Goal: Feedback & Contribution: Contribute content

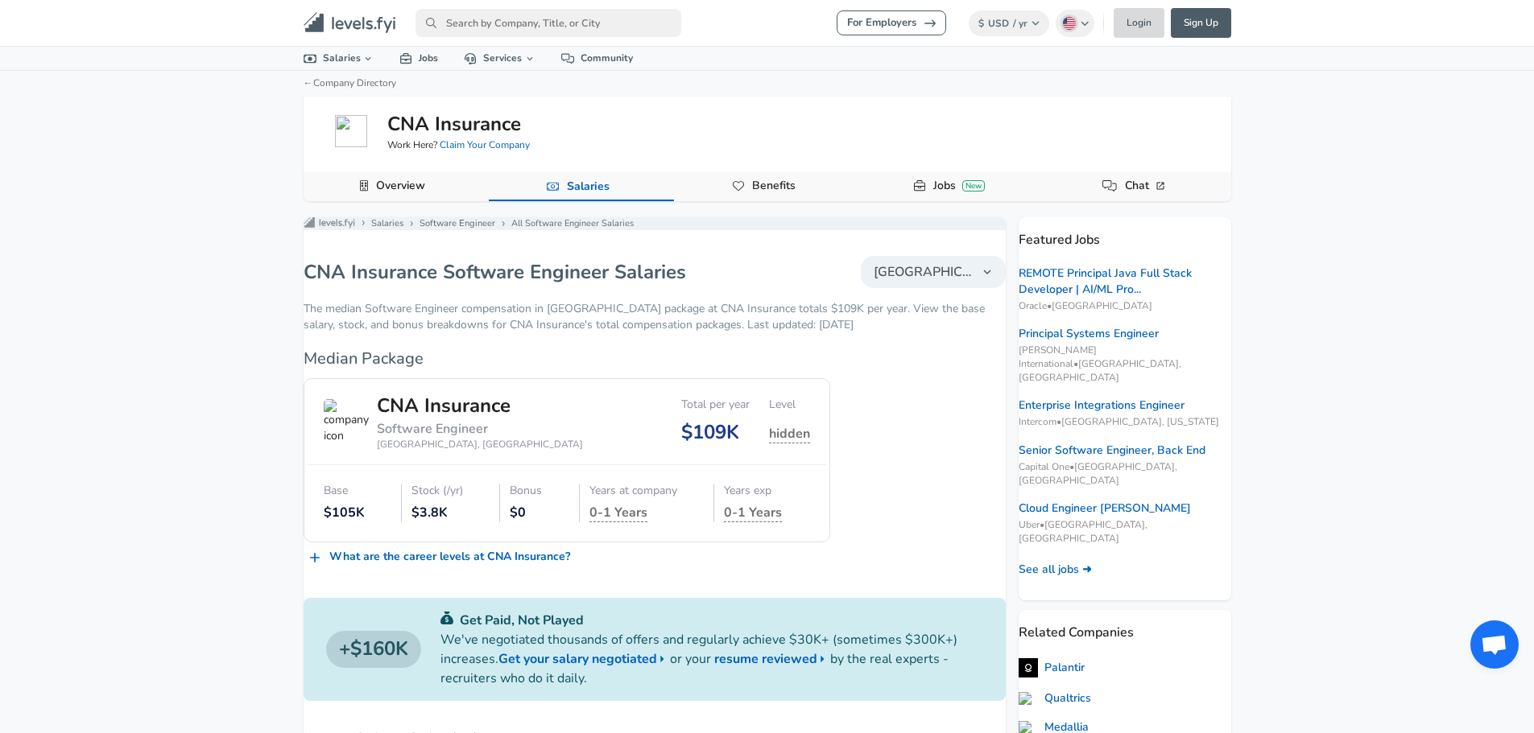
click at [1142, 14] on link "Login" at bounding box center [1138, 23] width 51 height 30
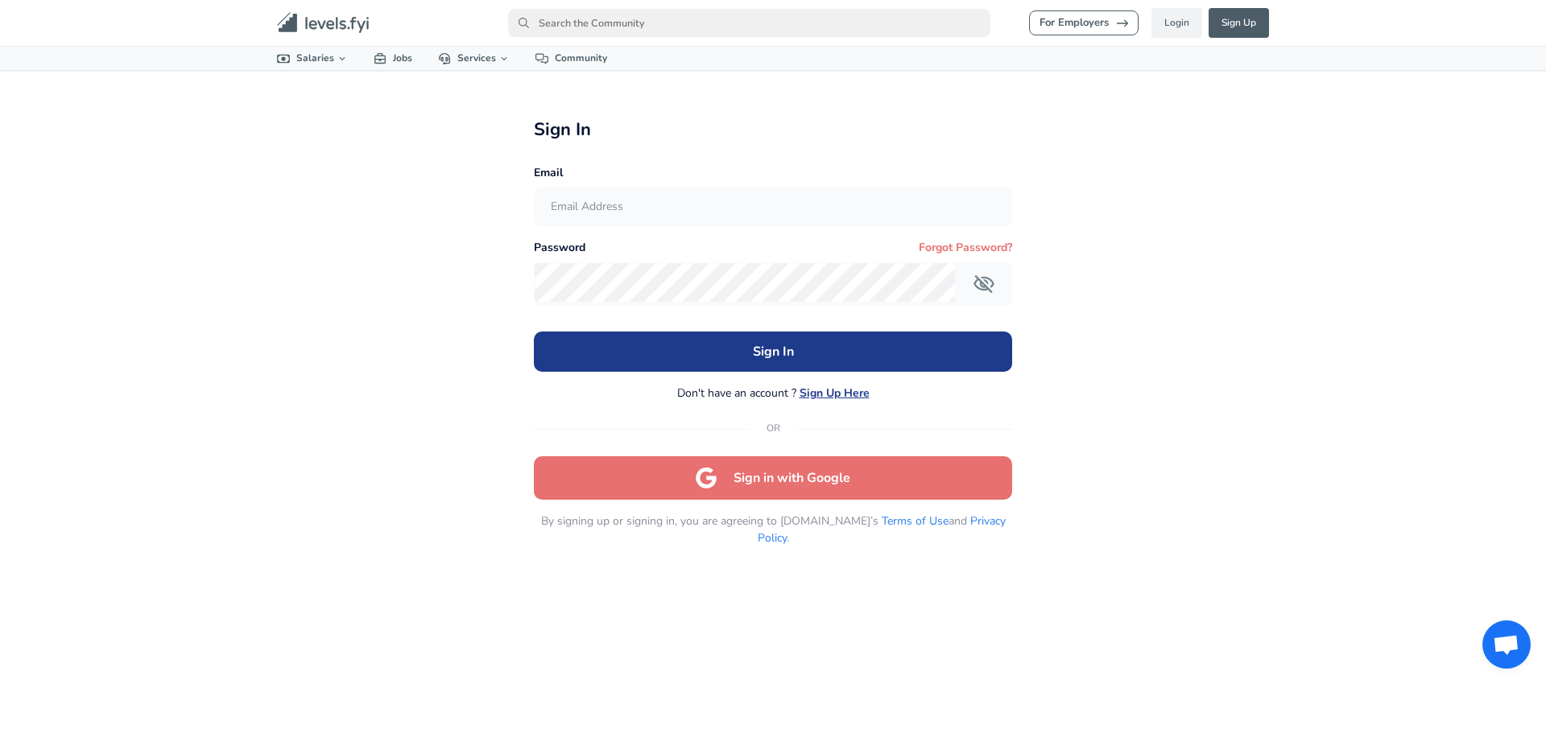
click at [734, 481] on button "Sign in with Google" at bounding box center [773, 477] width 478 height 43
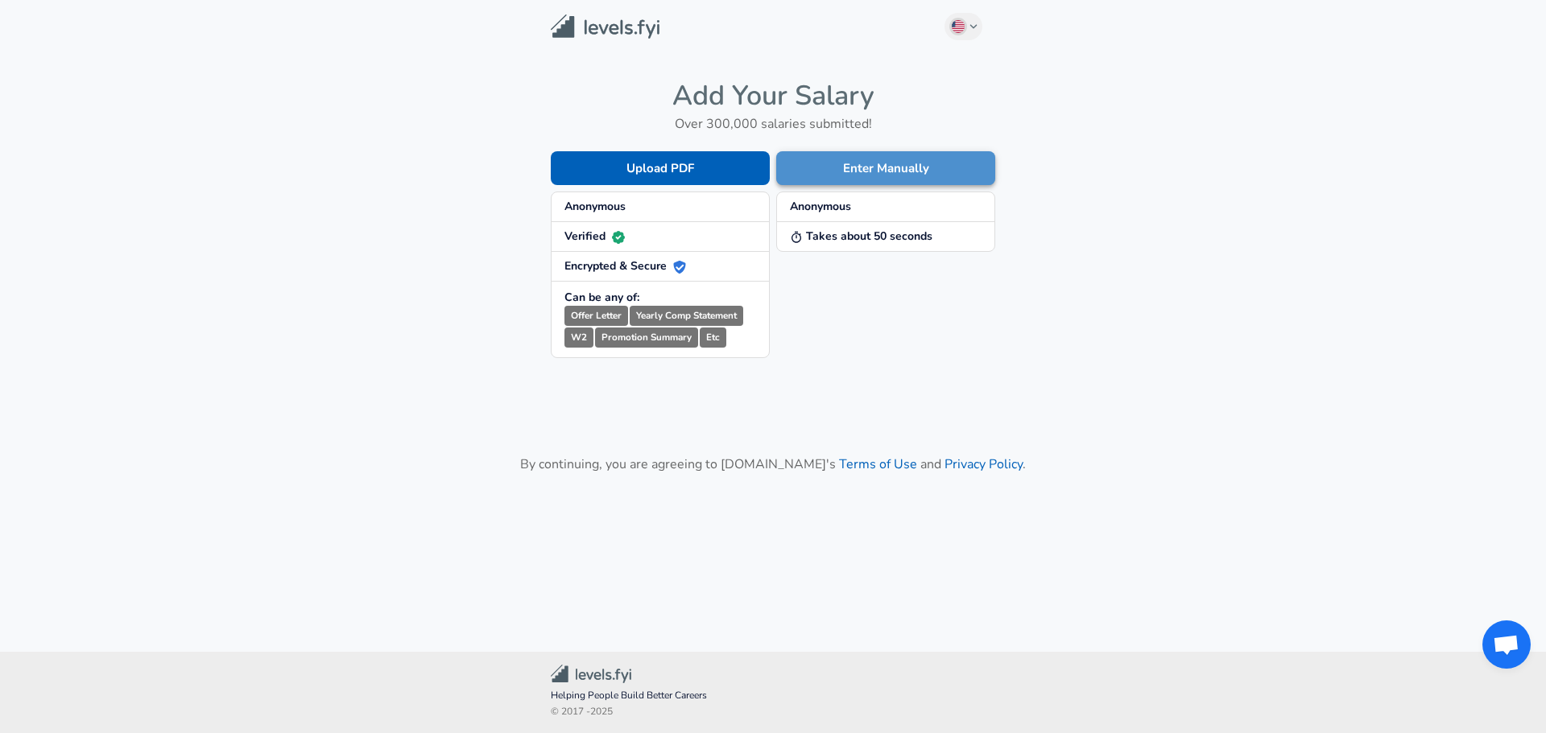
click at [875, 167] on button "Enter Manually" at bounding box center [885, 168] width 219 height 34
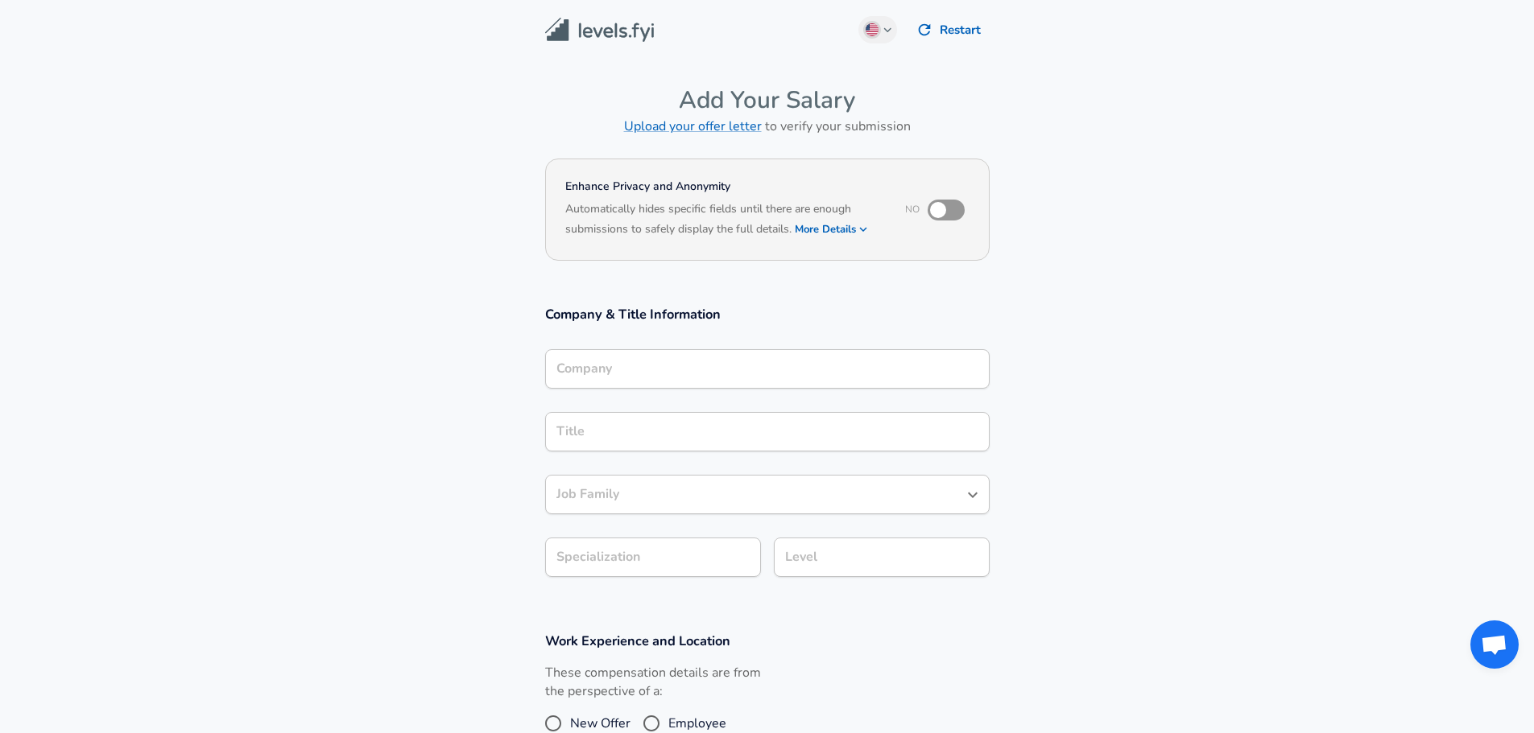
click at [836, 227] on button "More Details" at bounding box center [832, 229] width 74 height 23
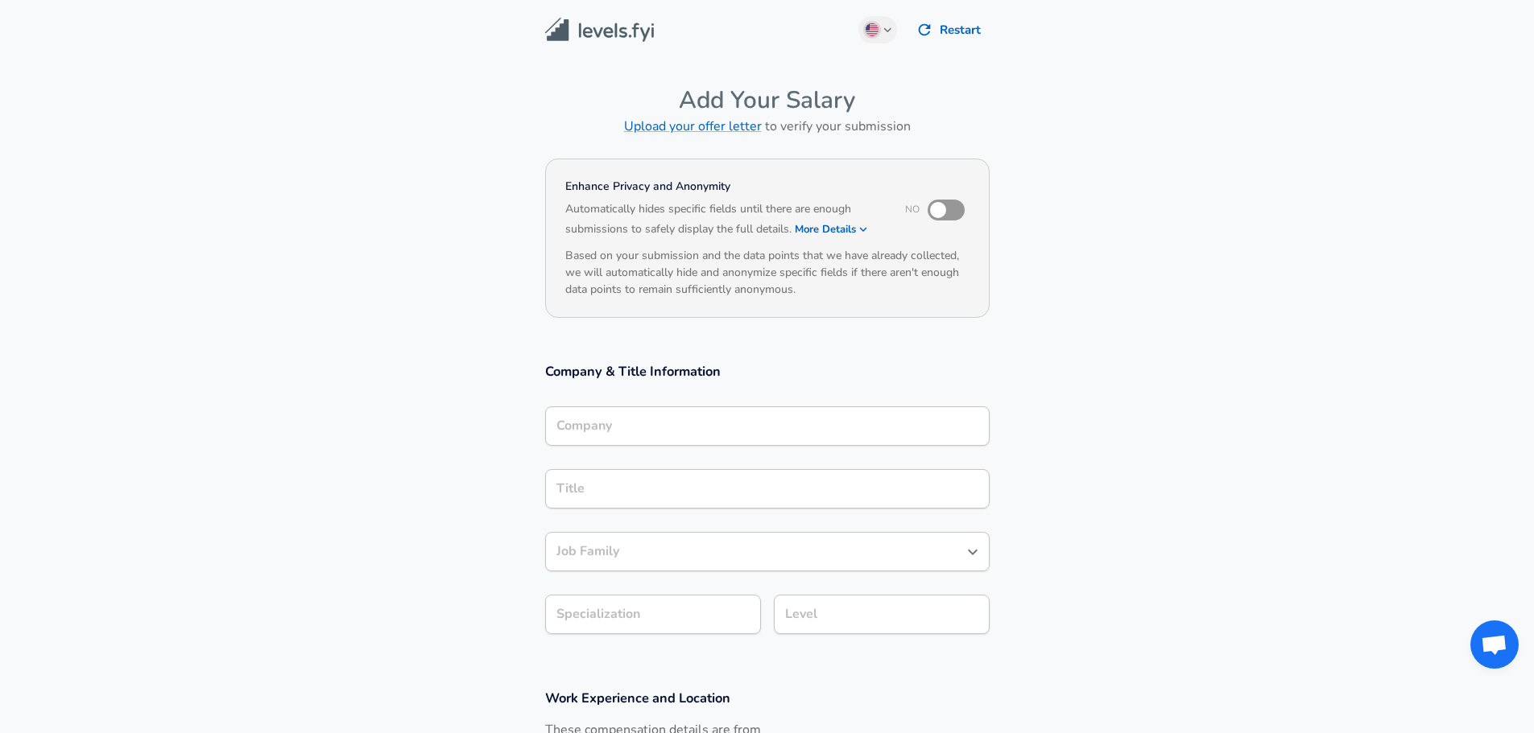
click at [836, 227] on button "More Details" at bounding box center [832, 229] width 74 height 23
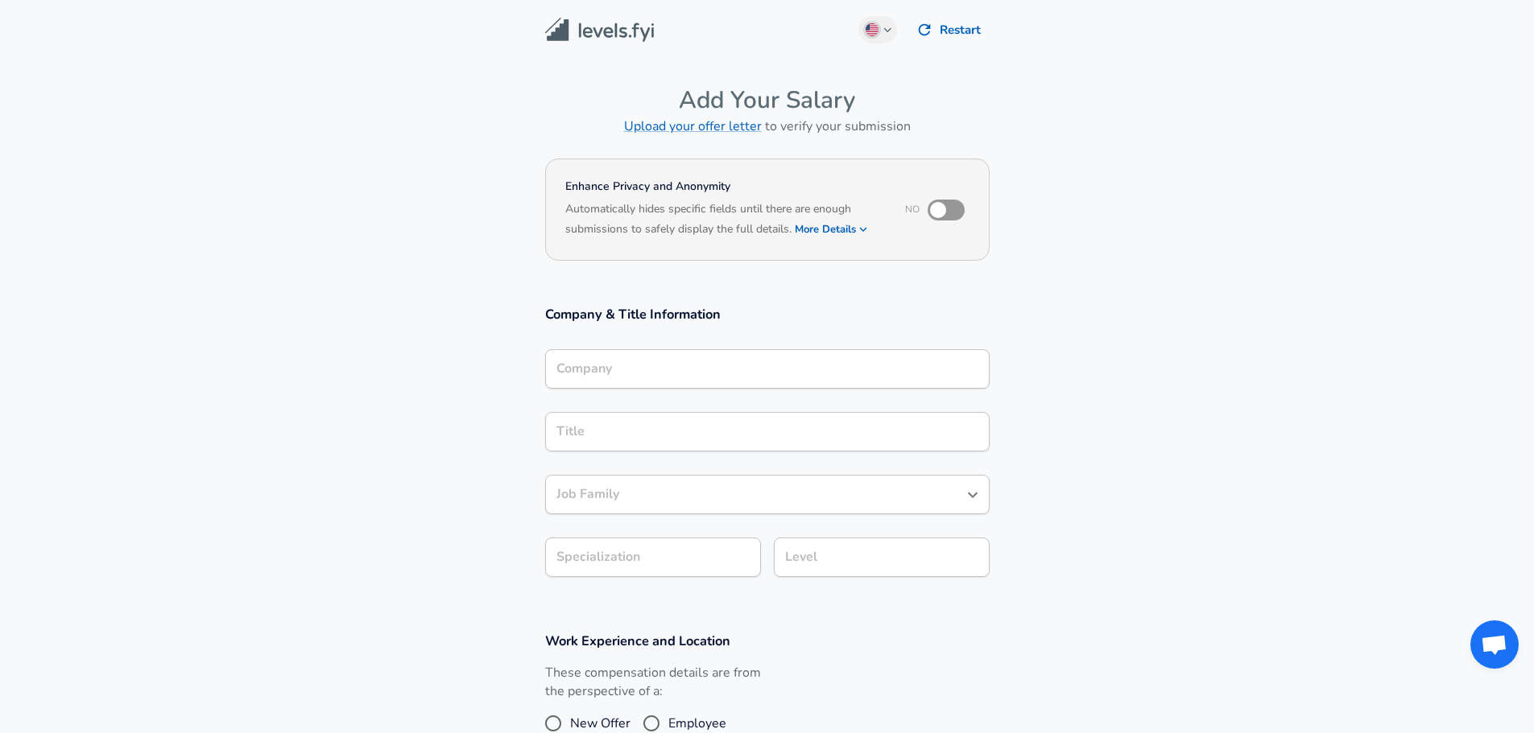
click at [940, 210] on input "checkbox" at bounding box center [938, 210] width 92 height 31
checkbox input "true"
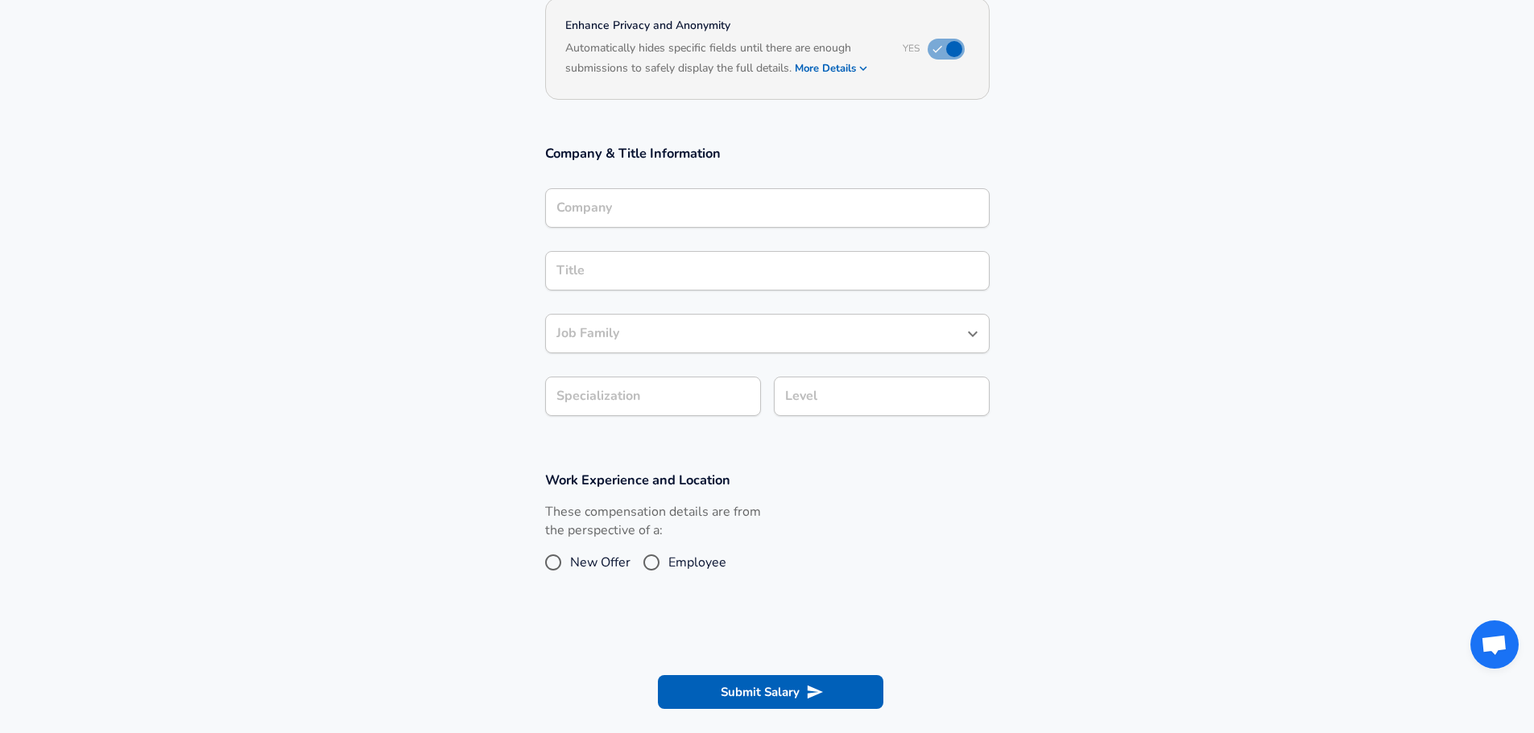
click at [709, 221] on div "Company" at bounding box center [767, 207] width 444 height 39
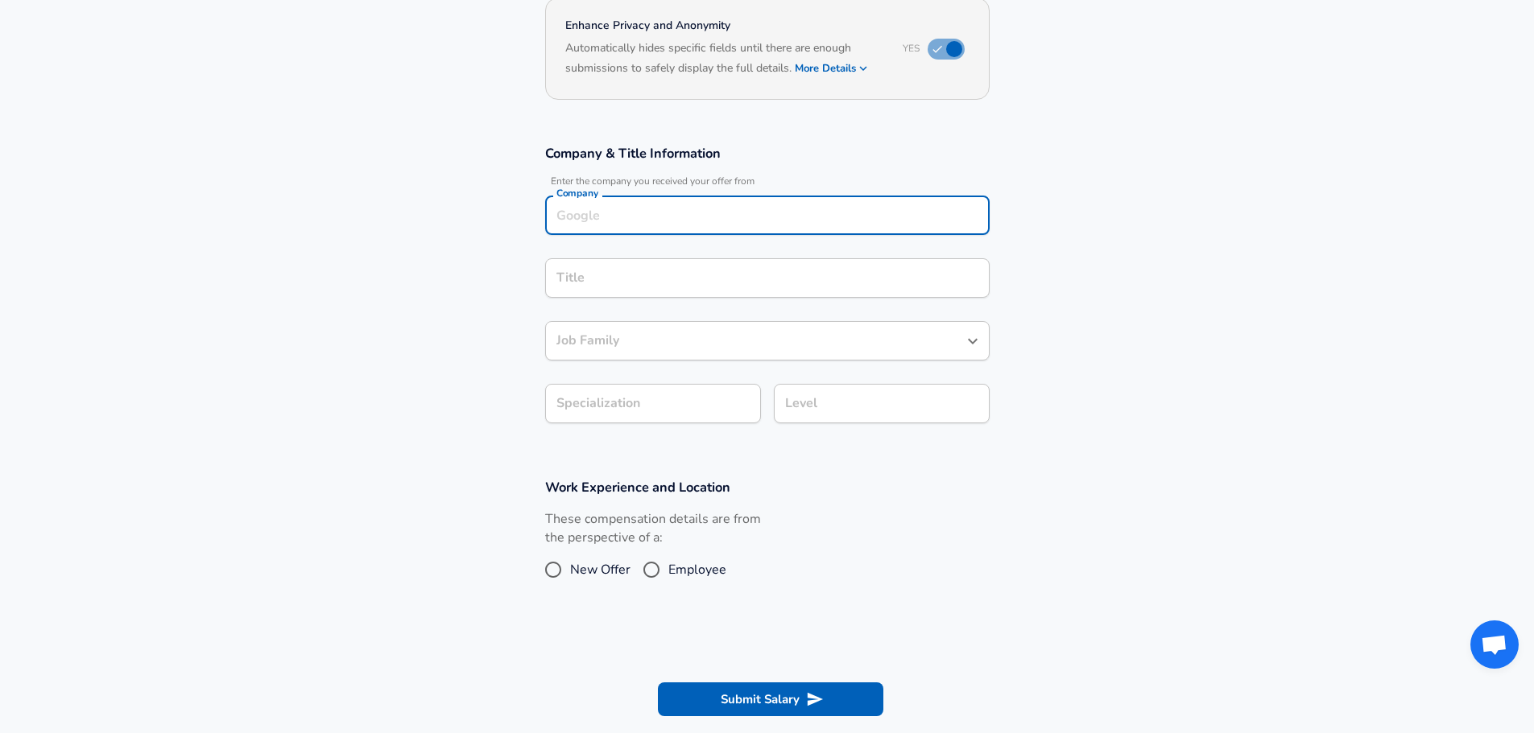
scroll to position [177, 0]
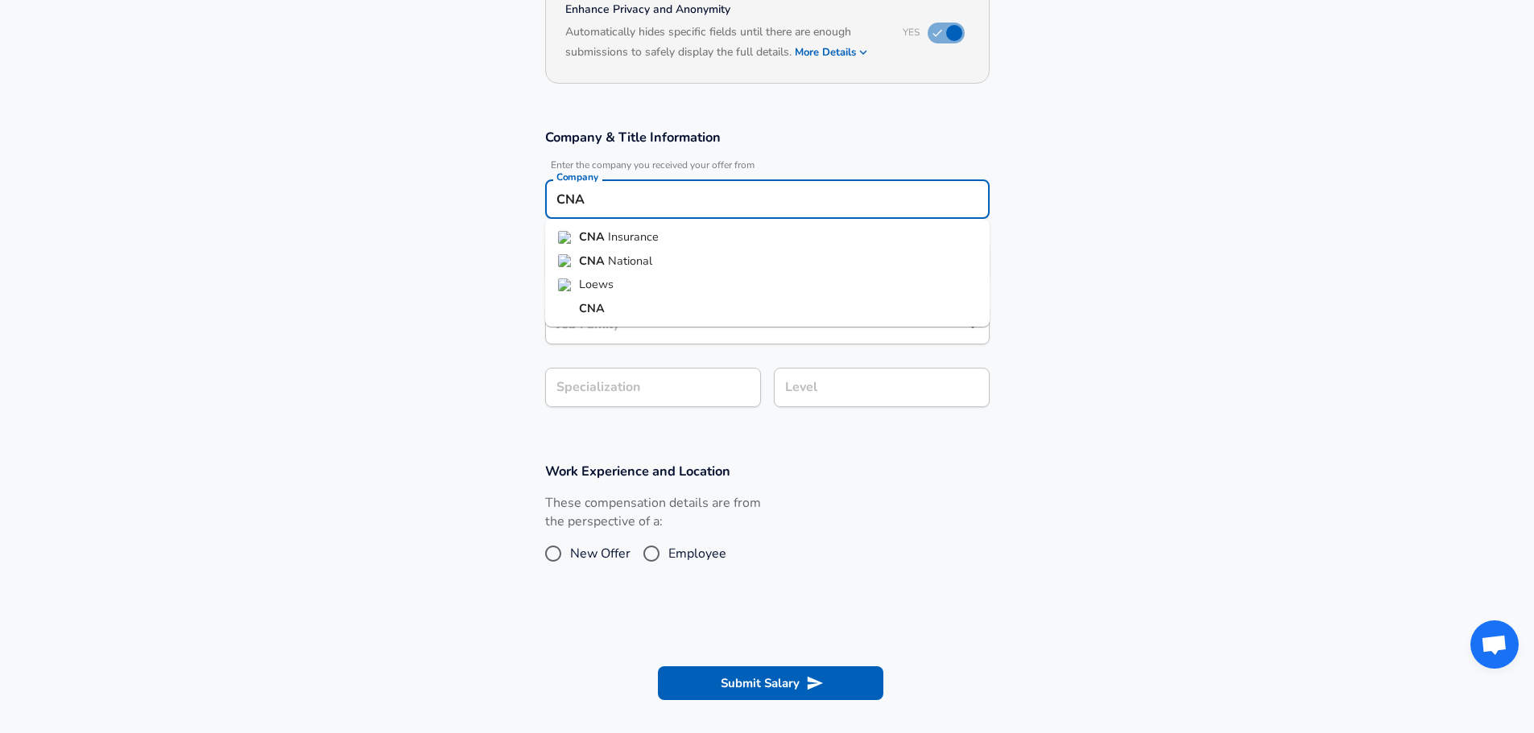
click at [699, 227] on li "CNA Insurance" at bounding box center [767, 237] width 444 height 24
type input "CNA Insurance"
click at [693, 251] on input "Title" at bounding box center [767, 262] width 430 height 25
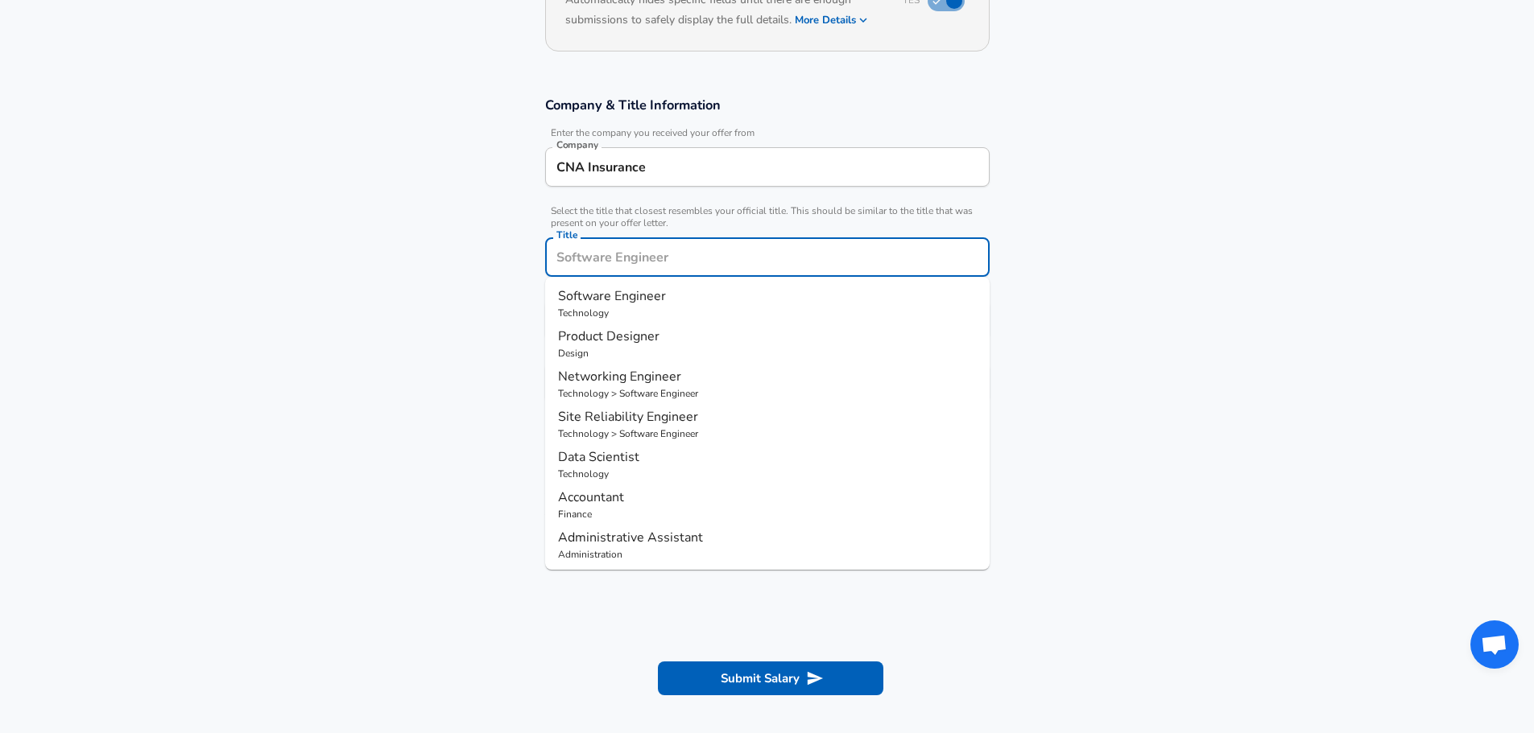
click at [668, 281] on ul "Software Engineer Technology Product Designer Design Networking Engineer Techno…" at bounding box center [767, 423] width 444 height 293
click at [662, 305] on p "Software Engineer" at bounding box center [767, 296] width 419 height 19
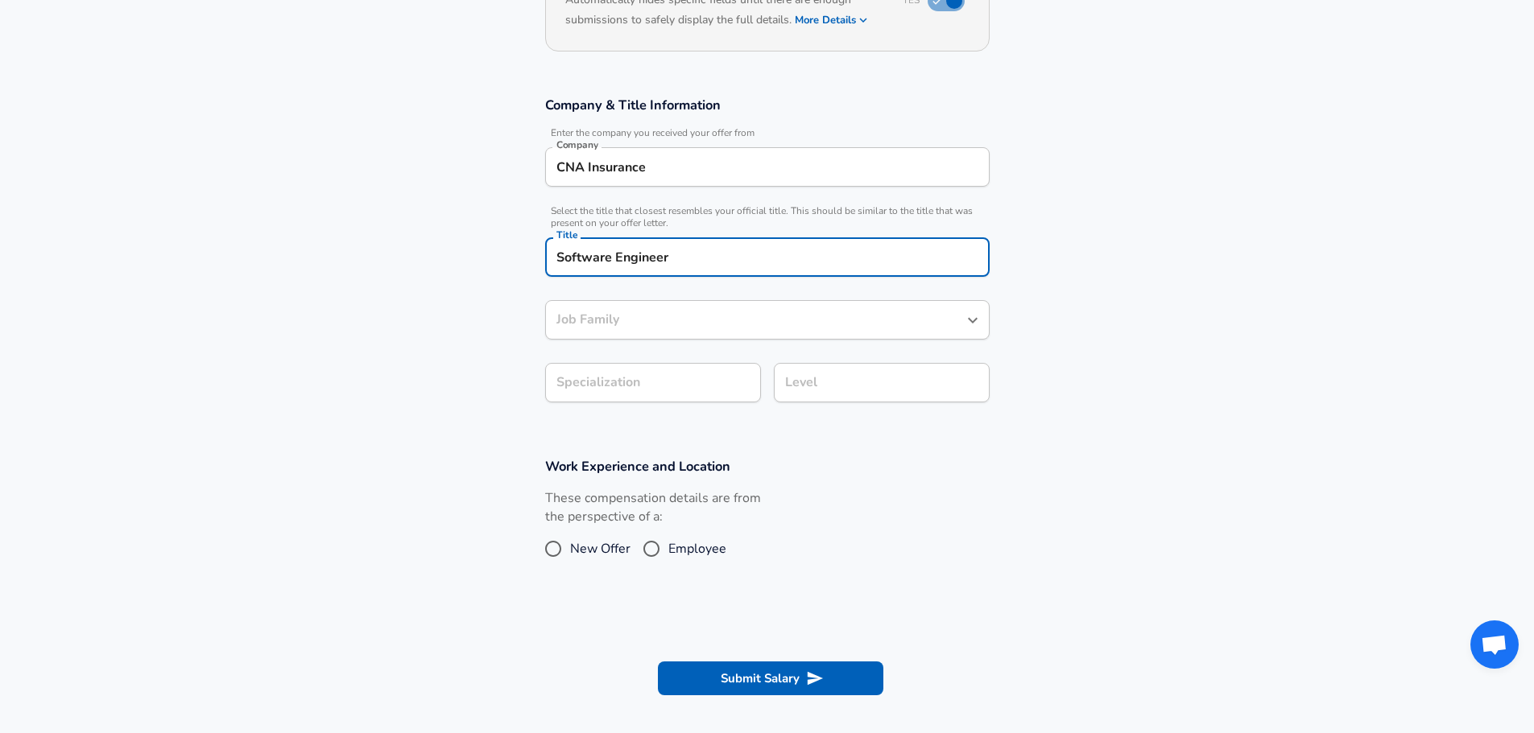
type input "Software Engineer"
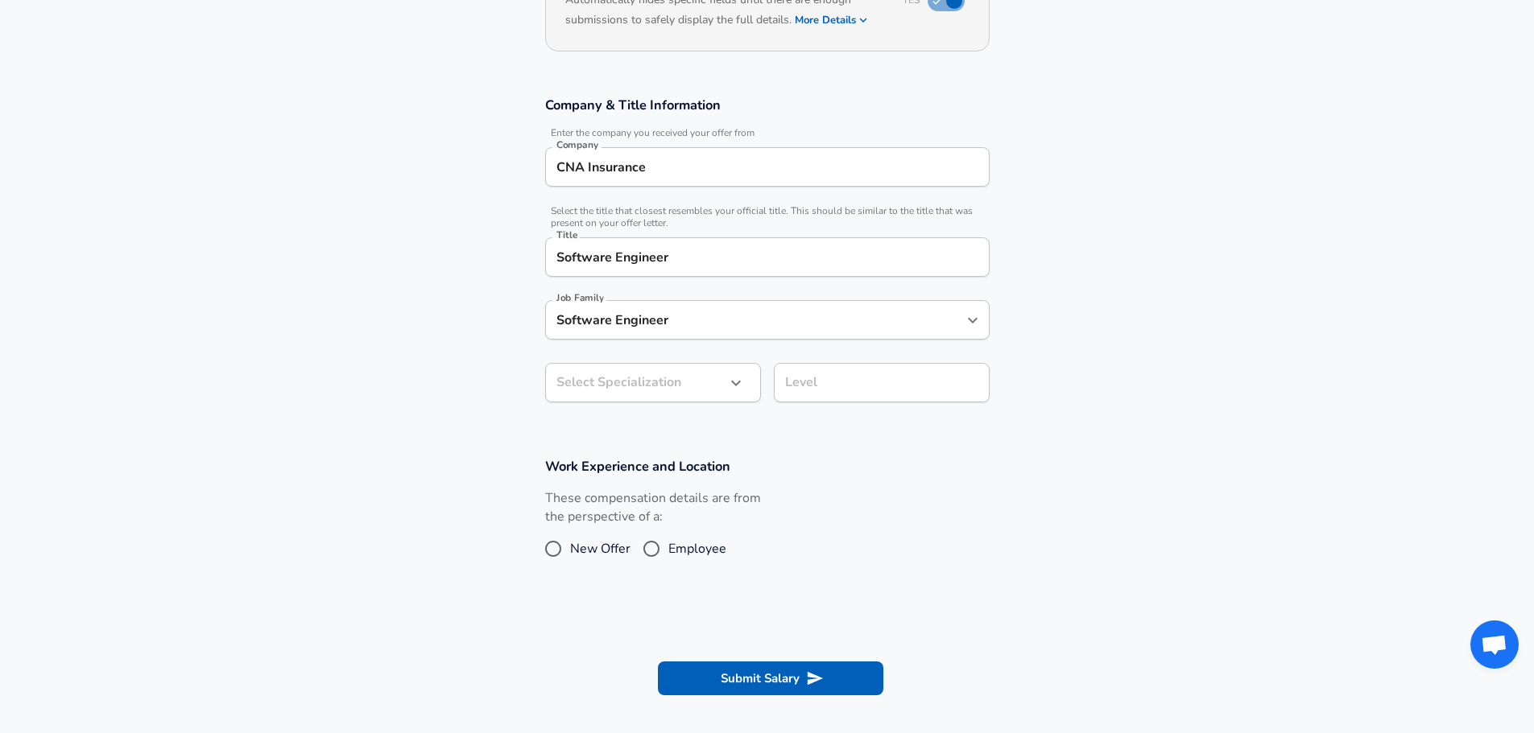
click at [1129, 357] on section "Company & Title Information Enter the company you received your offer from Comp…" at bounding box center [767, 257] width 1534 height 361
click at [709, 375] on body "English ([GEOGRAPHIC_DATA]) Change Restart Add Your Salary Upload your offer le…" at bounding box center [767, 157] width 1534 height 733
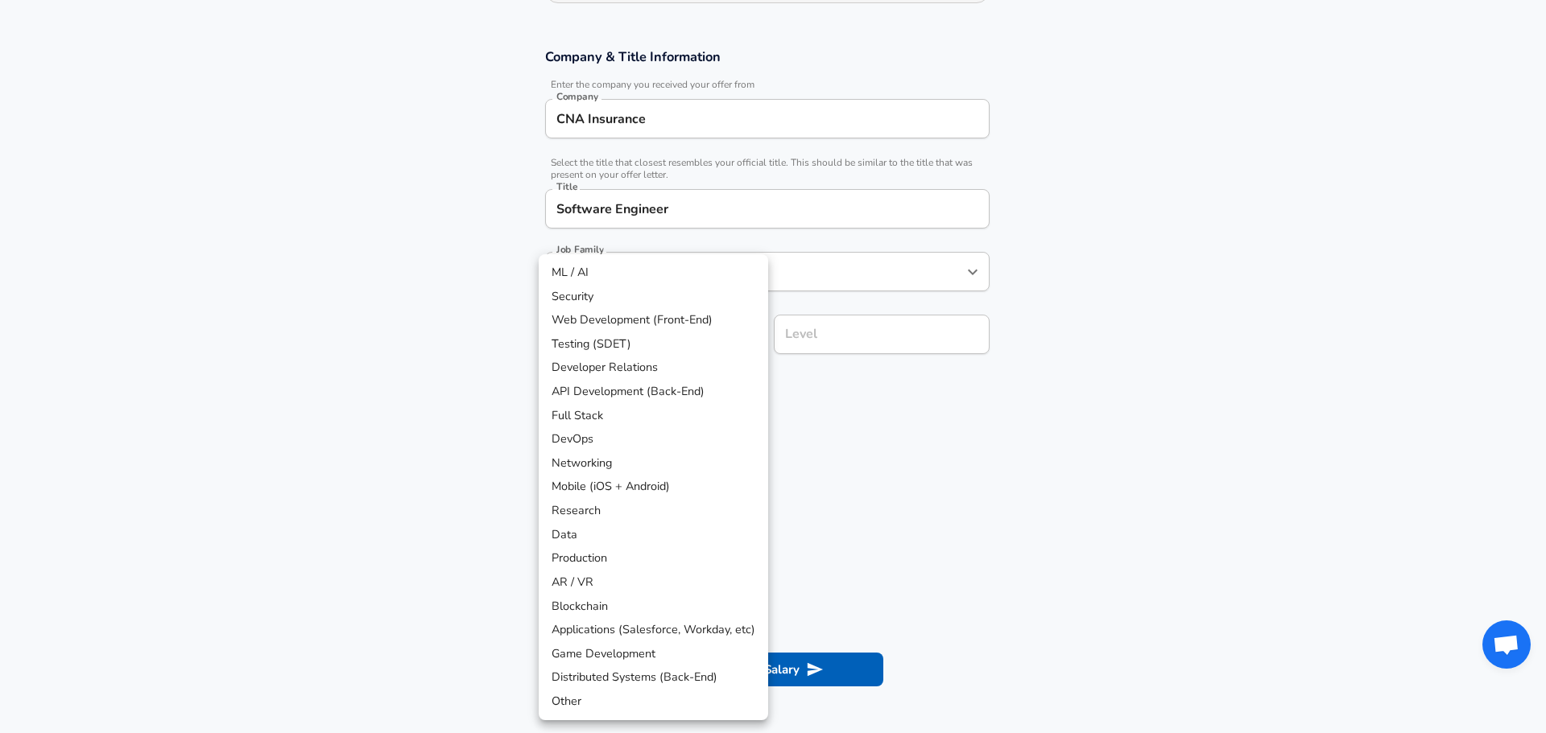
click at [776, 504] on div at bounding box center [773, 366] width 1546 height 733
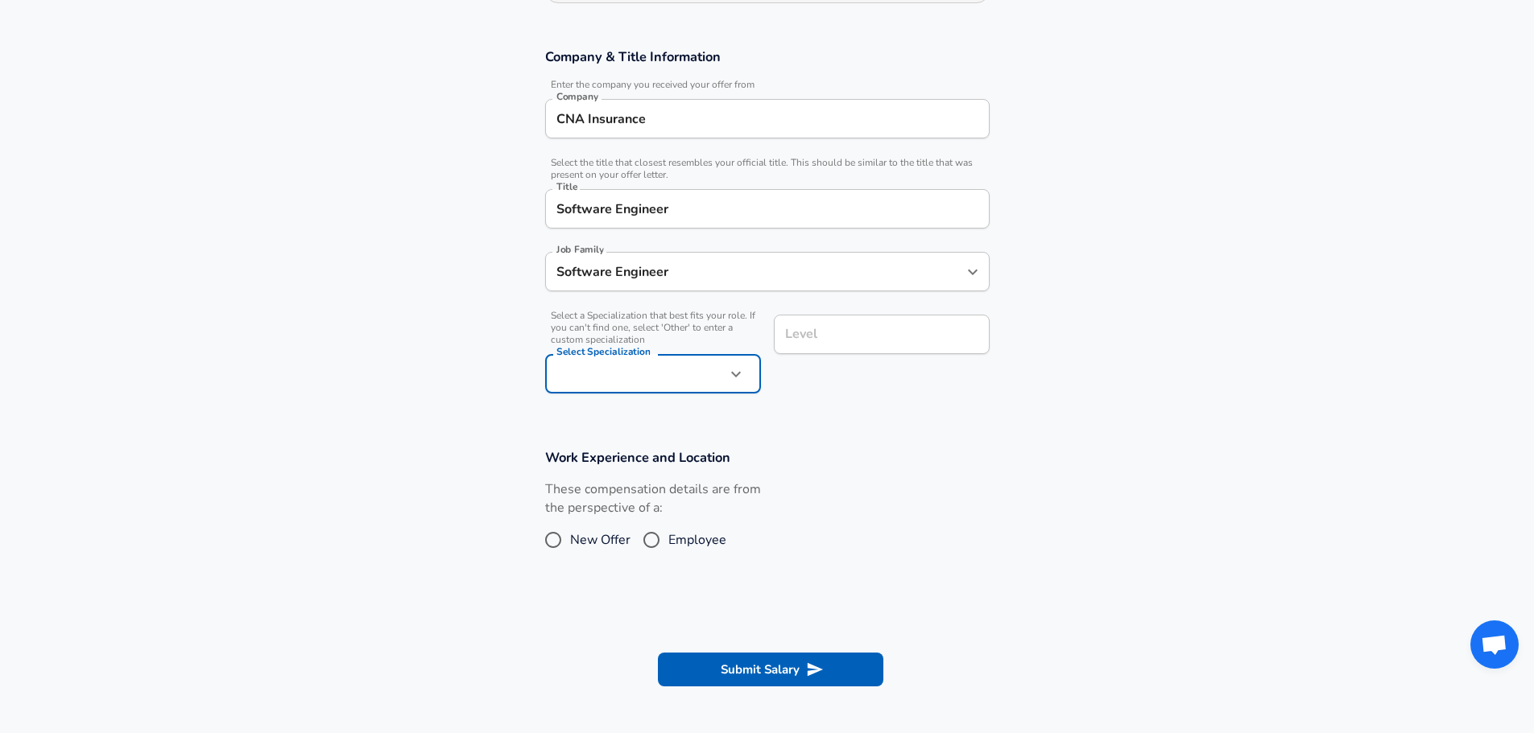
click at [806, 346] on input "Level" at bounding box center [881, 334] width 201 height 25
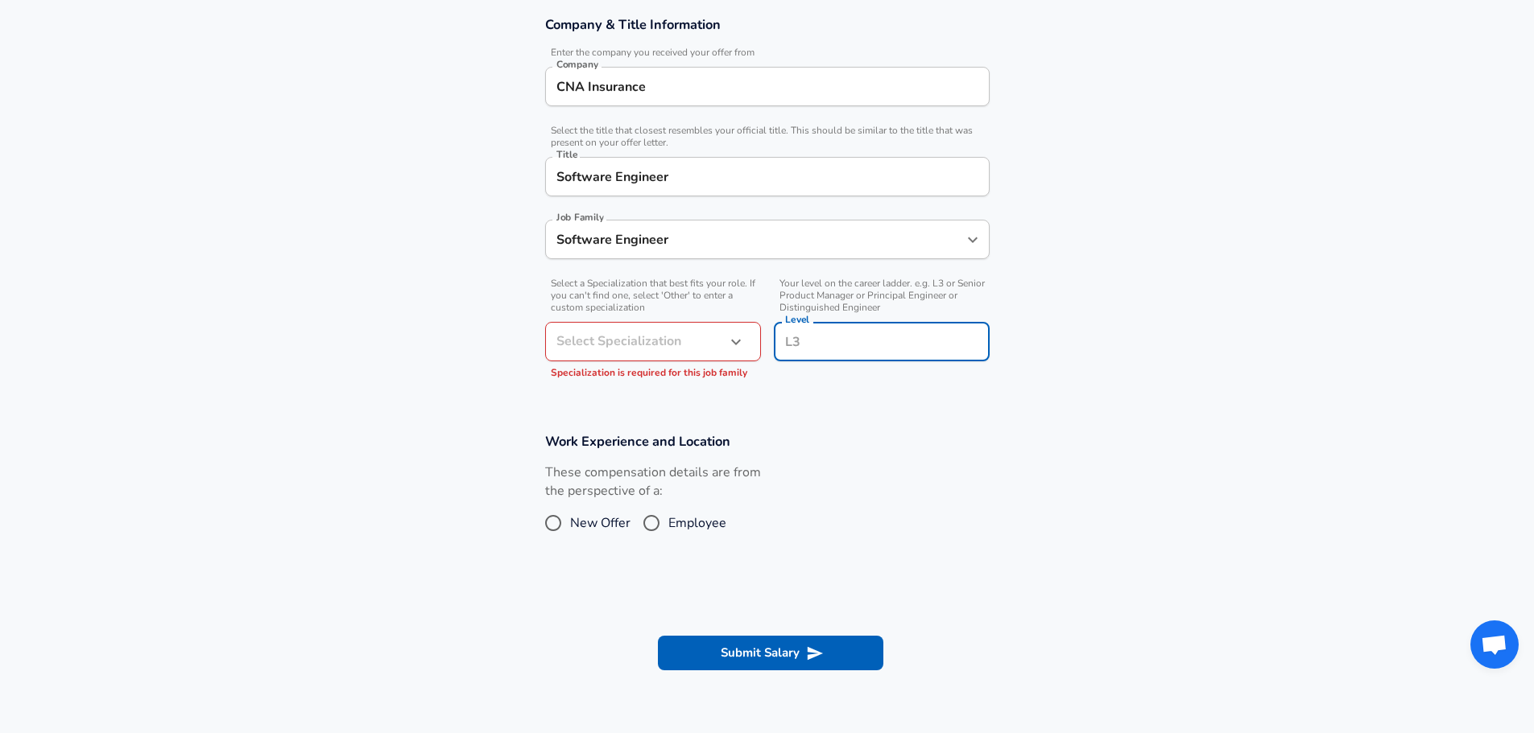
click at [812, 335] on input "Level" at bounding box center [881, 341] width 201 height 25
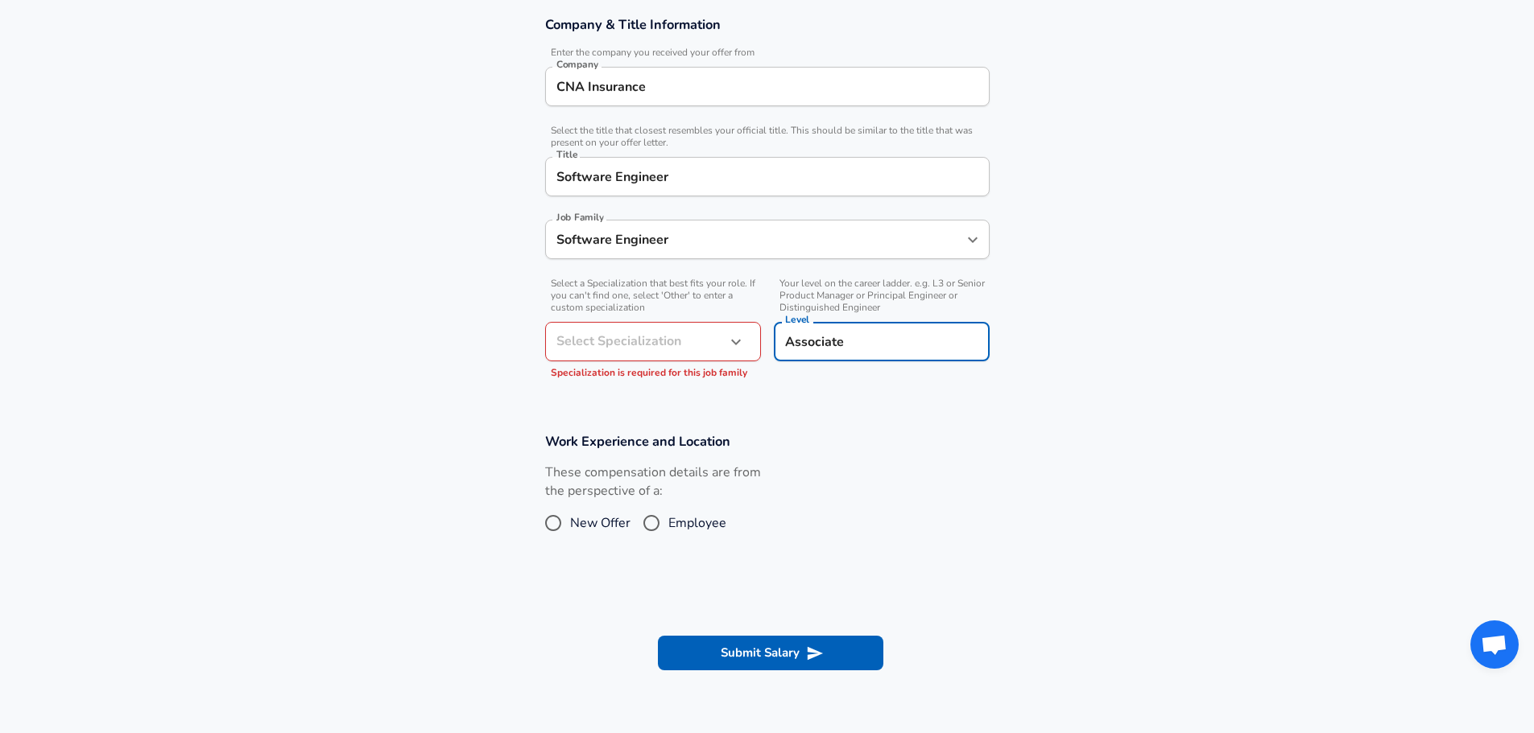
type input "Associate"
click at [899, 440] on h3 "Work Experience and Location" at bounding box center [767, 441] width 444 height 19
click at [666, 516] on input "Employee" at bounding box center [651, 523] width 34 height 26
radio input "true"
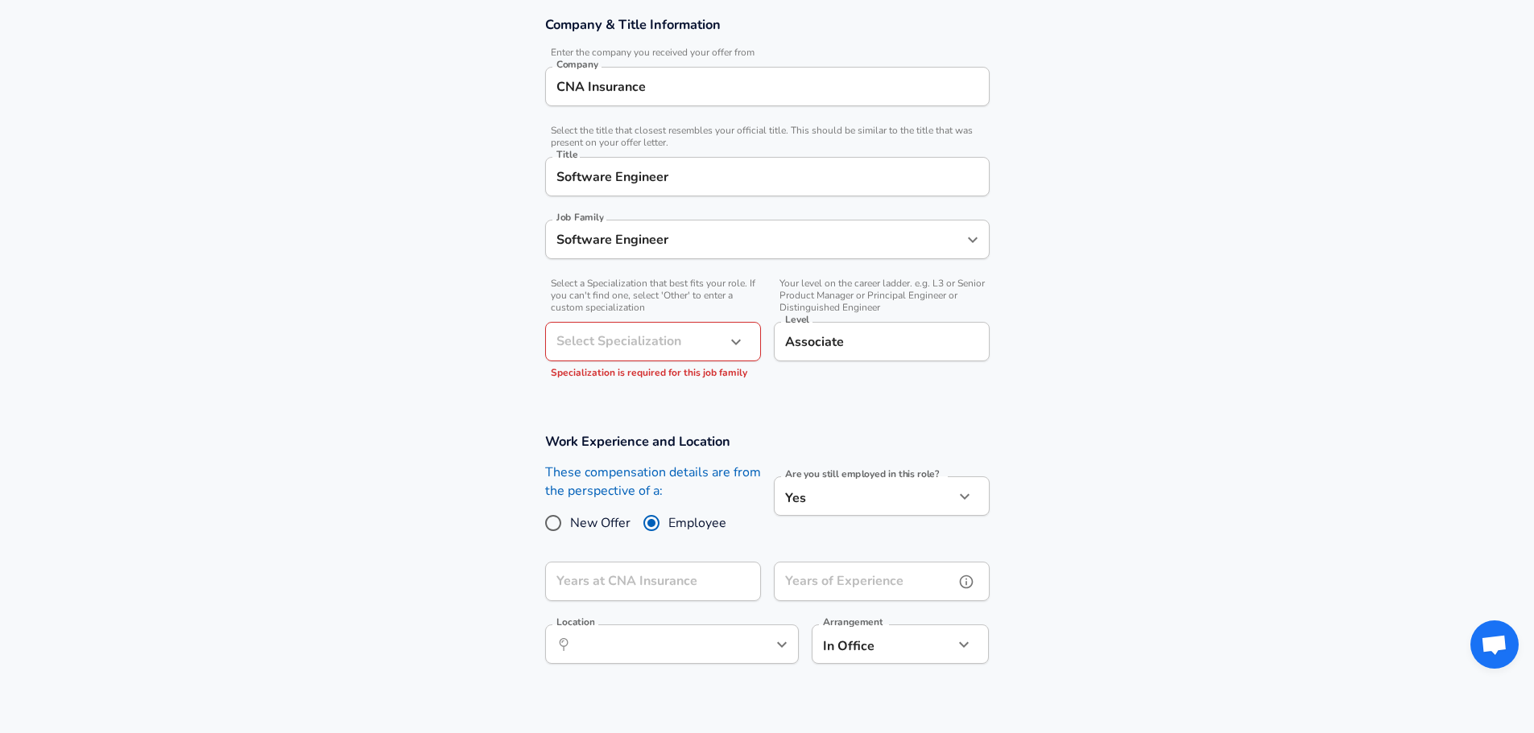
click at [814, 567] on input "Years of Experience" at bounding box center [864, 581] width 180 height 39
type input "1"
click at [1038, 502] on section "Work Experience and Location These compensation details are from the perspectiv…" at bounding box center [767, 557] width 1534 height 287
click at [689, 578] on input "Years at CNA Insurance" at bounding box center [635, 581] width 180 height 39
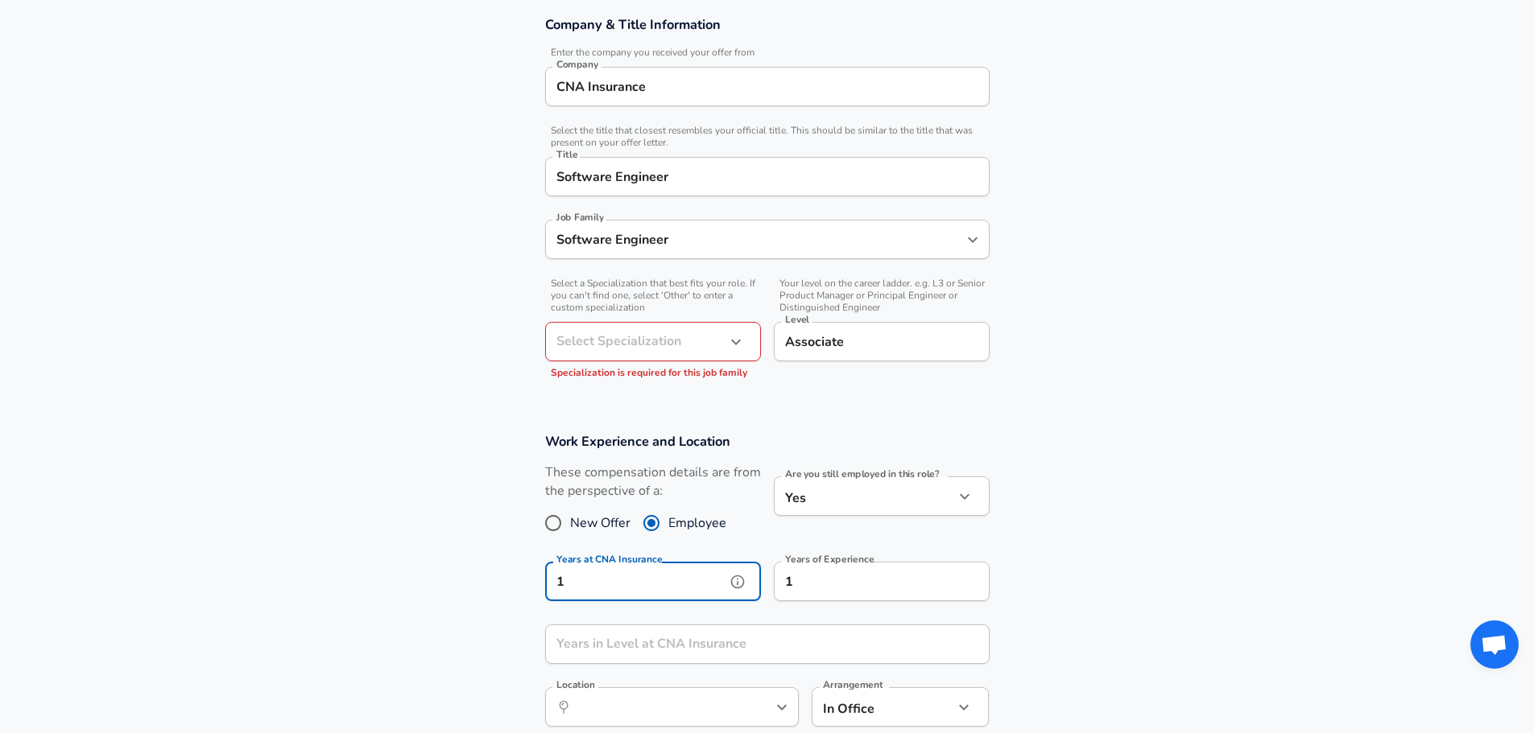
scroll to position [1, 0]
type input "1"
click at [1098, 493] on section "Work Experience and Location These compensation details are from the perspectiv…" at bounding box center [767, 588] width 1534 height 349
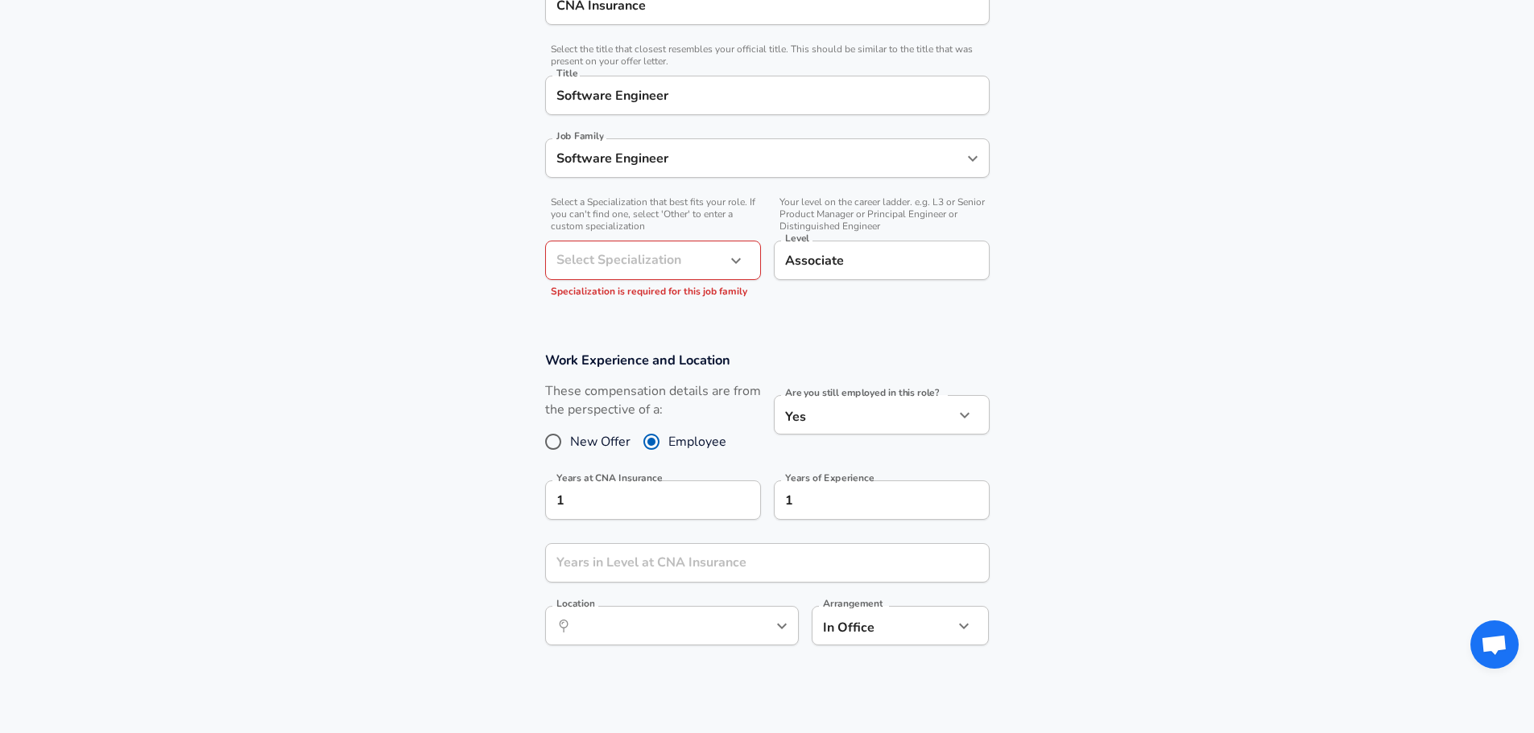
scroll to position [370, 0]
click at [601, 448] on span "New Offer" at bounding box center [600, 442] width 60 height 19
click at [570, 448] on input "New Offer" at bounding box center [553, 443] width 34 height 26
radio input "true"
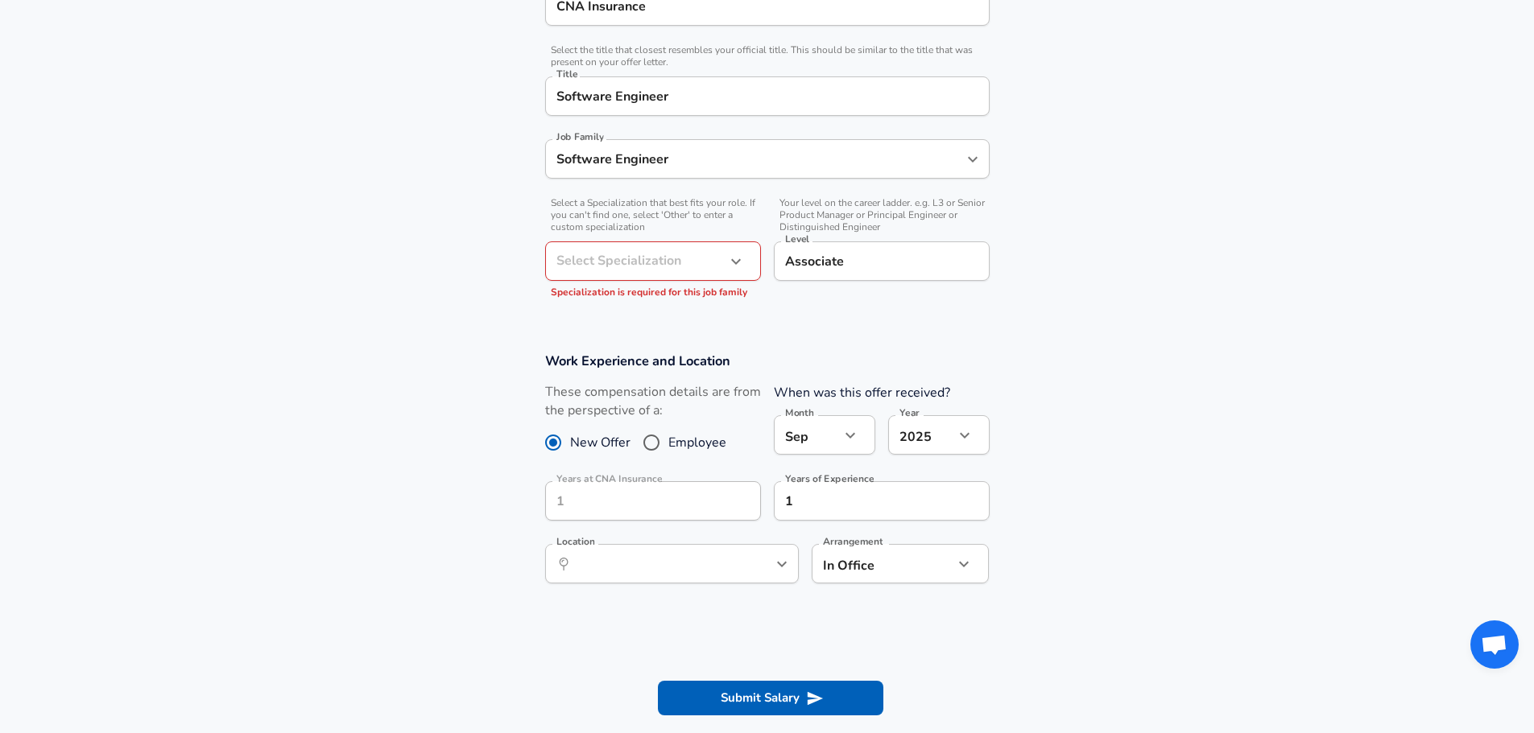
click at [679, 448] on span "Employee" at bounding box center [697, 442] width 58 height 19
click at [668, 448] on input "Employee" at bounding box center [651, 443] width 34 height 26
radio input "true"
click at [623, 445] on span "New Offer" at bounding box center [600, 442] width 60 height 19
click at [570, 445] on input "New Offer" at bounding box center [553, 443] width 34 height 26
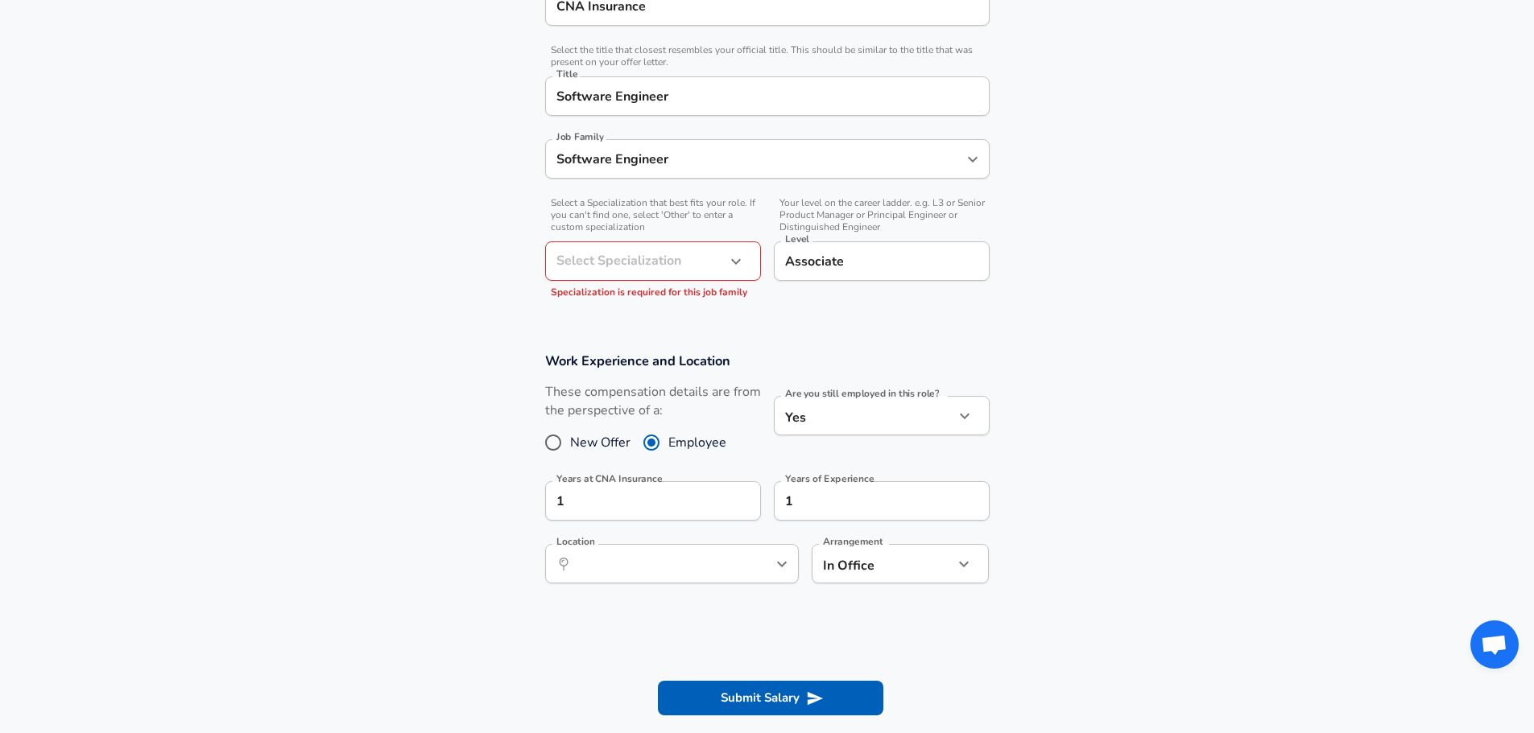
radio input "true"
radio input "false"
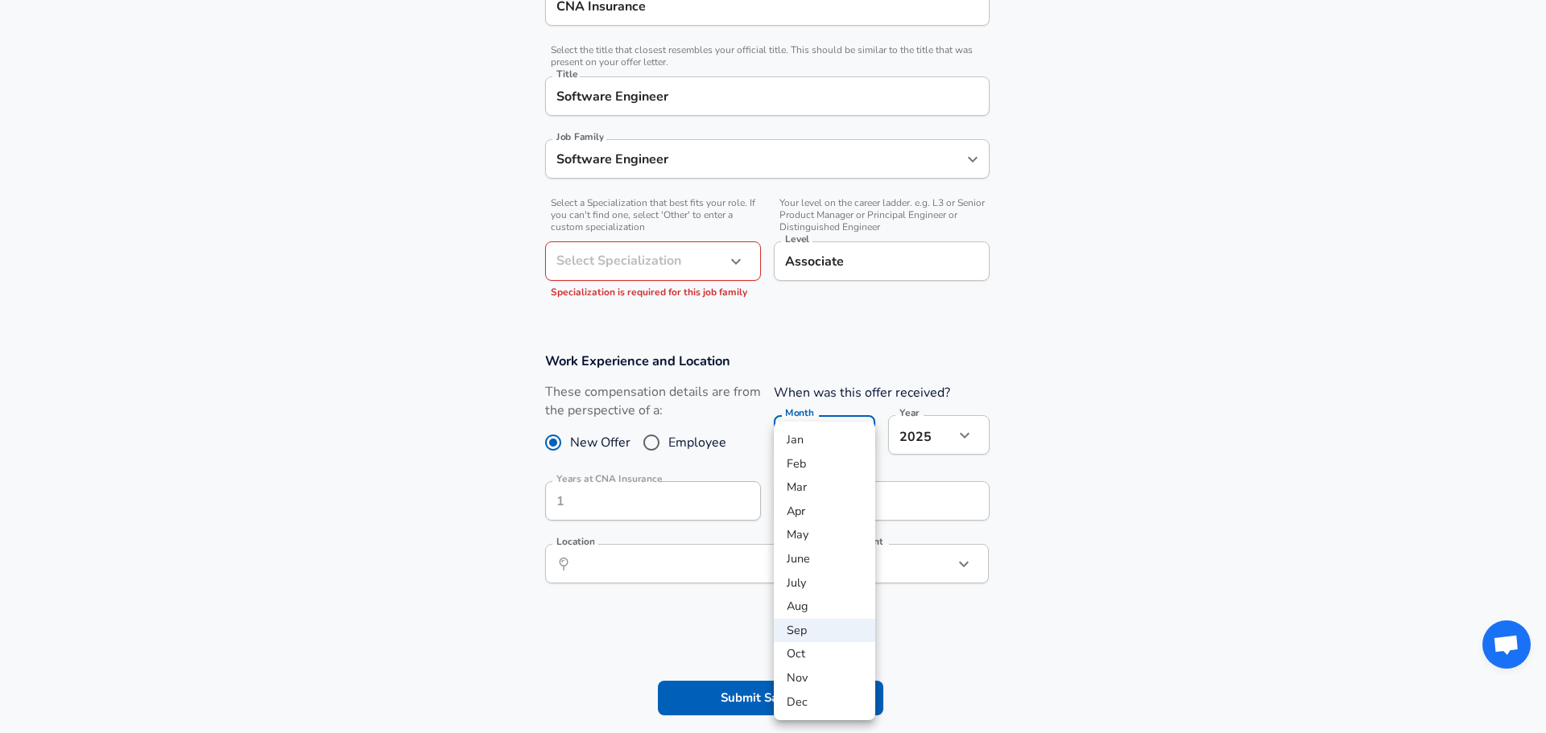
click at [822, 441] on li "Jan" at bounding box center [824, 440] width 101 height 24
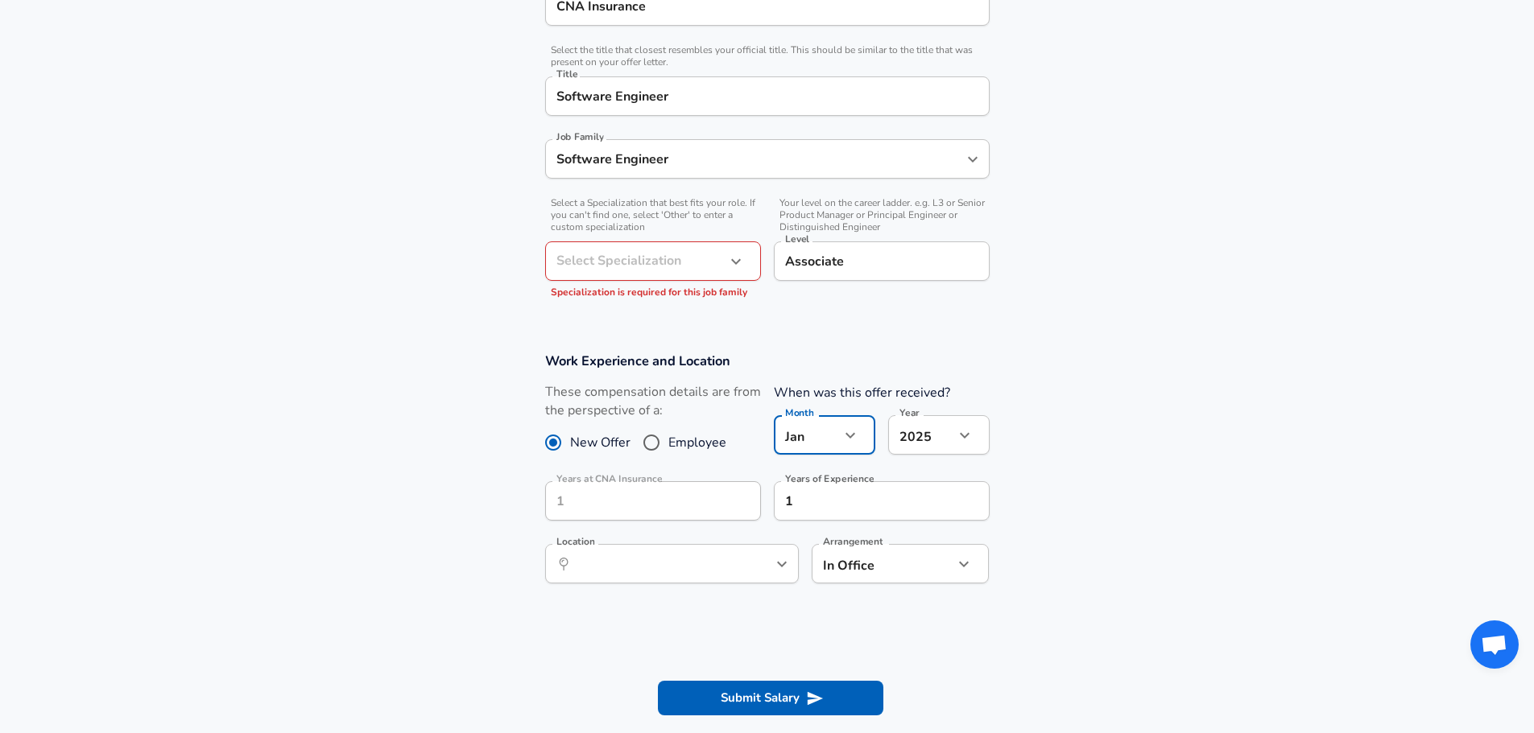
click at [956, 436] on icon "button" at bounding box center [964, 435] width 19 height 19
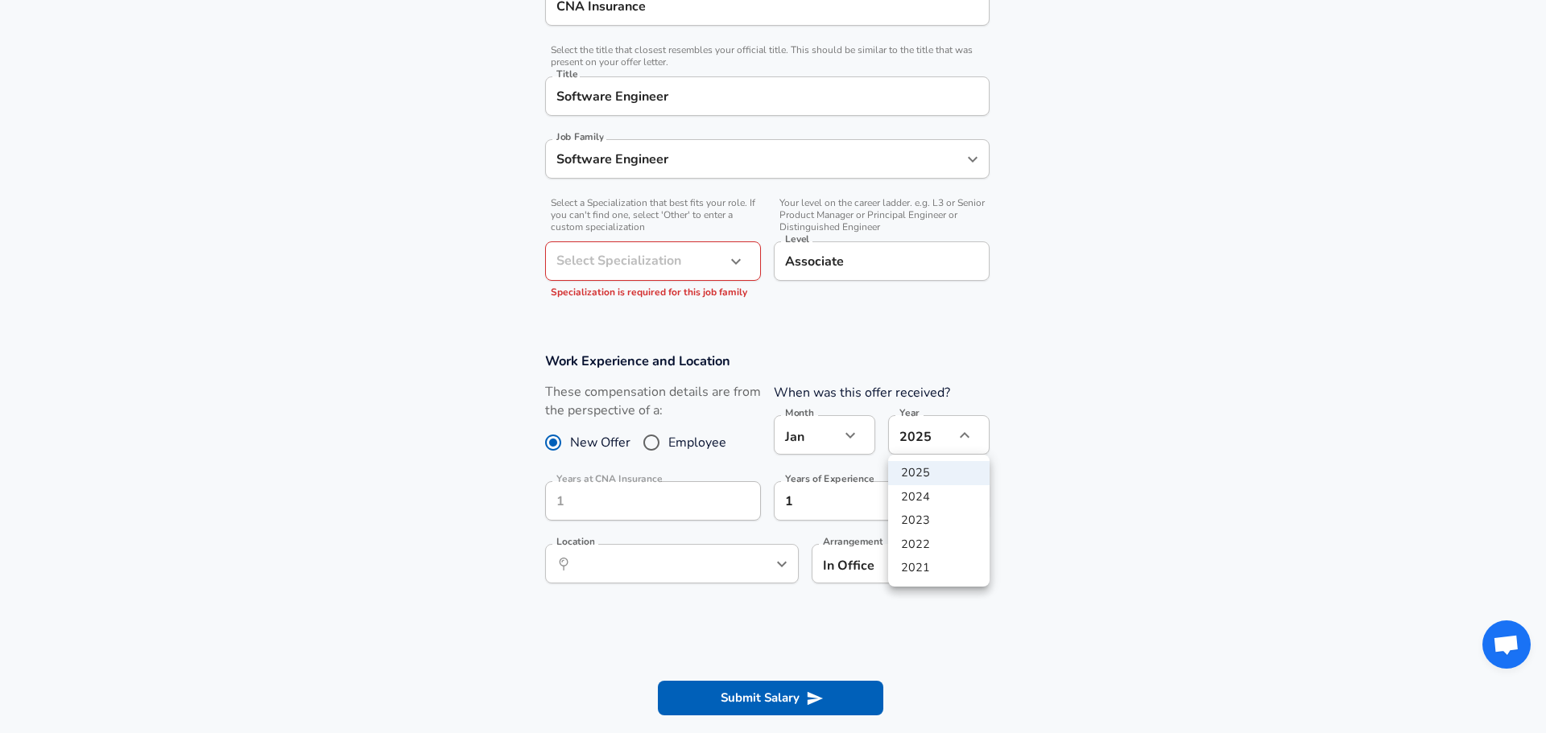
click at [816, 440] on div at bounding box center [773, 366] width 1546 height 733
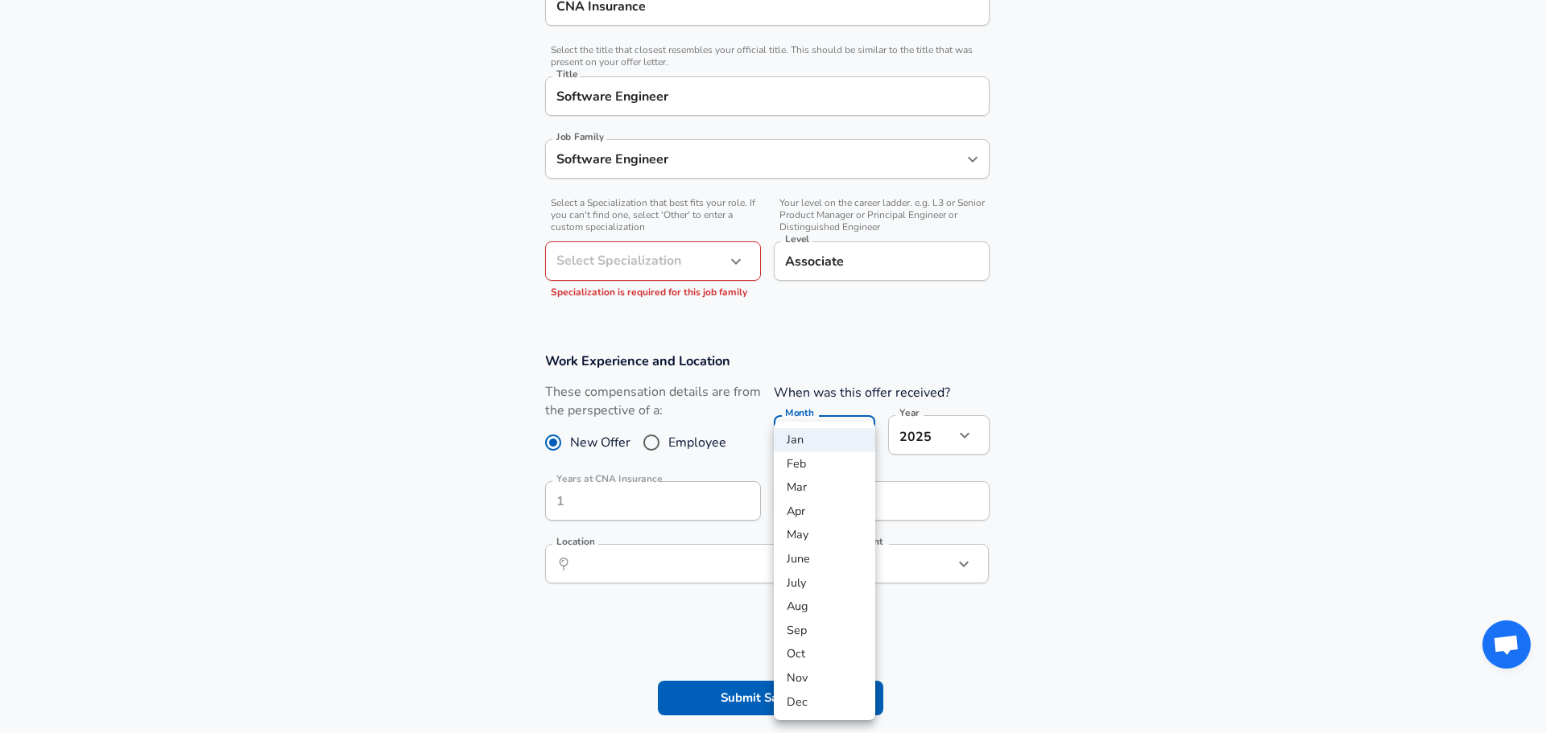
click at [813, 527] on li "May" at bounding box center [824, 535] width 101 height 24
type input "5"
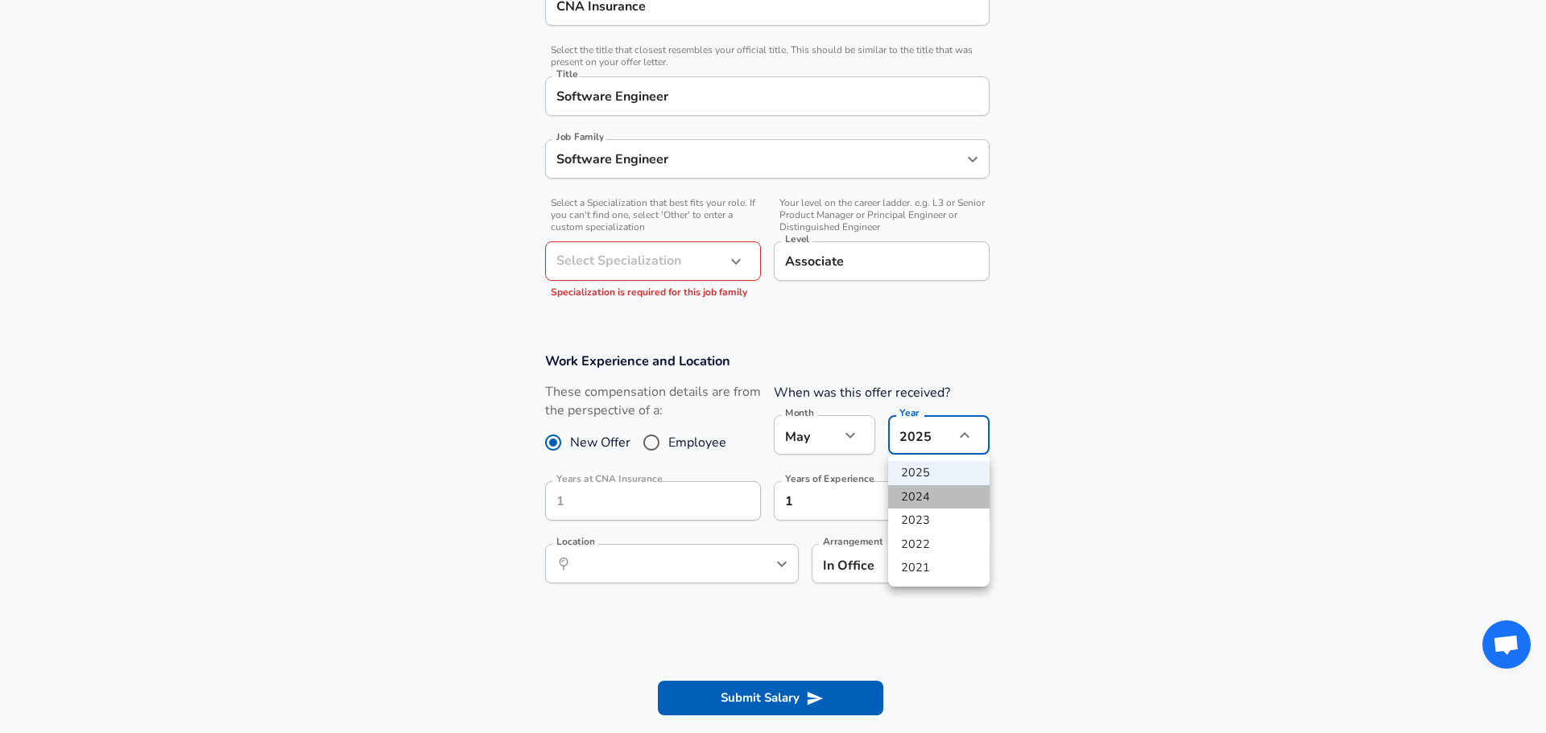
click at [919, 495] on li "2024" at bounding box center [938, 497] width 101 height 24
type input "2024"
click at [841, 446] on div "[DATE] Month" at bounding box center [824, 434] width 101 height 39
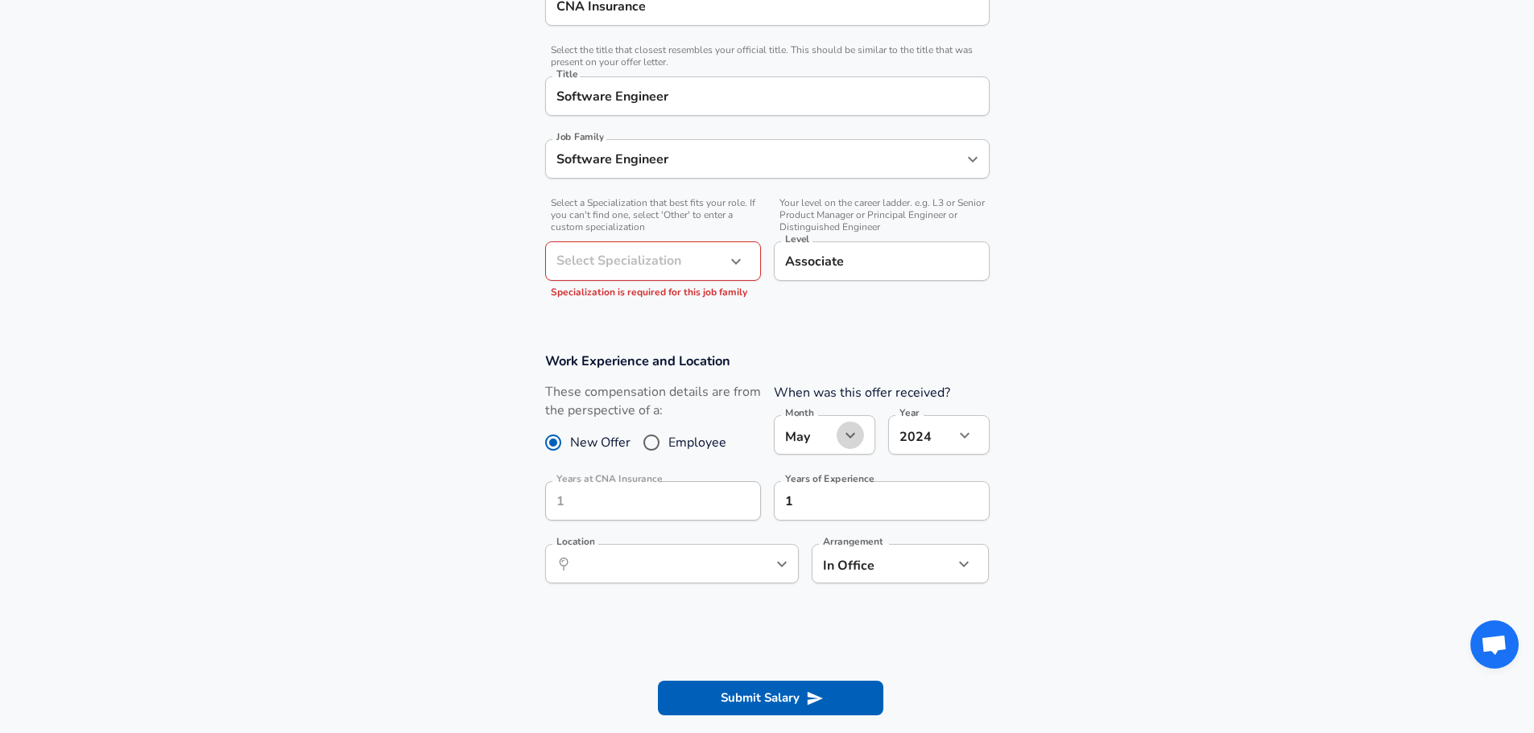
click at [841, 444] on icon "button" at bounding box center [850, 435] width 19 height 19
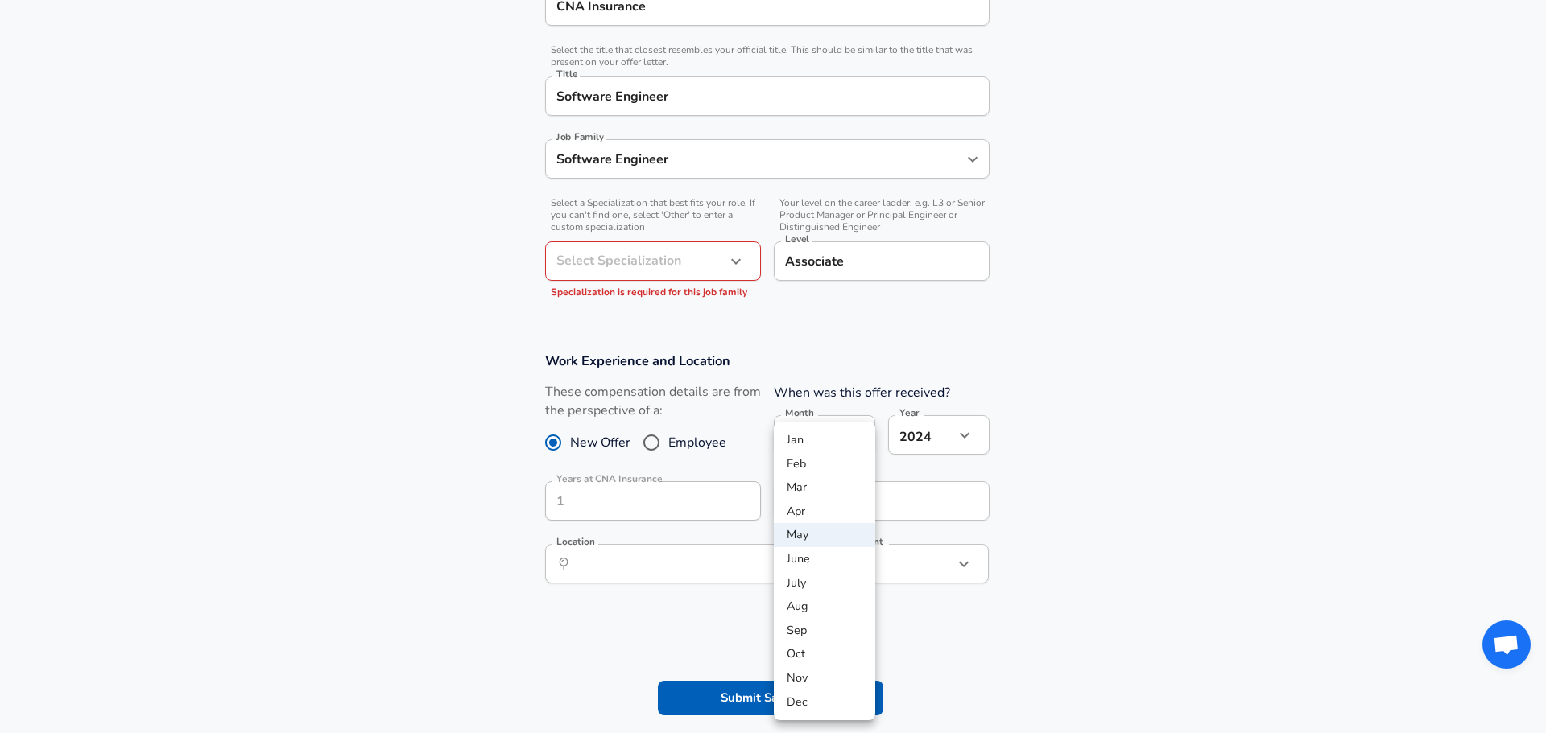
click at [819, 628] on li "Sep" at bounding box center [824, 631] width 101 height 24
type input "9"
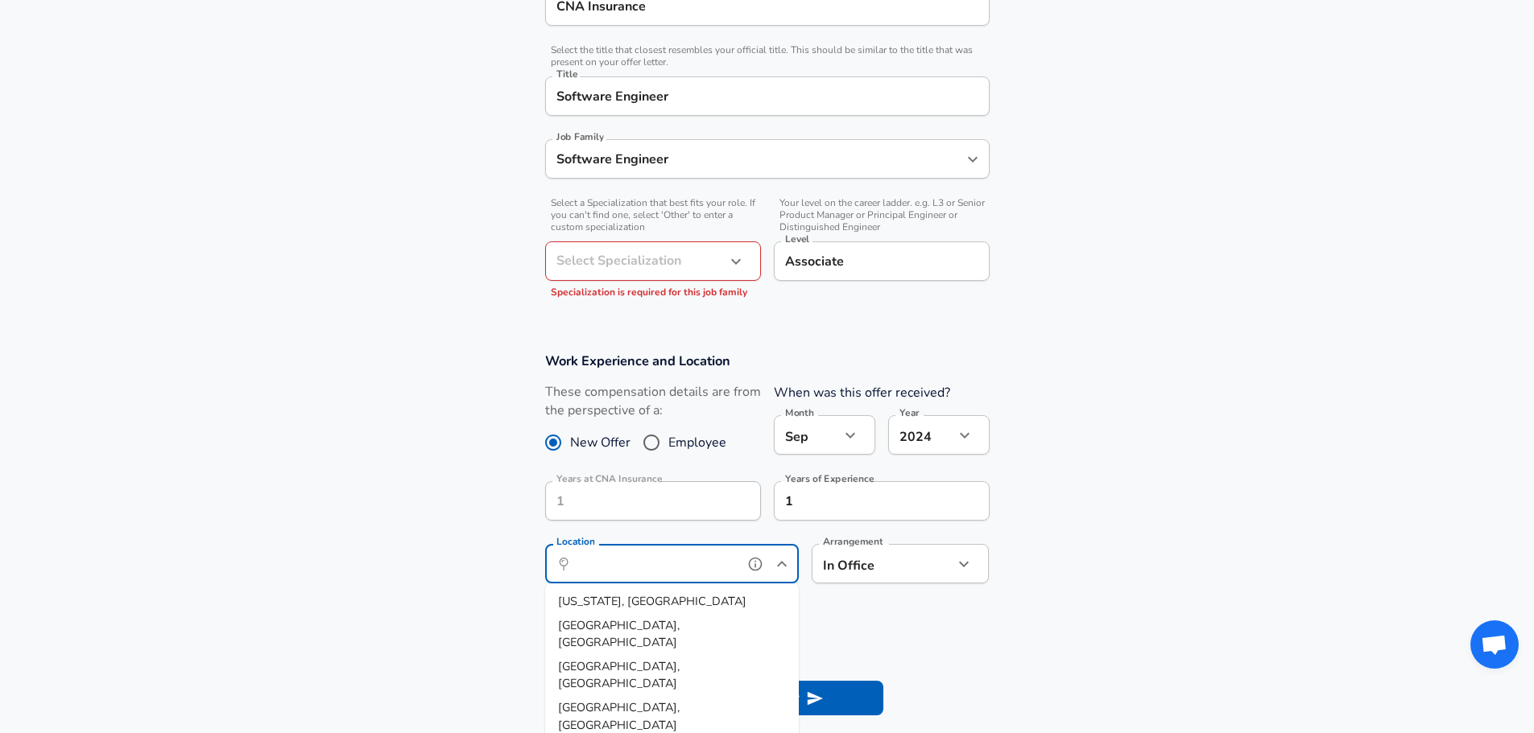
click at [708, 557] on input "Location" at bounding box center [654, 563] width 165 height 25
click at [672, 604] on li "Chica go, [GEOGRAPHIC_DATA]" at bounding box center [672, 602] width 254 height 24
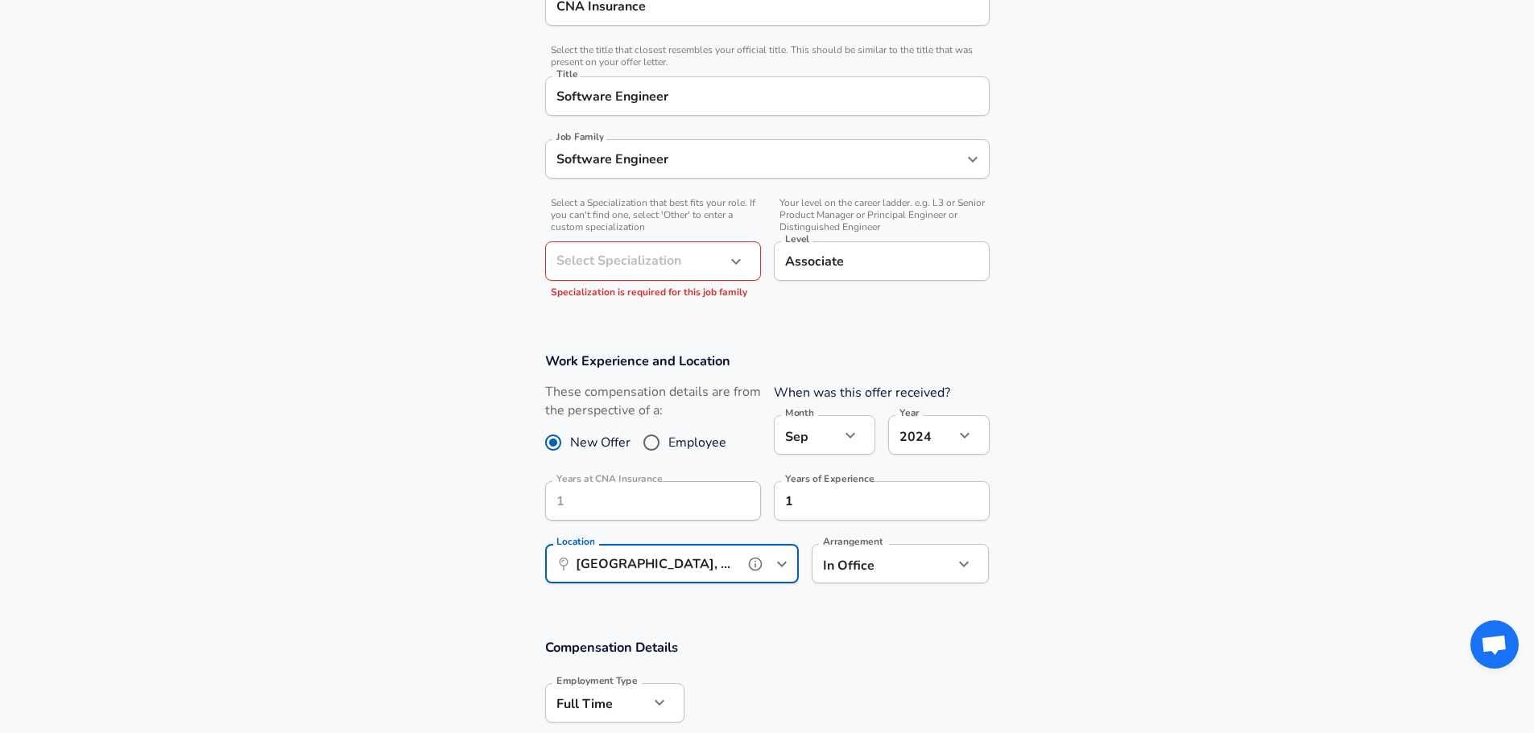
type input "[GEOGRAPHIC_DATA], [GEOGRAPHIC_DATA]"
click at [1159, 571] on section "Work Experience and Location These compensation details are from the perspectiv…" at bounding box center [767, 476] width 1534 height 287
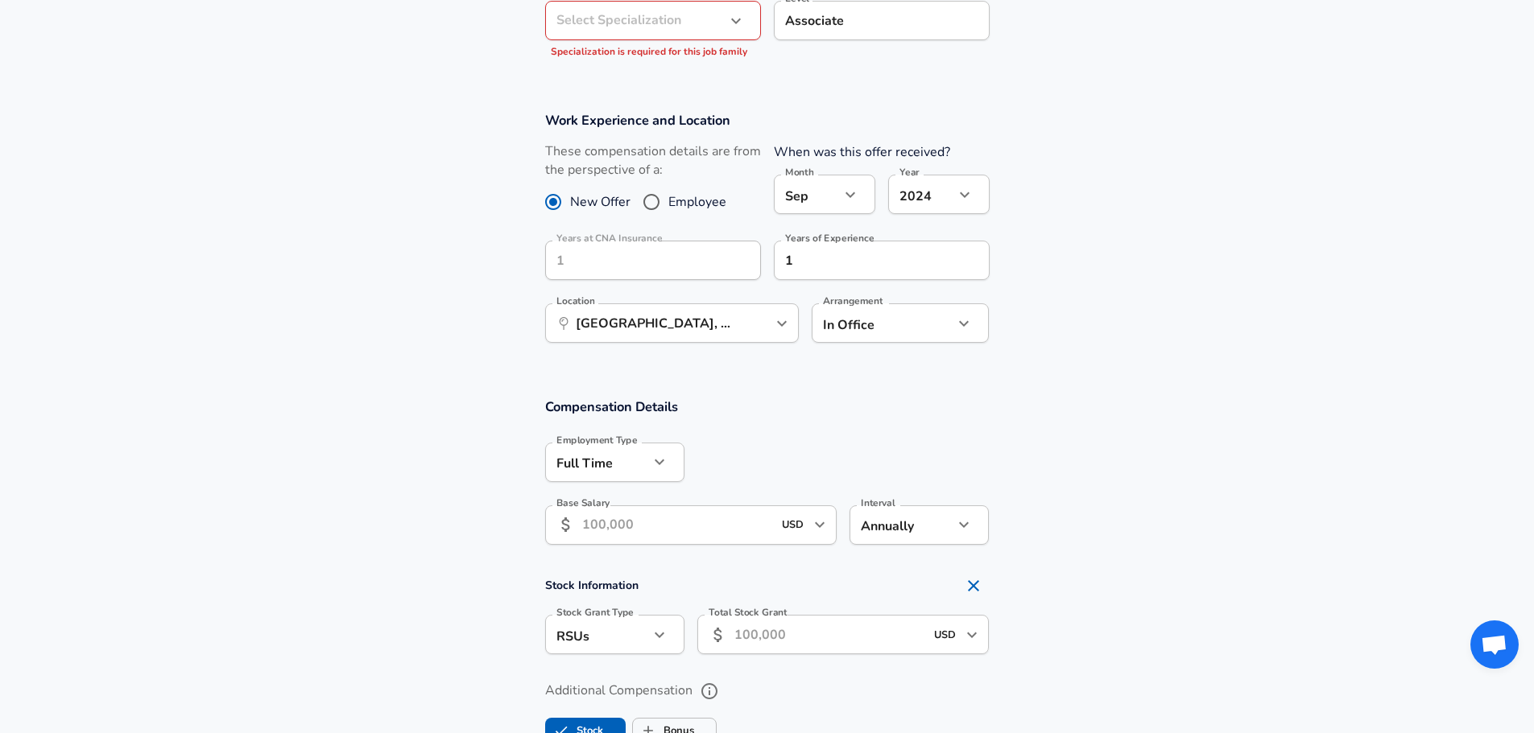
scroll to position [612, 0]
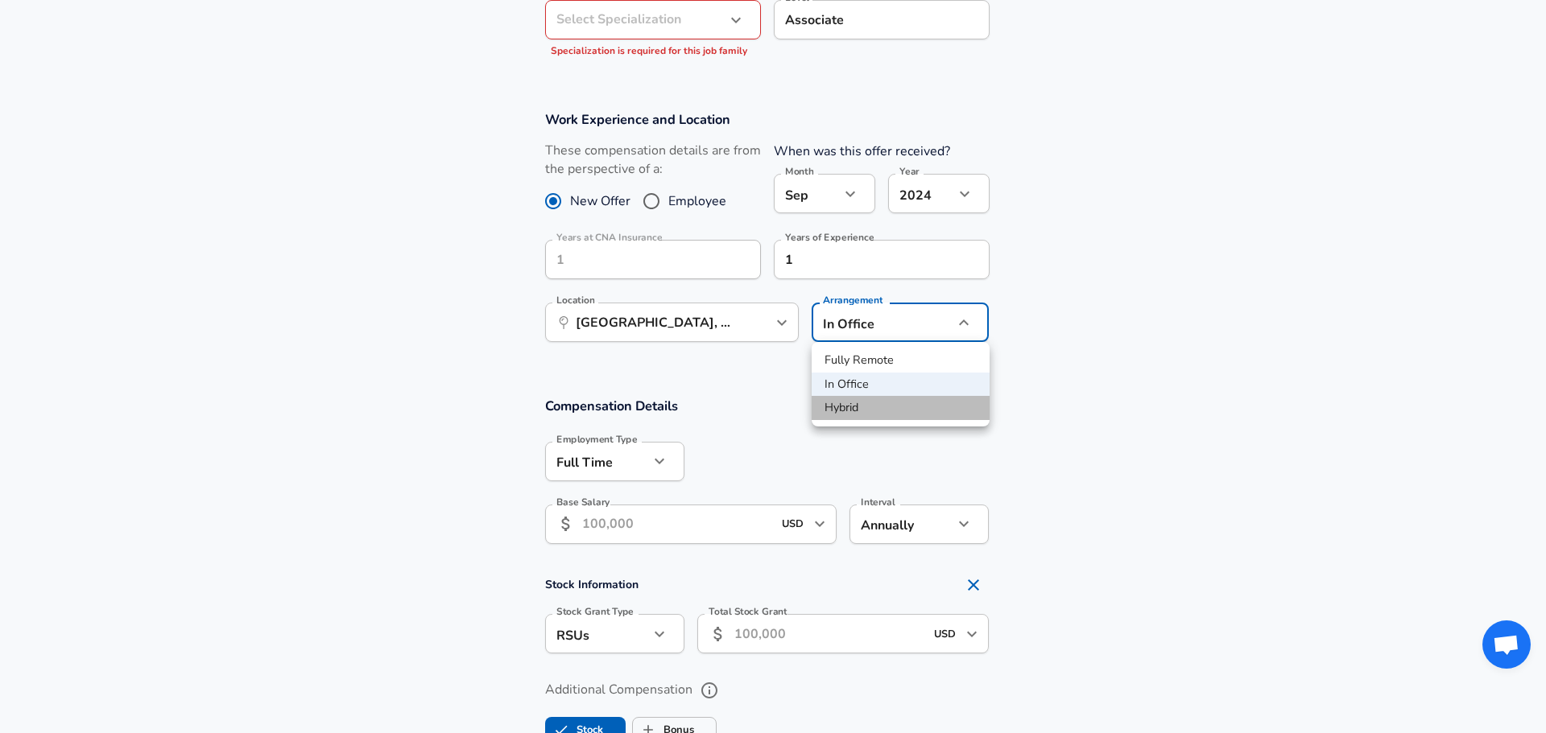
click at [886, 405] on li "Hybrid" at bounding box center [901, 408] width 178 height 24
type input "hybrid"
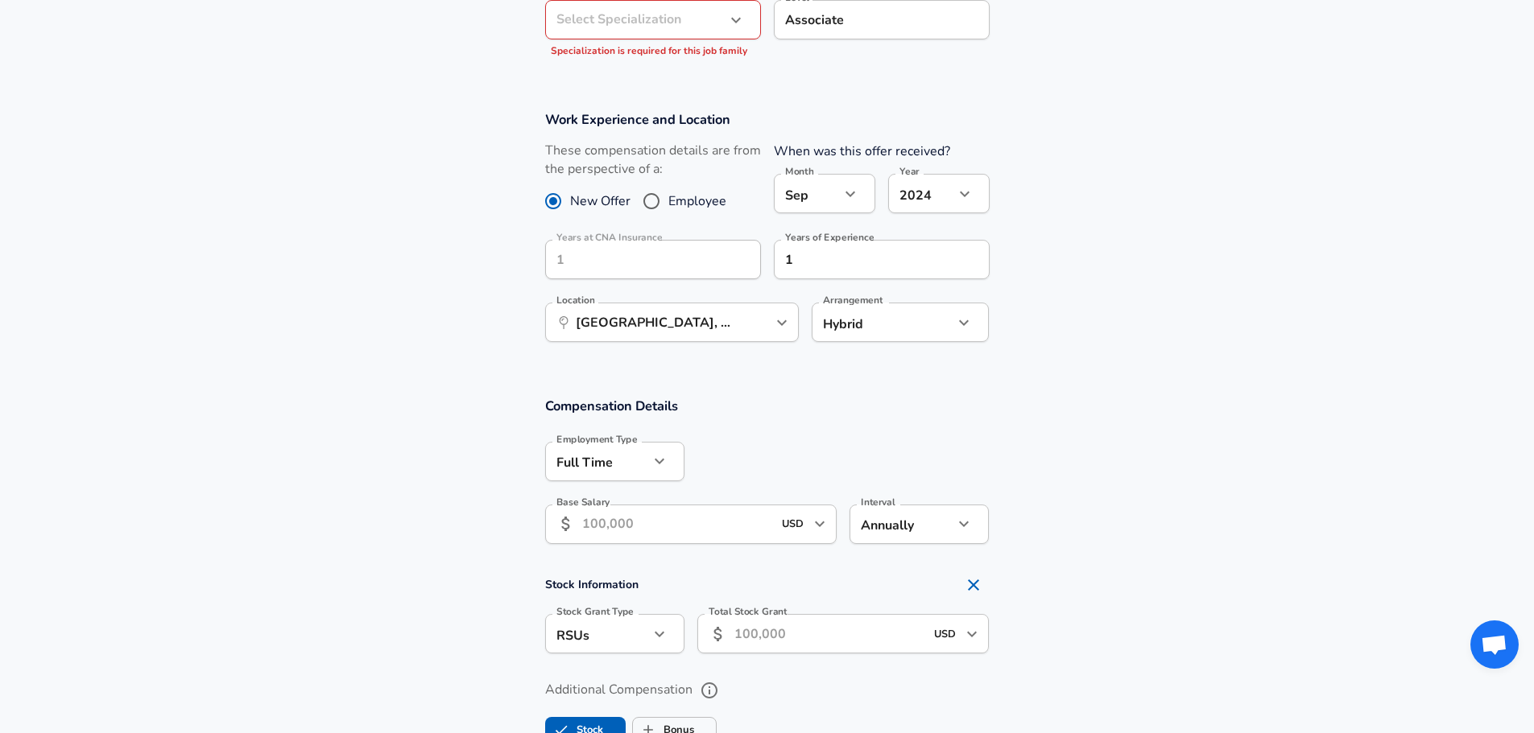
click at [849, 425] on div "Compensation Details Employment Type [DEMOGRAPHIC_DATA] full_time Employment Ty…" at bounding box center [767, 476] width 483 height 158
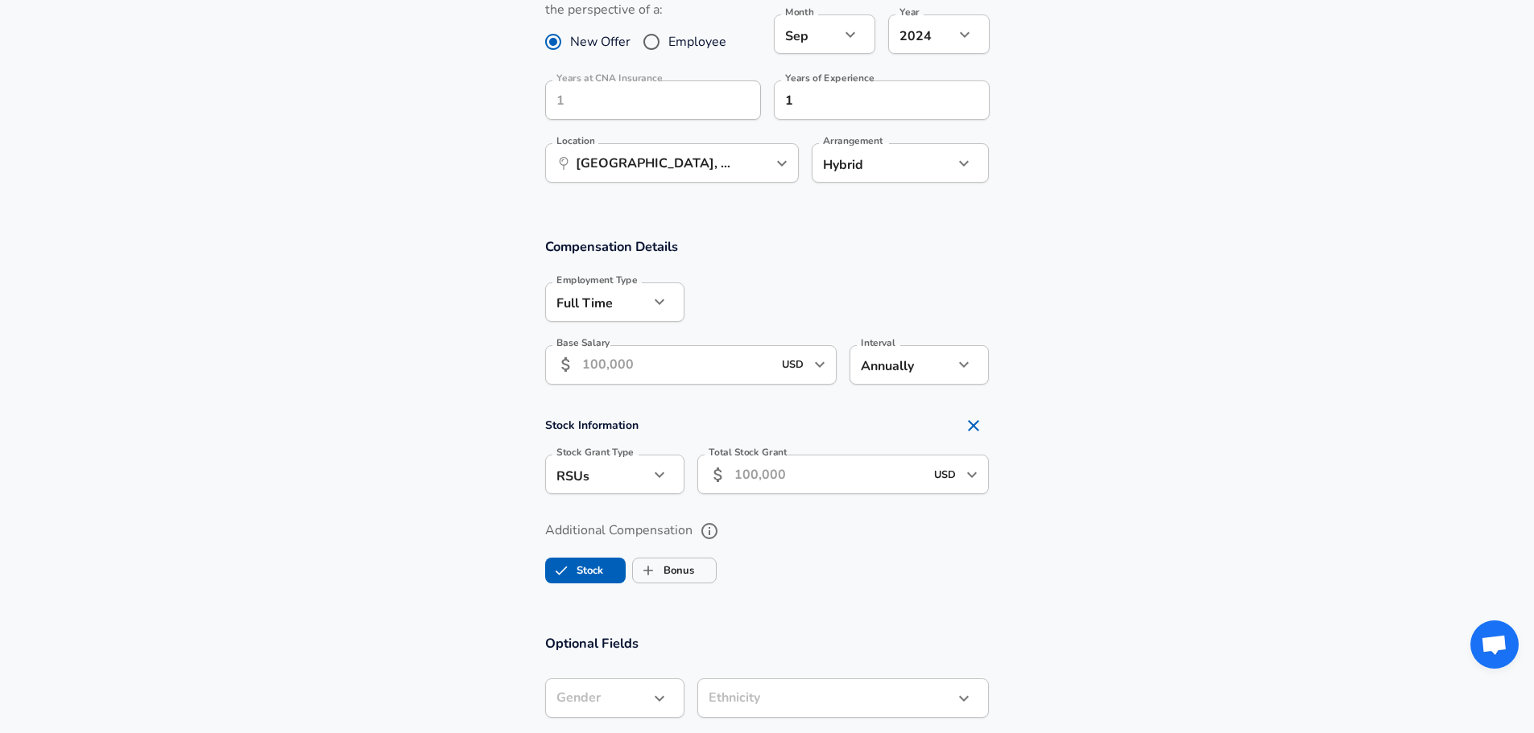
scroll to position [773, 0]
click at [671, 361] on input "Base Salary" at bounding box center [677, 363] width 191 height 39
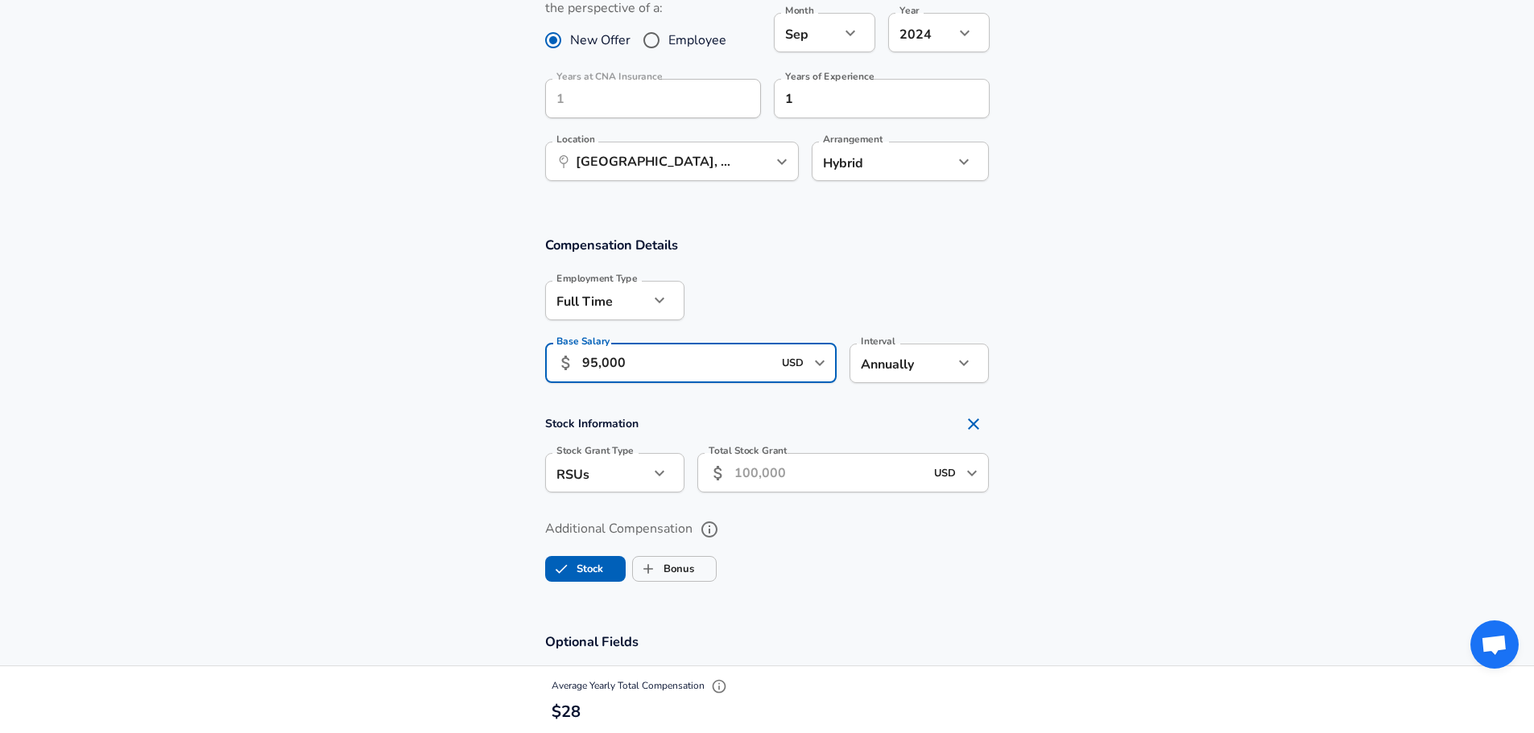
type input "95,000"
click at [1063, 317] on section "Compensation Details Employment Type [DEMOGRAPHIC_DATA] full_time Employment Ty…" at bounding box center [767, 315] width 1534 height 158
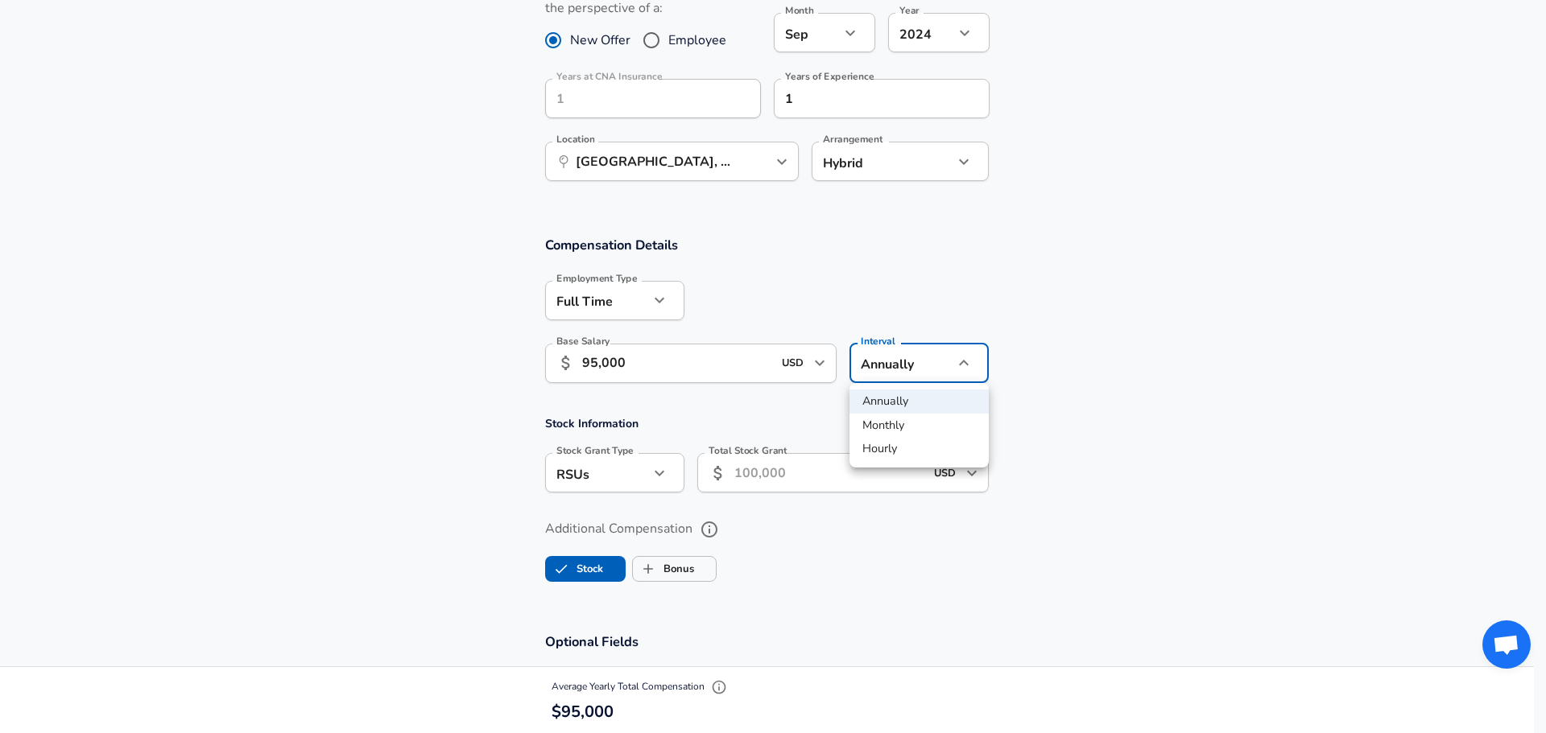
click at [912, 356] on div at bounding box center [773, 366] width 1546 height 733
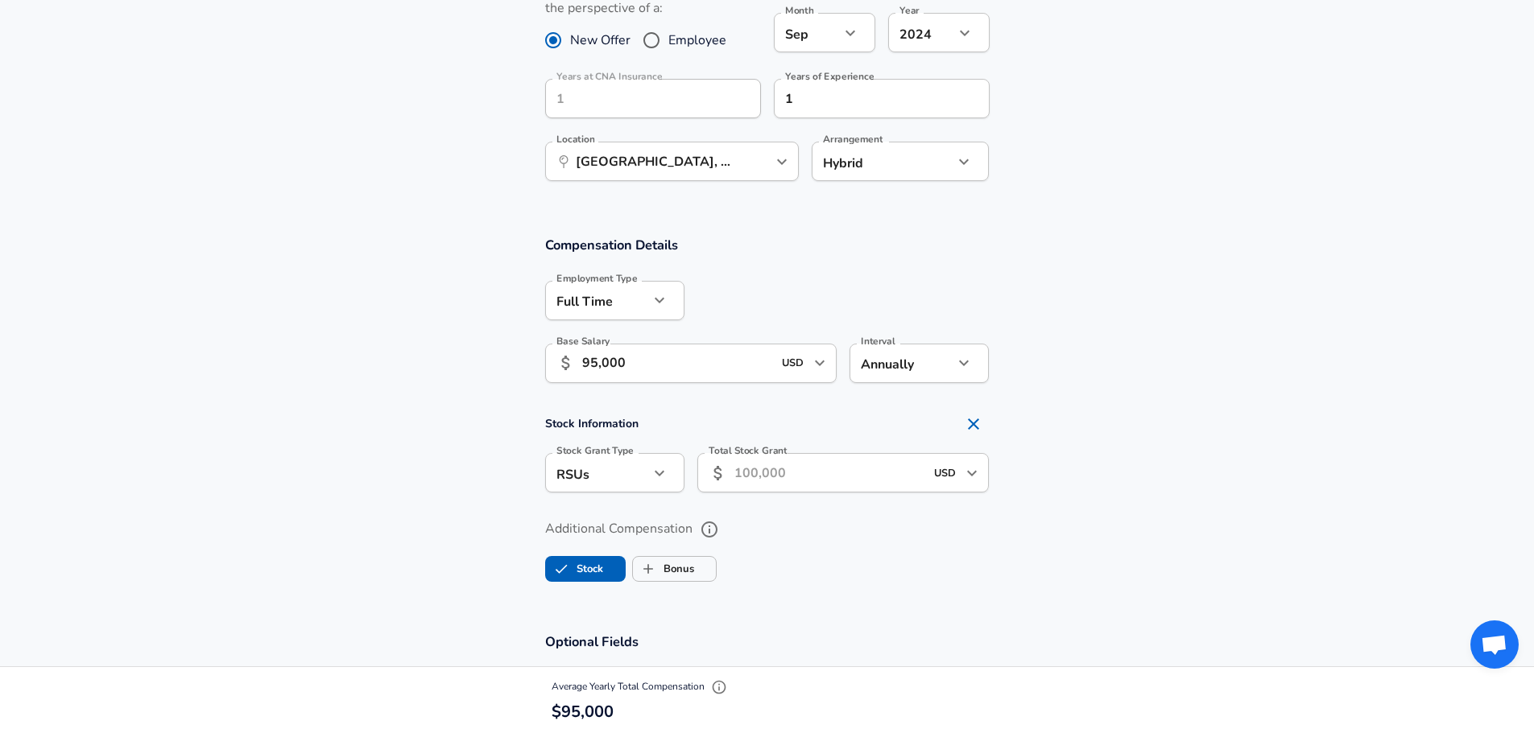
click at [790, 464] on input "Total Stock Grant" at bounding box center [829, 472] width 191 height 39
click at [637, 568] on ul "Stock Bonus" at bounding box center [767, 566] width 444 height 32
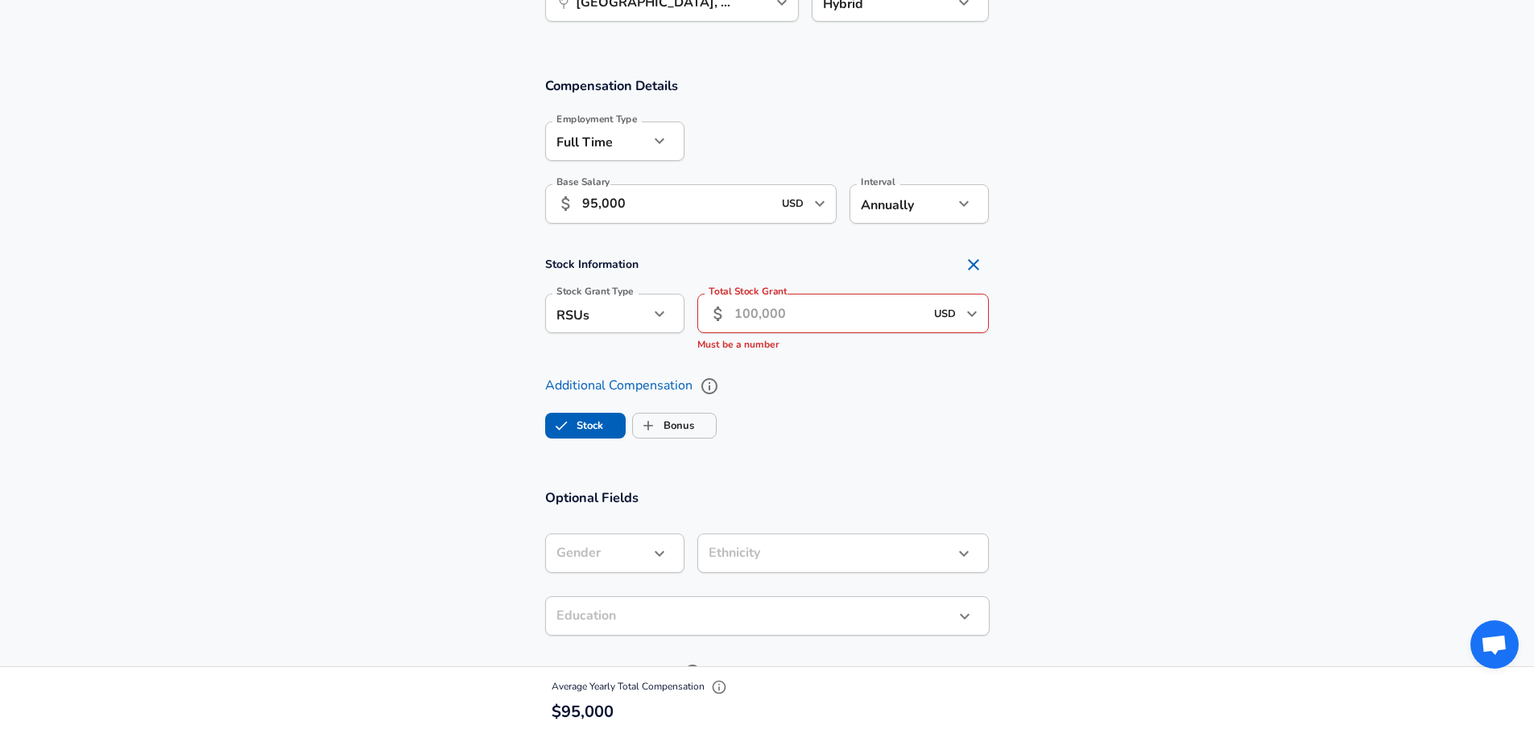
scroll to position [853, 0]
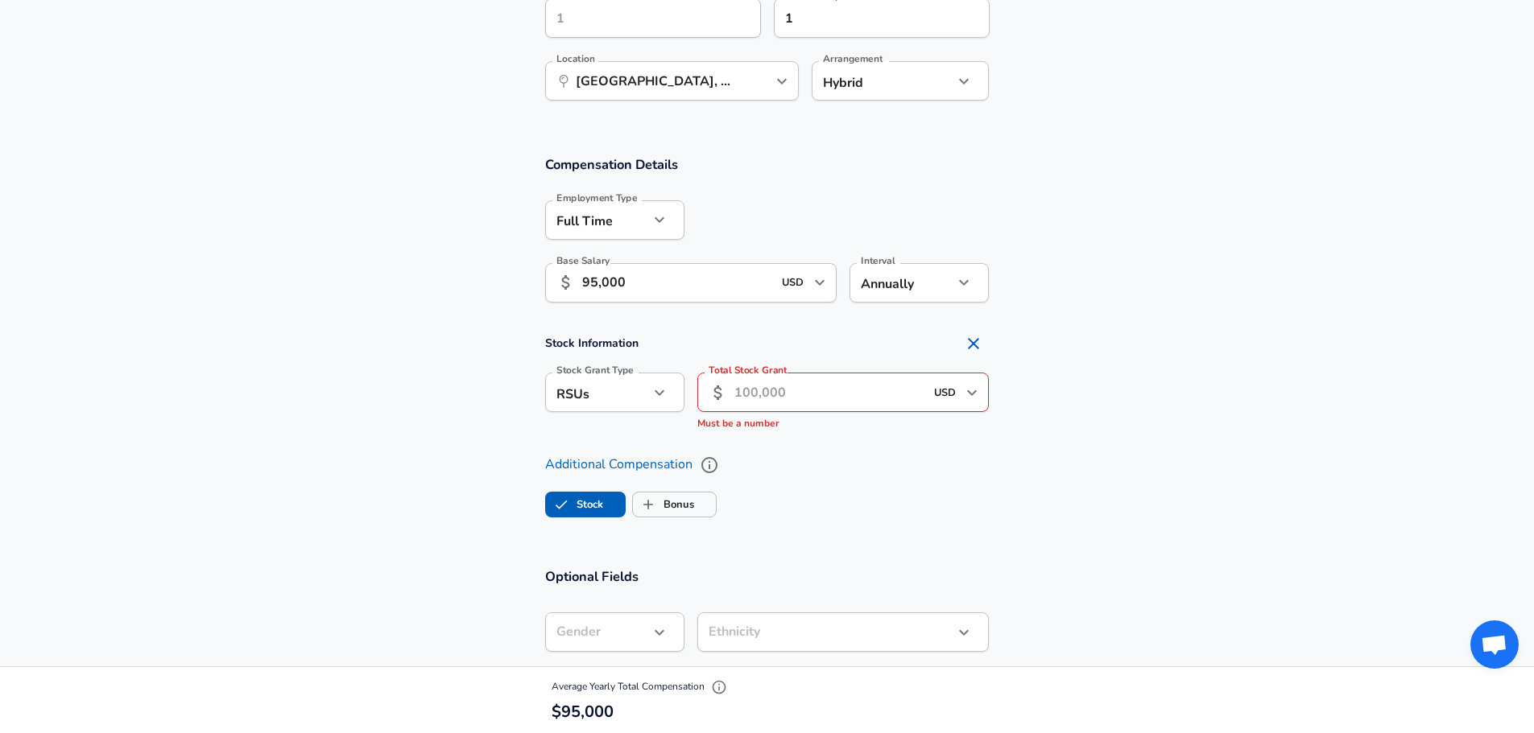
click at [964, 337] on icon "Remove Section" at bounding box center [973, 343] width 19 height 19
checkbox input "false"
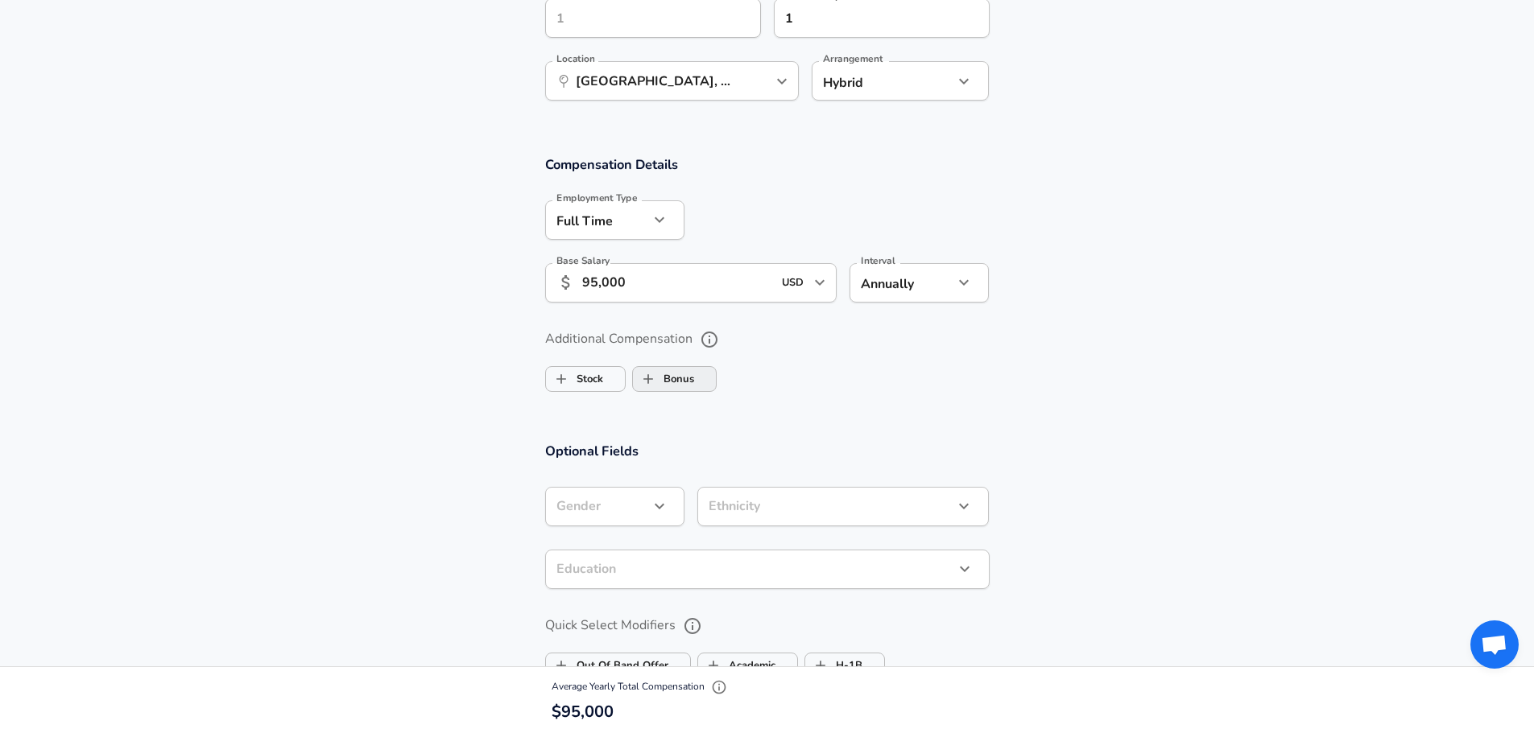
click at [667, 378] on label "Bonus" at bounding box center [663, 379] width 61 height 31
checkbox input "true"
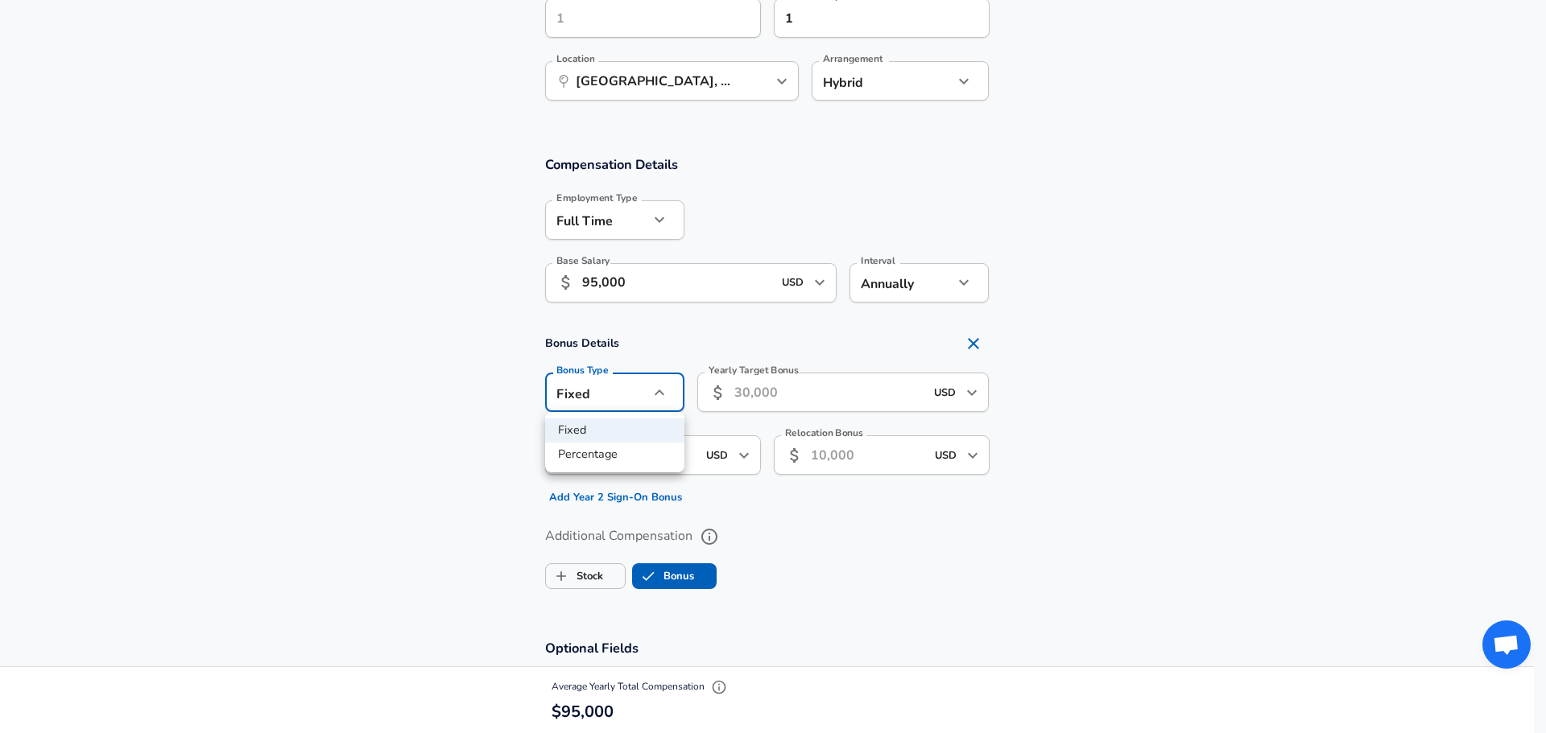
click at [626, 398] on div at bounding box center [773, 366] width 1546 height 733
click at [628, 449] on li "Percentage" at bounding box center [614, 455] width 139 height 24
type input "percentage"
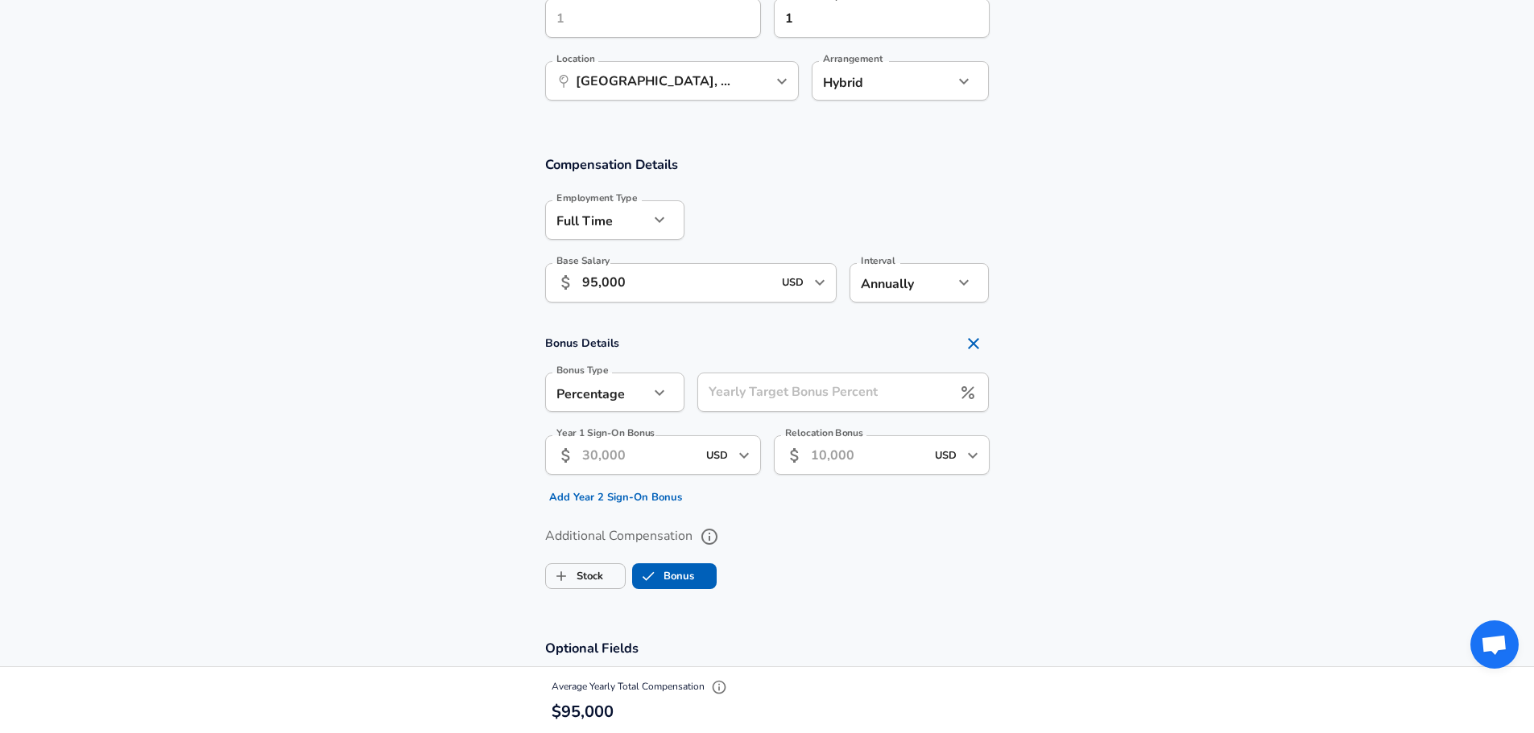
click at [768, 399] on input "Yearly Target Bonus Percent" at bounding box center [824, 392] width 255 height 39
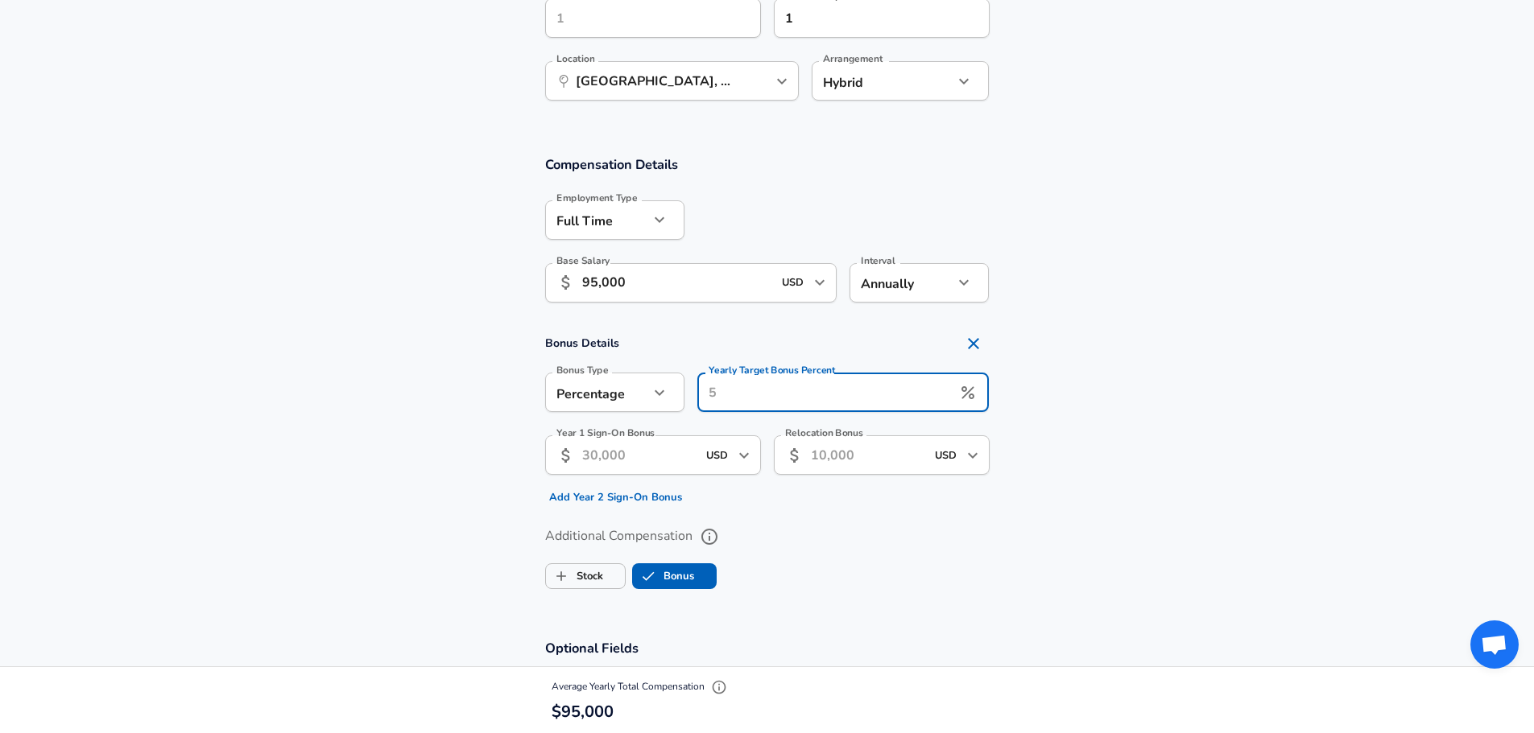
click at [768, 399] on input "Yearly Target Bonus Percent" at bounding box center [824, 392] width 255 height 39
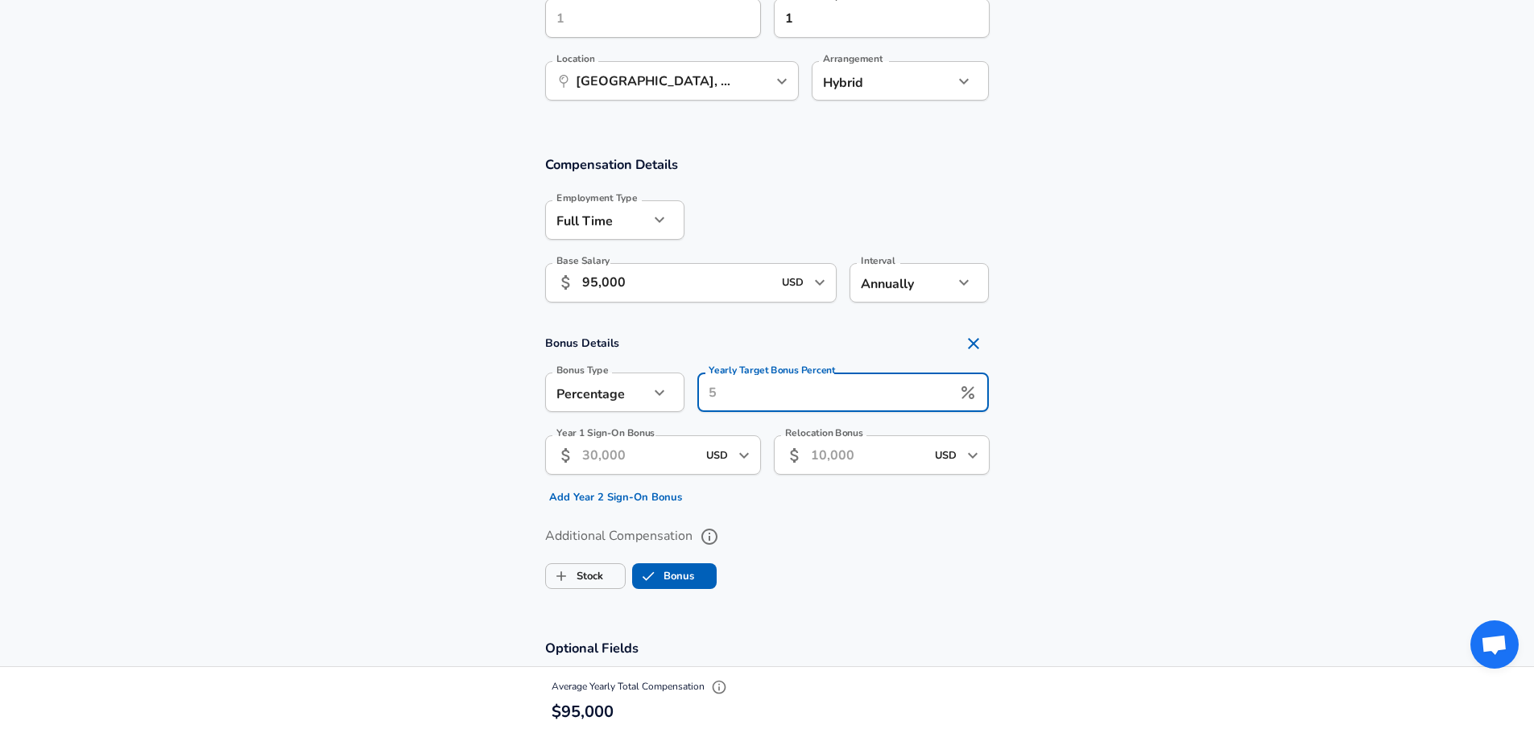
click at [768, 399] on input "Yearly Target Bonus Percent" at bounding box center [824, 392] width 255 height 39
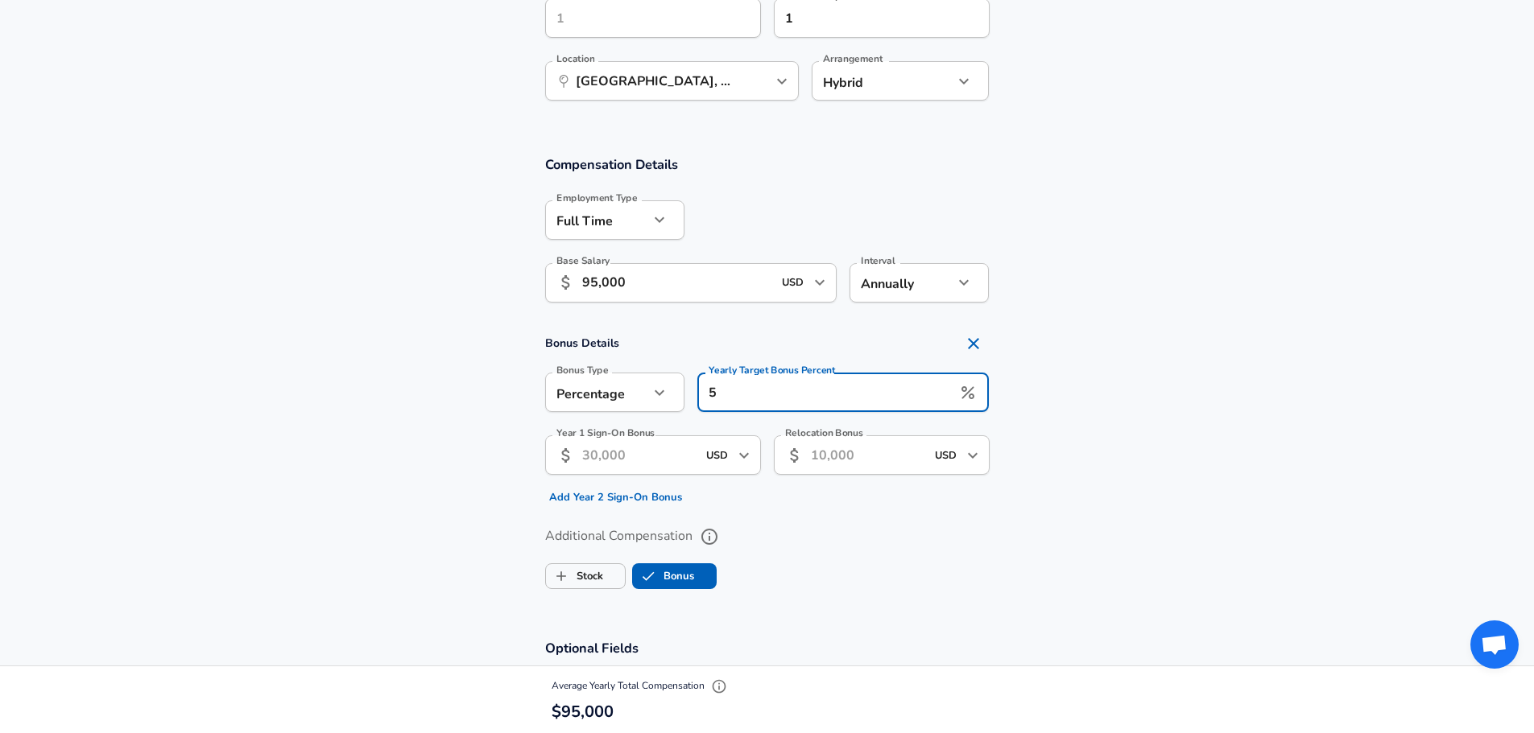
type input "5"
click at [1126, 380] on section "Bonus Details Bonus Type Percentage percentage Bonus Type Yearly Target Bonus P…" at bounding box center [767, 419] width 1534 height 183
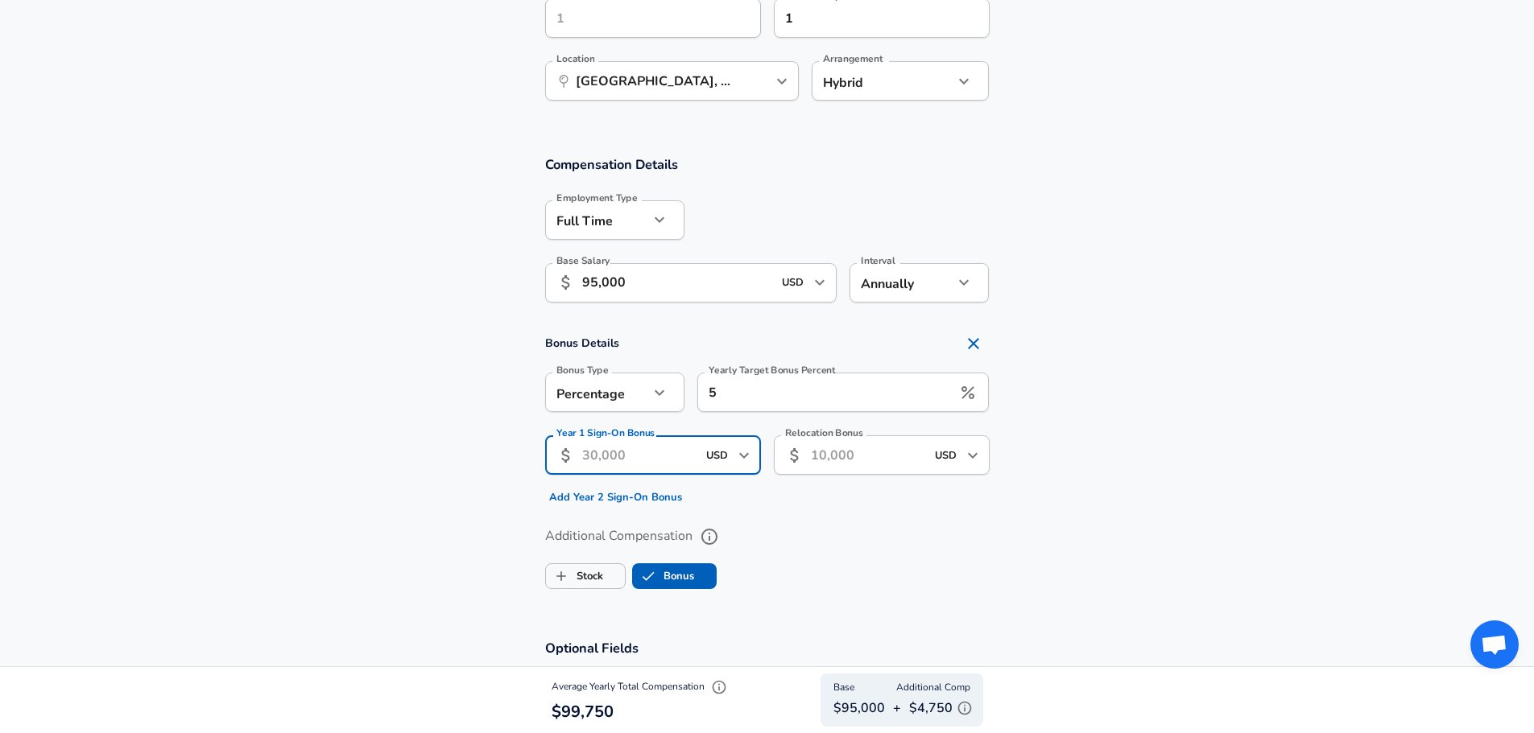
click at [637, 458] on input "Year 1 Sign-On Bonus" at bounding box center [639, 455] width 114 height 39
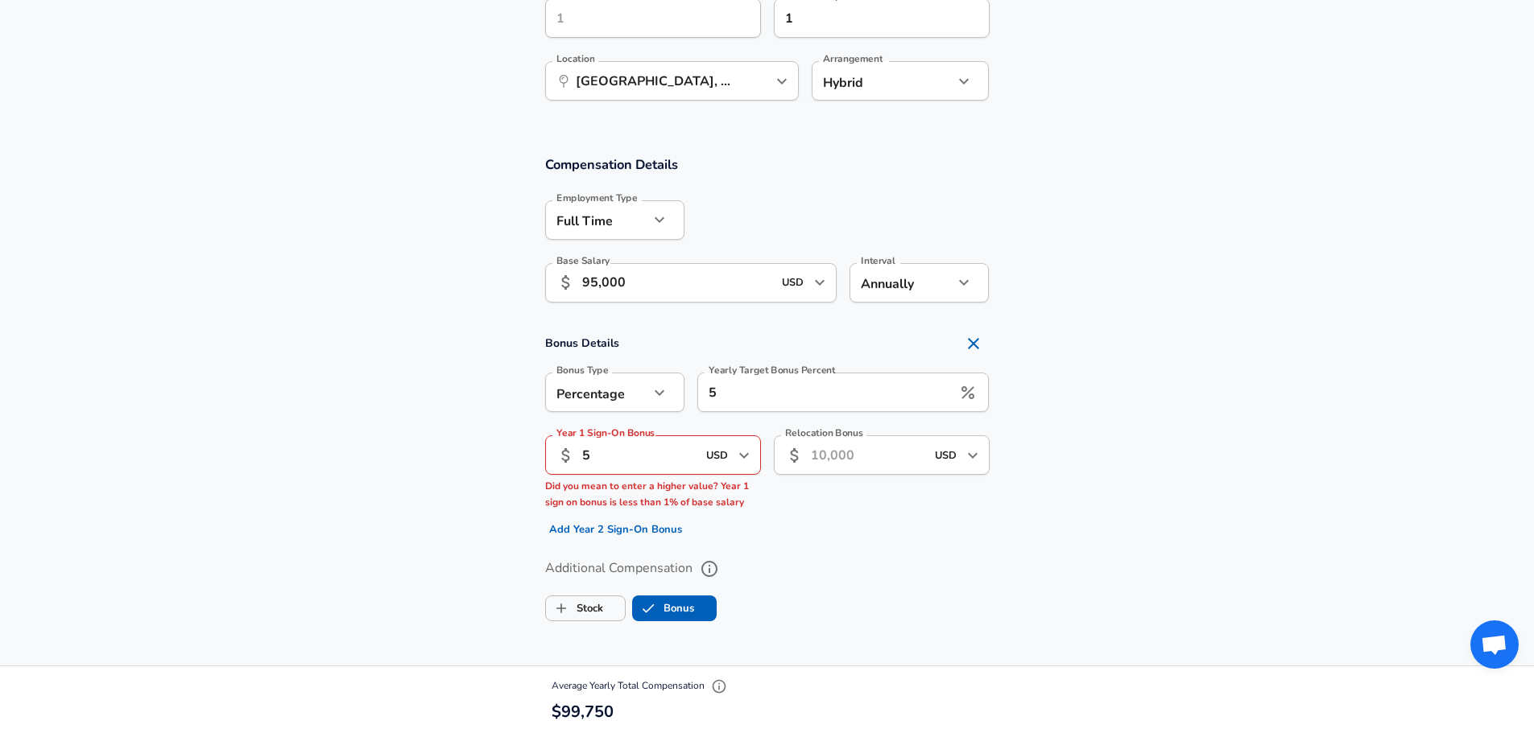
click at [1196, 423] on section "Bonus Details Bonus Type Percentage percentage Bonus Type Yearly Target Bonus P…" at bounding box center [767, 435] width 1534 height 215
click at [636, 462] on input "5" at bounding box center [639, 455] width 114 height 39
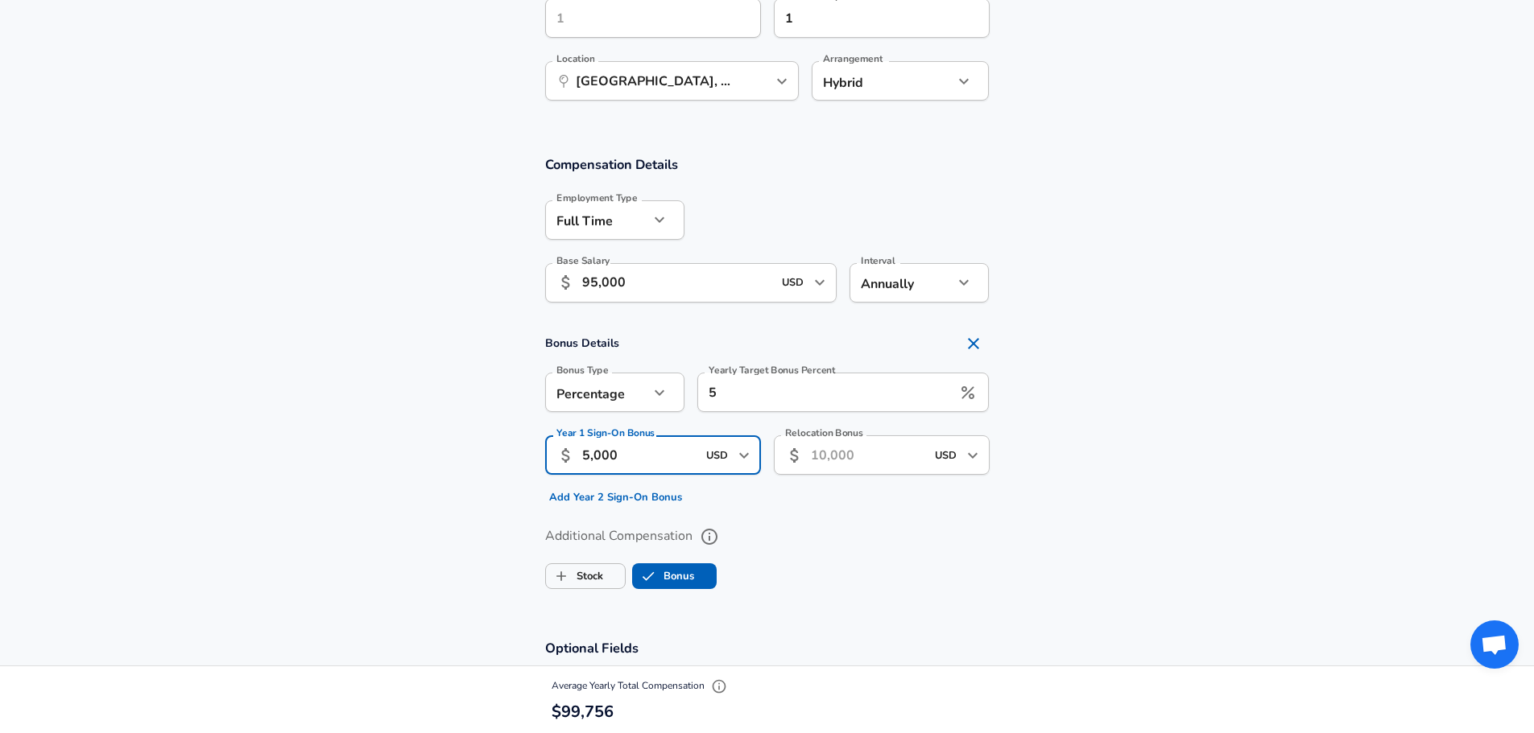
type input "5,000"
click at [1121, 436] on section "Bonus Details Bonus Type Percentage percentage Bonus Type Yearly Target Bonus P…" at bounding box center [767, 419] width 1534 height 183
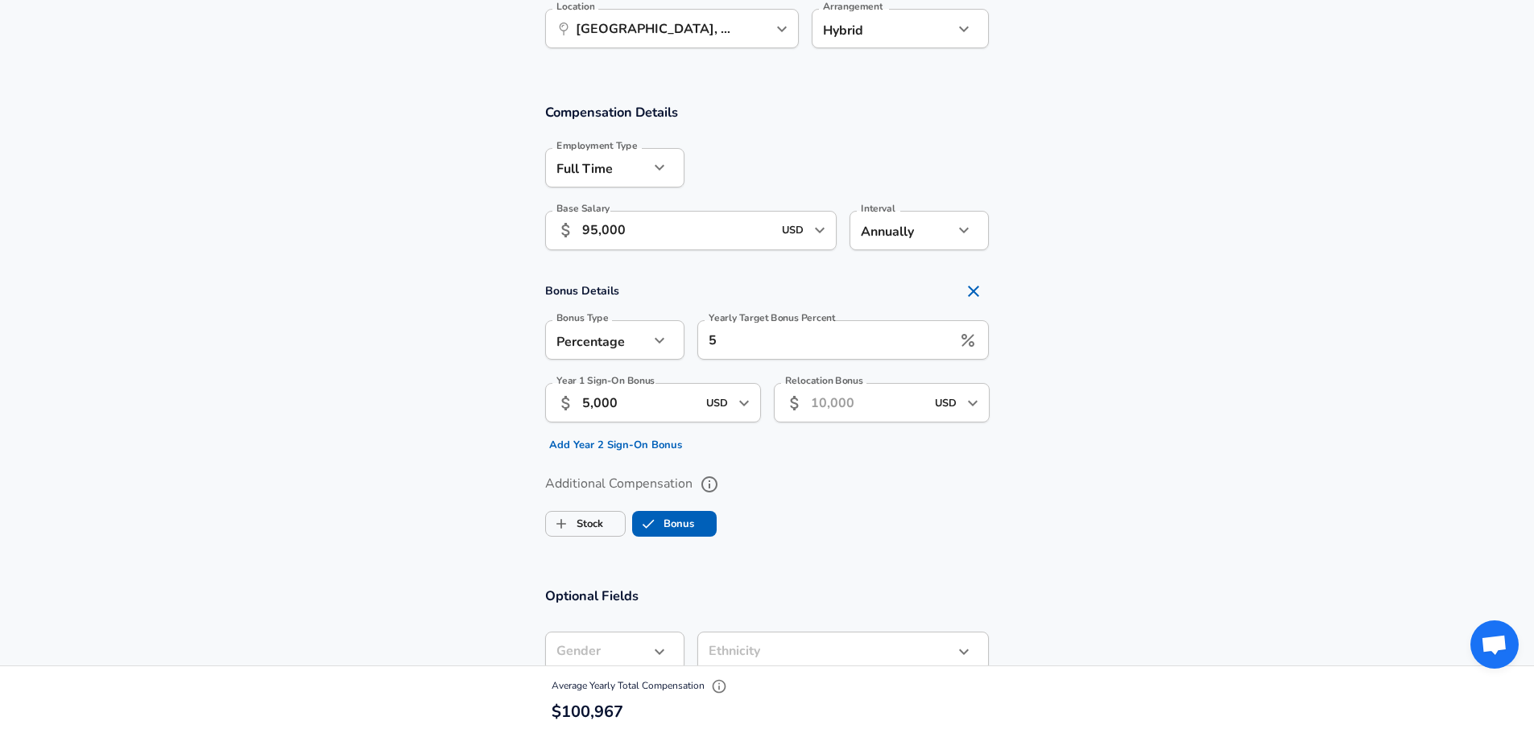
scroll to position [934, 0]
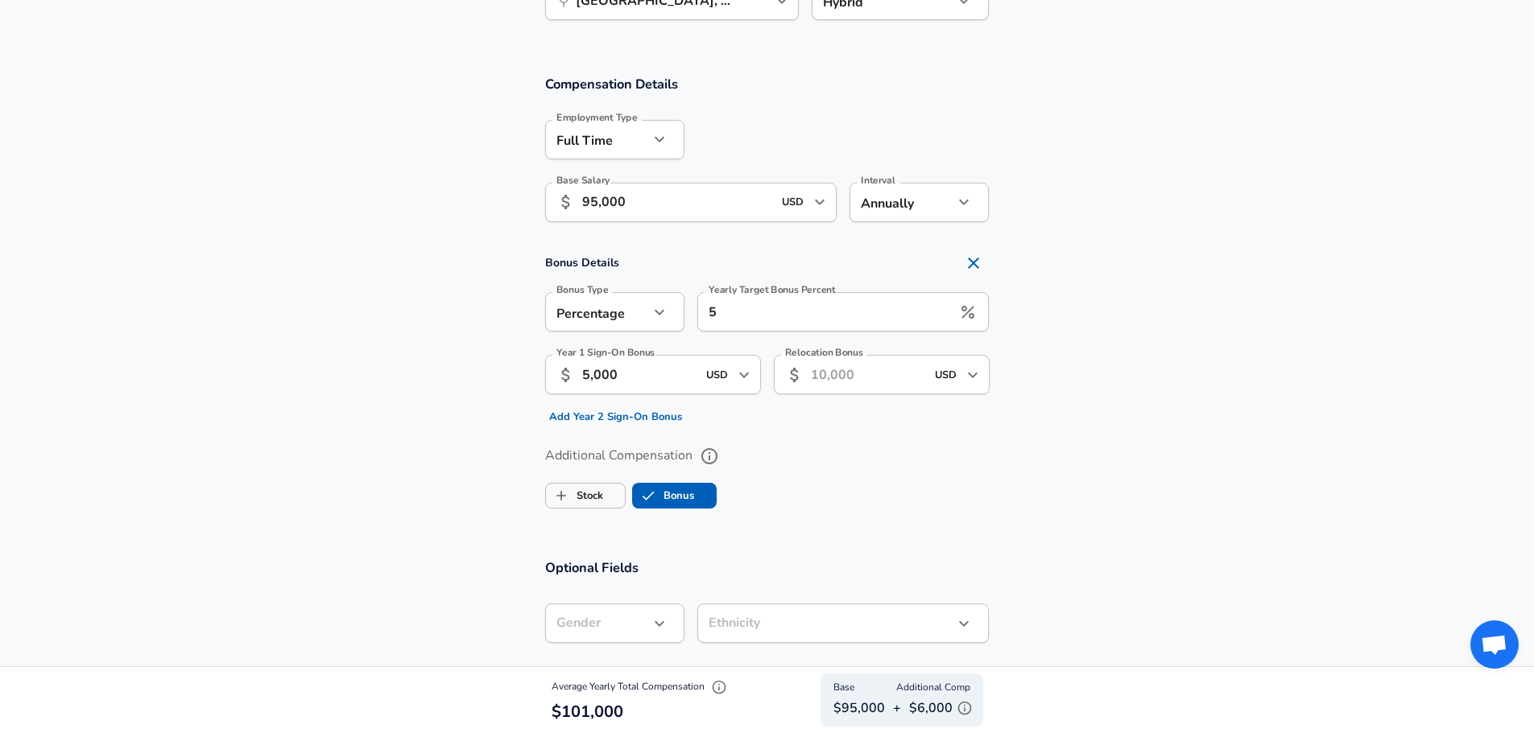
click at [739, 325] on input "5" at bounding box center [824, 311] width 255 height 39
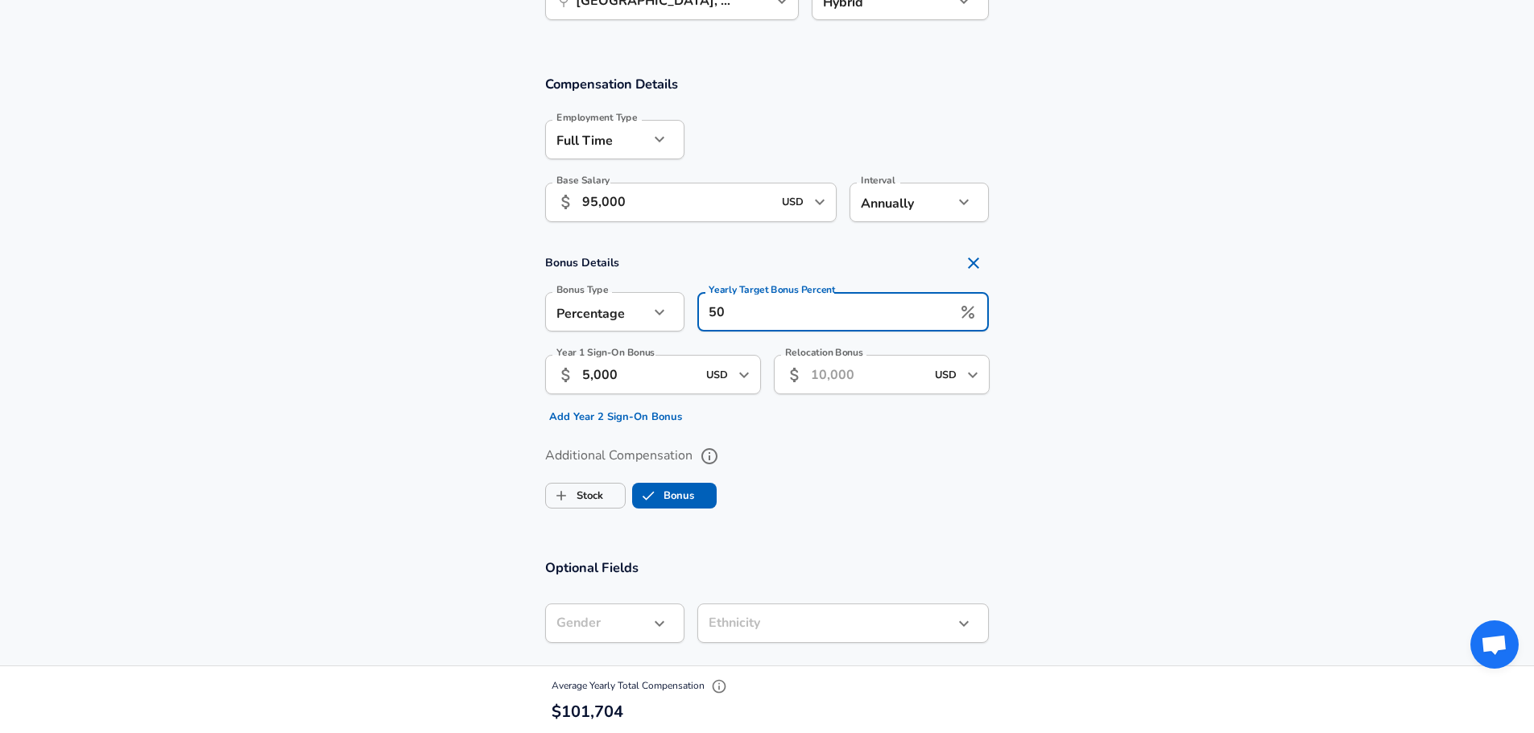
click at [1018, 326] on section "Bonus Details Bonus Type Percentage percentage Bonus Type Yearly Target Bonus P…" at bounding box center [767, 338] width 1534 height 183
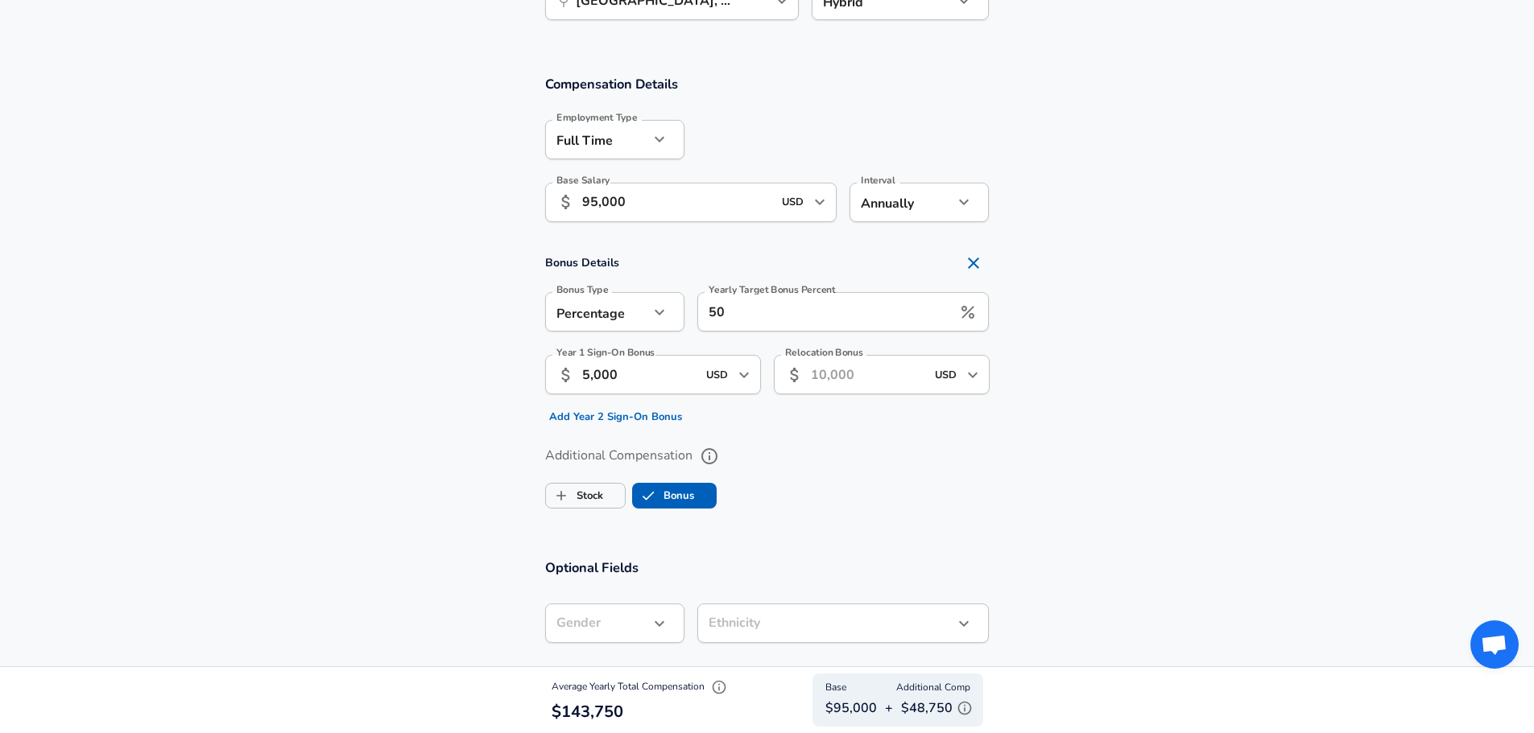
click at [805, 320] on input "50" at bounding box center [824, 311] width 255 height 39
click at [1118, 328] on section "Bonus Details Bonus Type Percentage percentage Bonus Type Yearly Target Bonus P…" at bounding box center [767, 338] width 1534 height 183
click at [626, 416] on button "Add Year 2 Sign-On Bonus" at bounding box center [615, 417] width 141 height 25
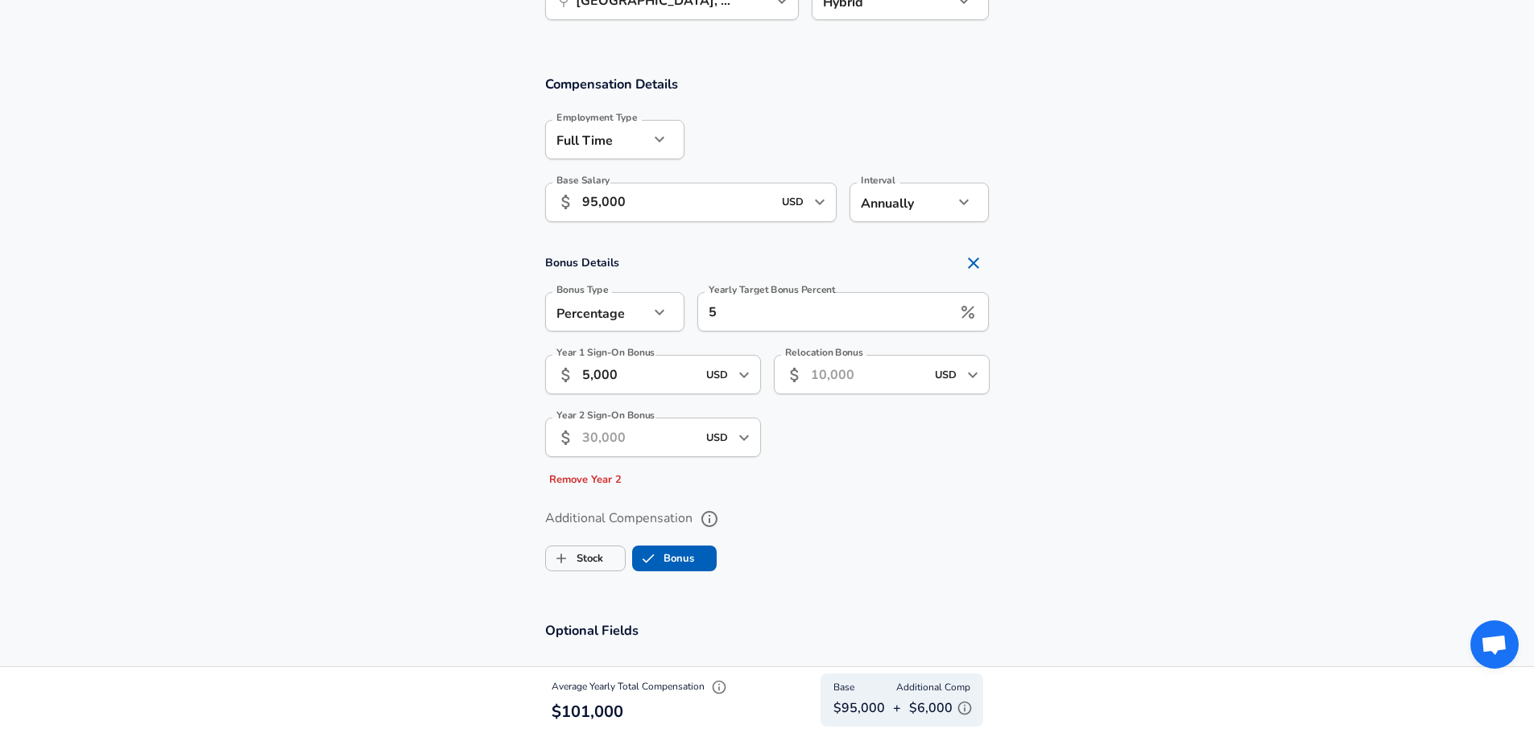
click at [832, 433] on div "Relocation Bonus ​ USD ​ Relocation Bonus" at bounding box center [875, 417] width 229 height 151
click at [799, 303] on input "5" at bounding box center [824, 311] width 255 height 39
click at [1162, 317] on section "Bonus Details Bonus Type Percentage percentage Bonus Type Yearly Target Bonus P…" at bounding box center [767, 370] width 1534 height 246
click at [876, 308] on input "6" at bounding box center [824, 311] width 255 height 39
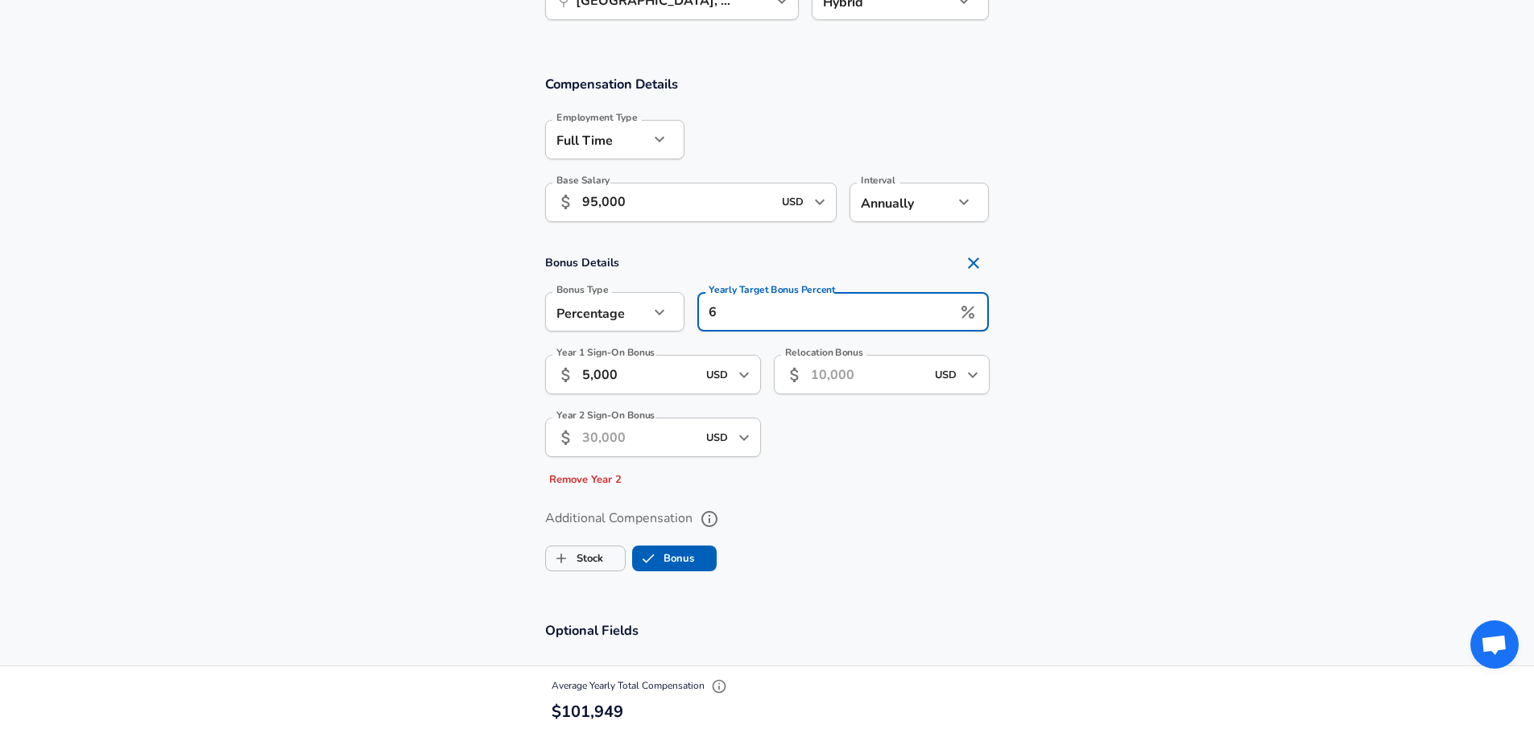
click at [876, 308] on input "6" at bounding box center [824, 311] width 255 height 39
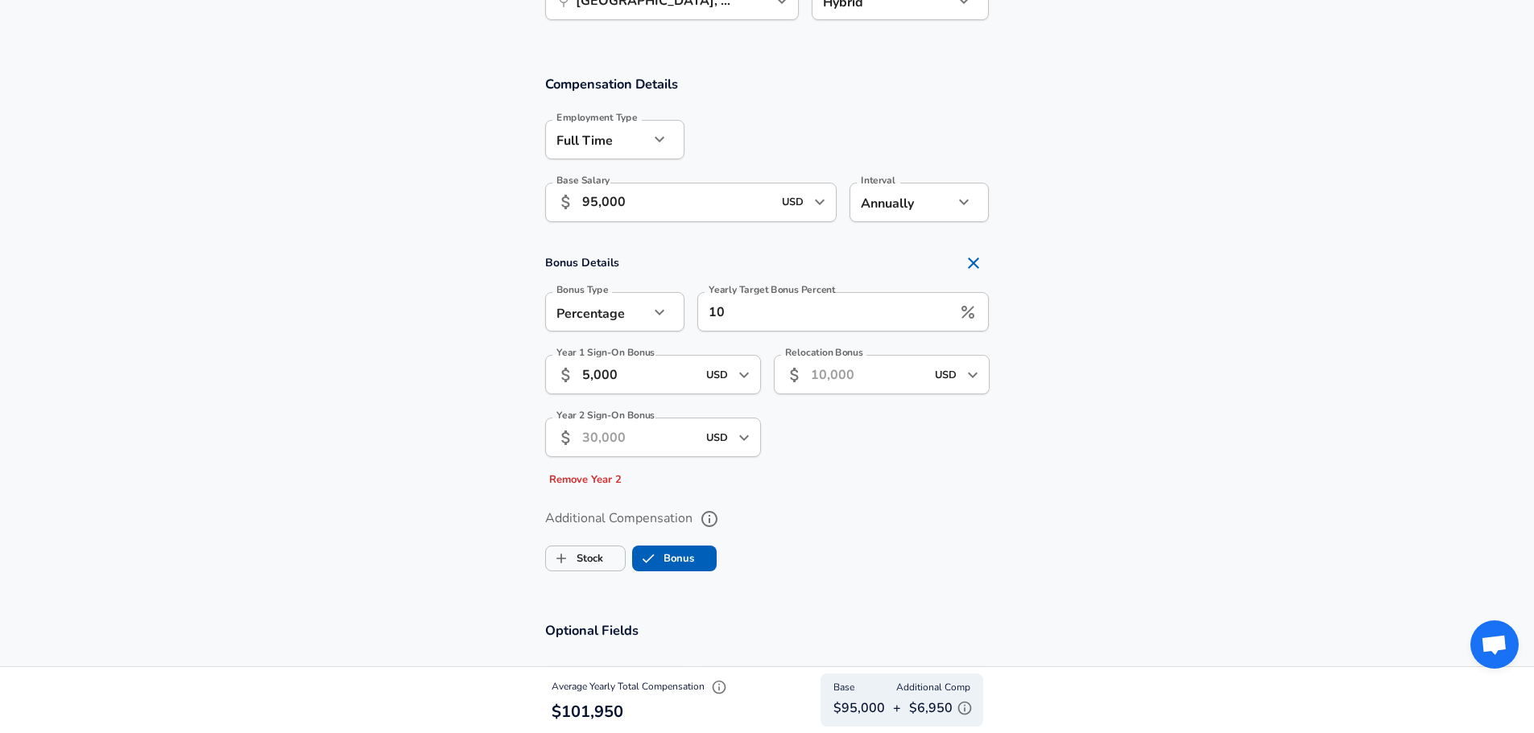
click at [1218, 321] on section "Bonus Details Bonus Type Percentage percentage Bonus Type Yearly Target Bonus P…" at bounding box center [767, 370] width 1534 height 246
click at [861, 318] on input "10" at bounding box center [824, 311] width 255 height 39
type input "5"
click at [1237, 318] on section "Bonus Details Bonus Type Percentage percentage Bonus Type Yearly Target Bonus P…" at bounding box center [767, 370] width 1534 height 246
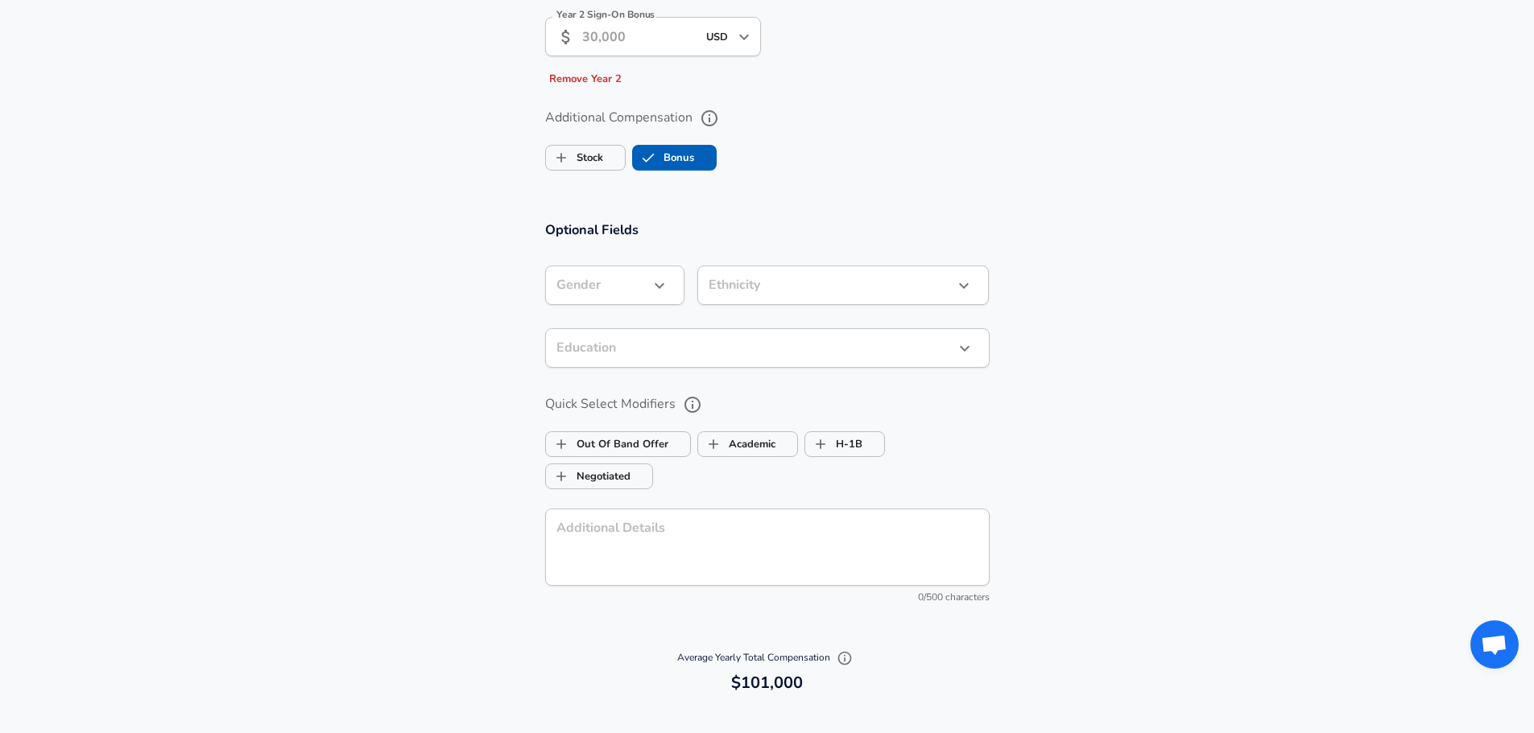
scroll to position [1336, 0]
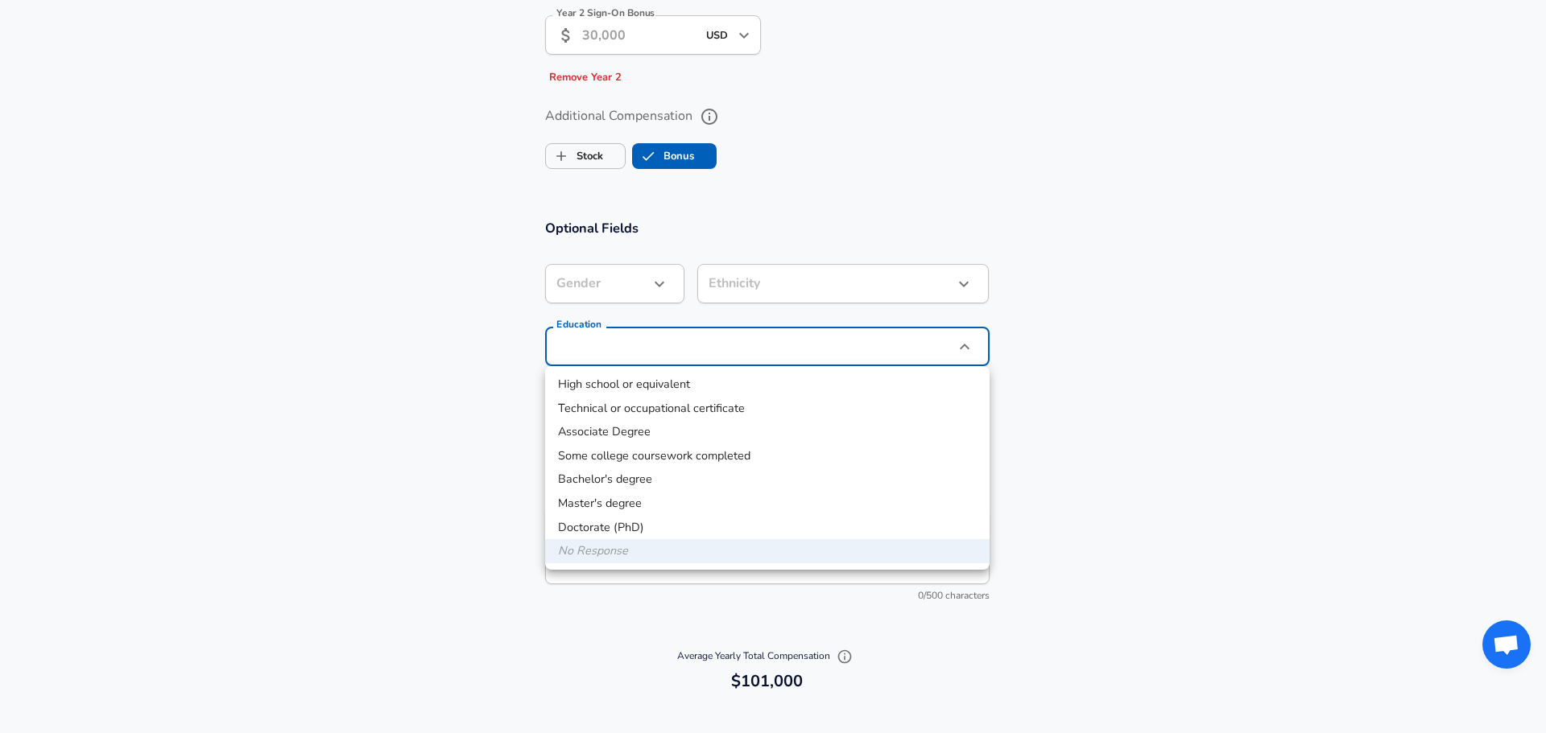
click at [671, 476] on li "Bachelor's degree" at bounding box center [767, 480] width 444 height 24
type input "Bachelors degree"
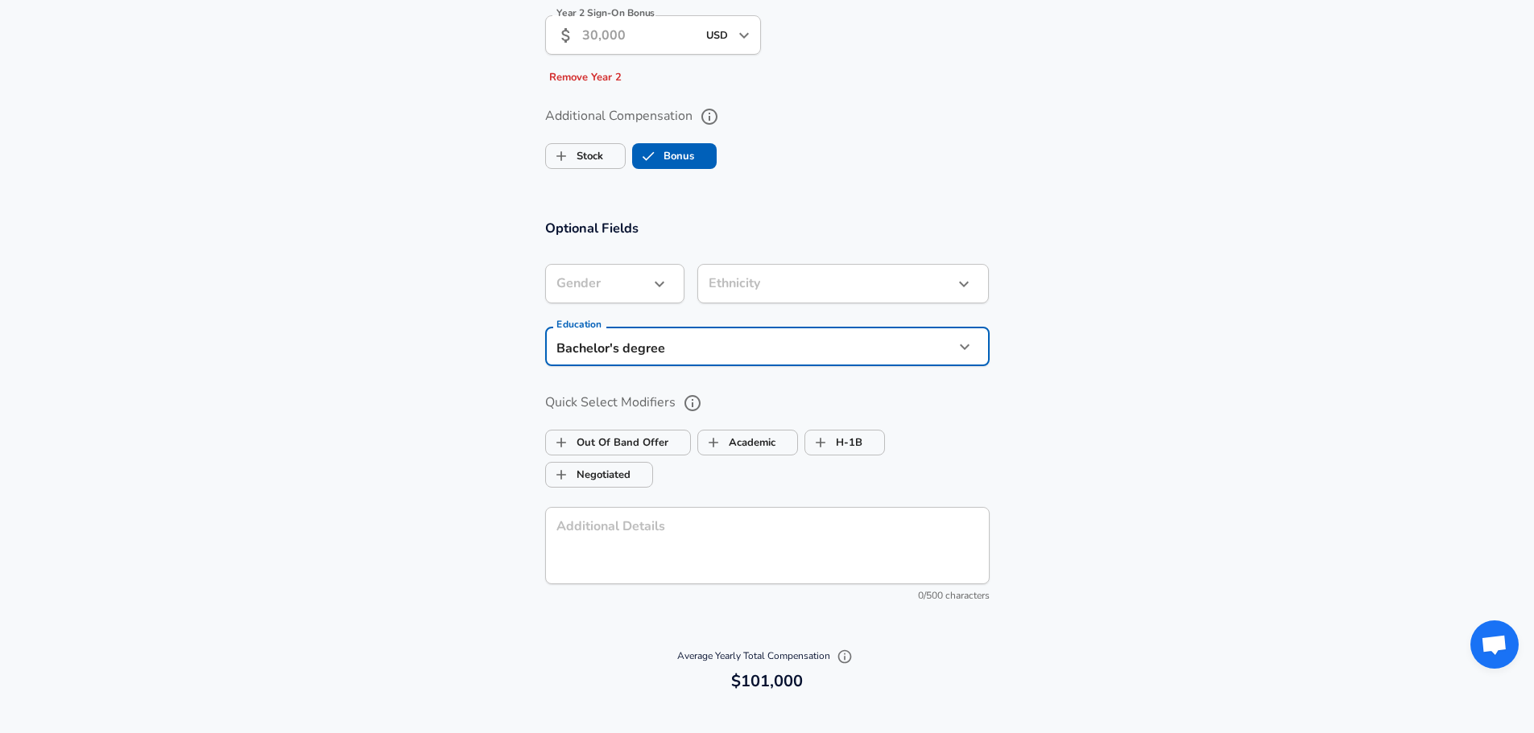
click at [1131, 393] on section "Optional Fields Gender ​ Gender Ethnicity ​ Ethnicity Education Bachelor's degr…" at bounding box center [767, 419] width 1534 height 436
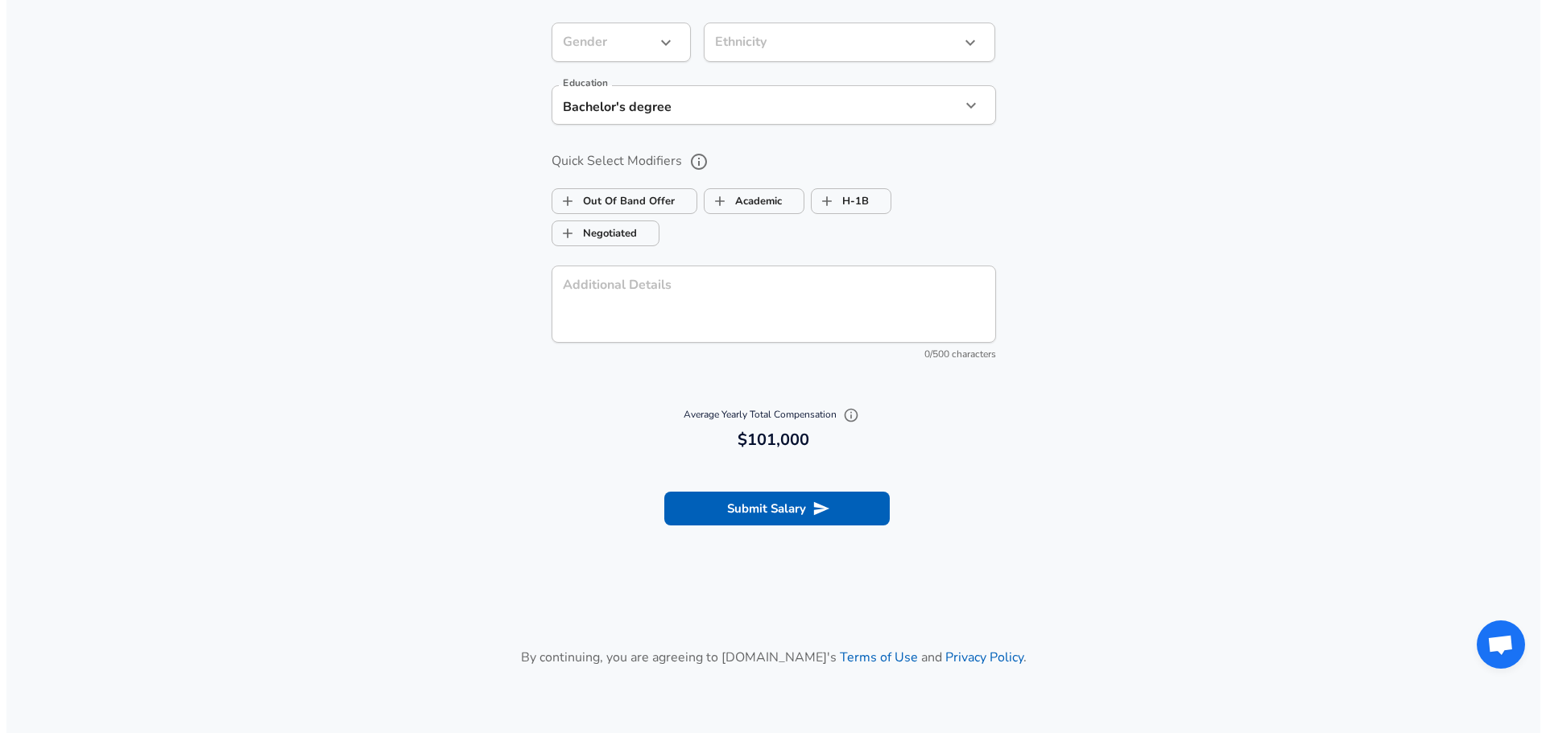
scroll to position [1658, 0]
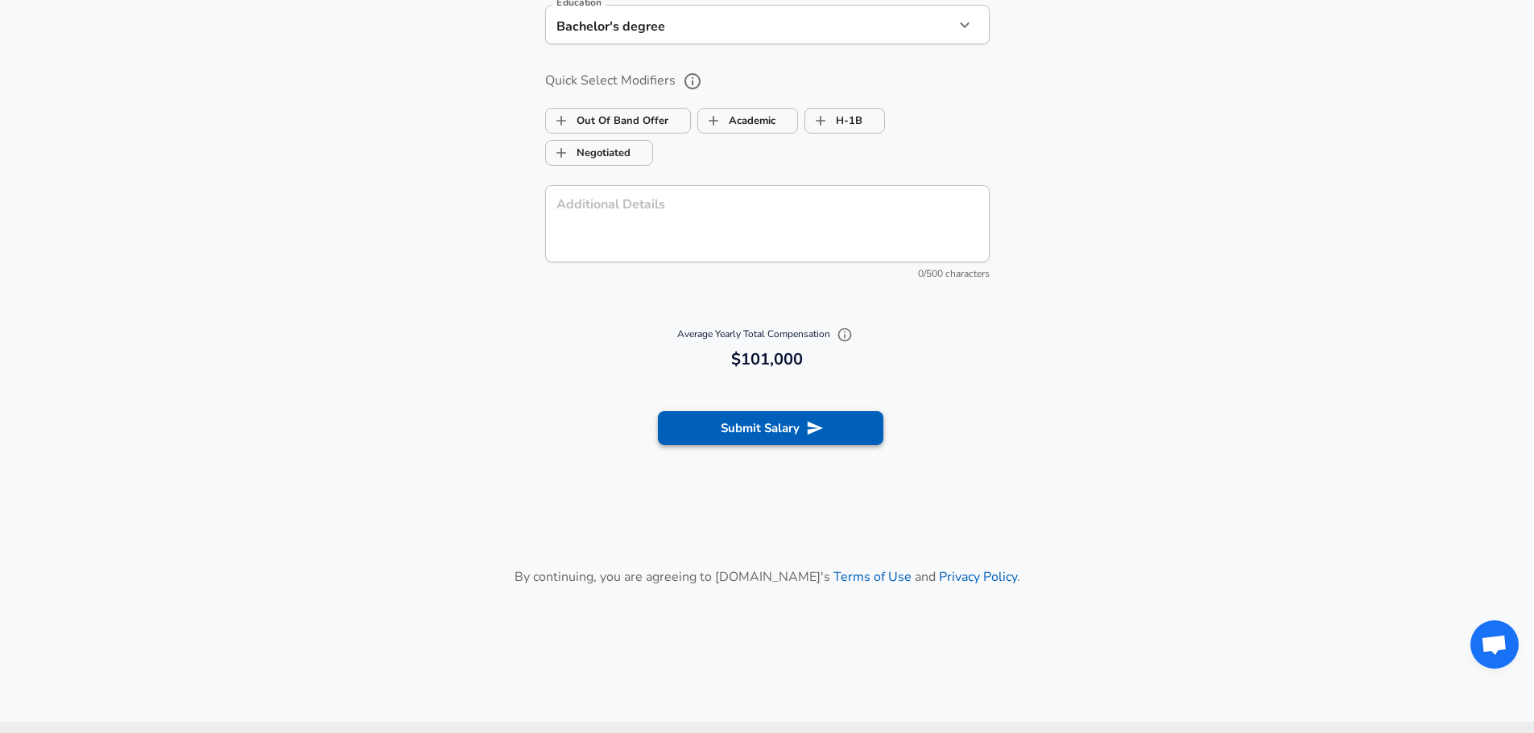
click at [746, 435] on button "Submit Salary" at bounding box center [770, 428] width 225 height 34
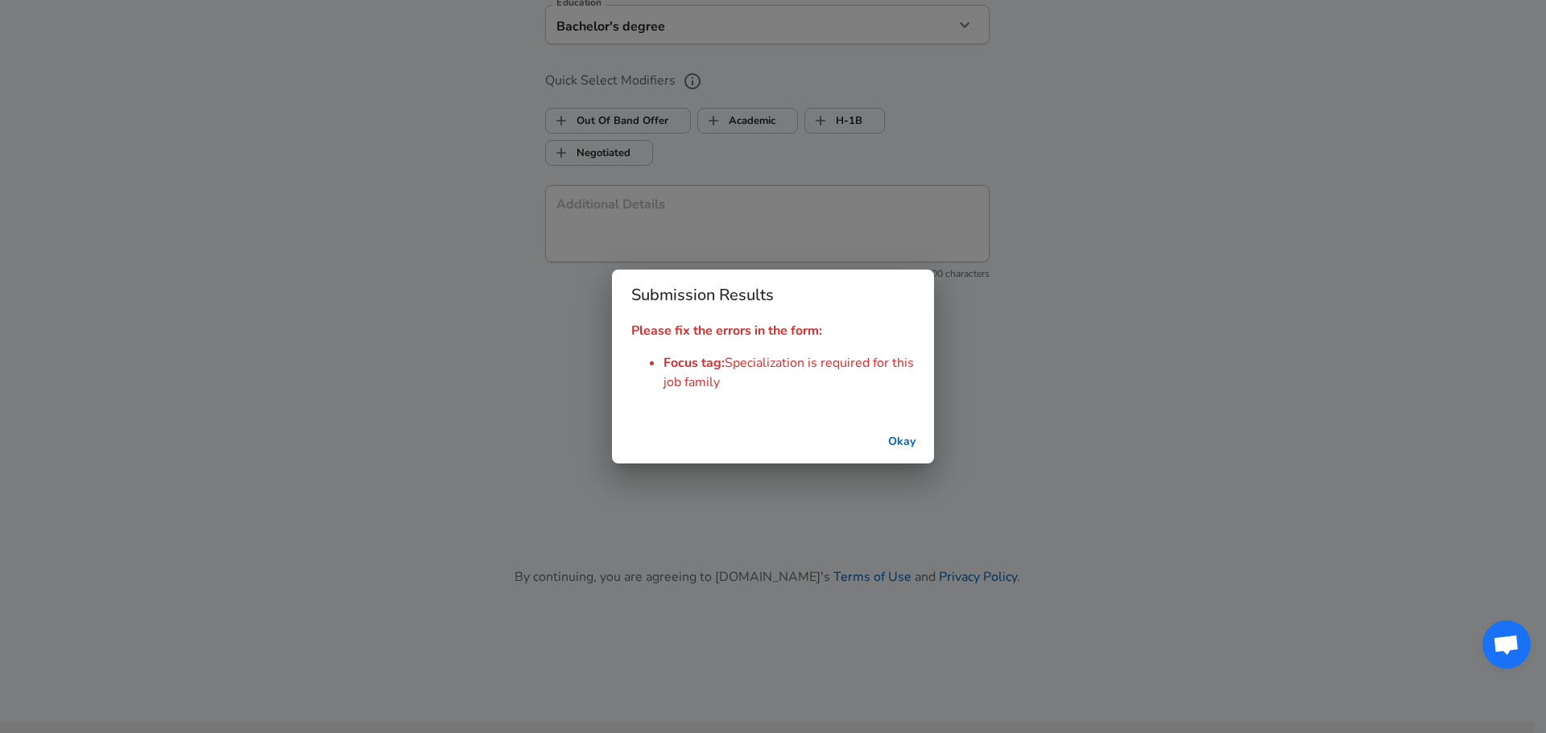
click at [927, 439] on div "Okay" at bounding box center [773, 442] width 322 height 43
click at [913, 440] on button "Okay" at bounding box center [902, 442] width 52 height 30
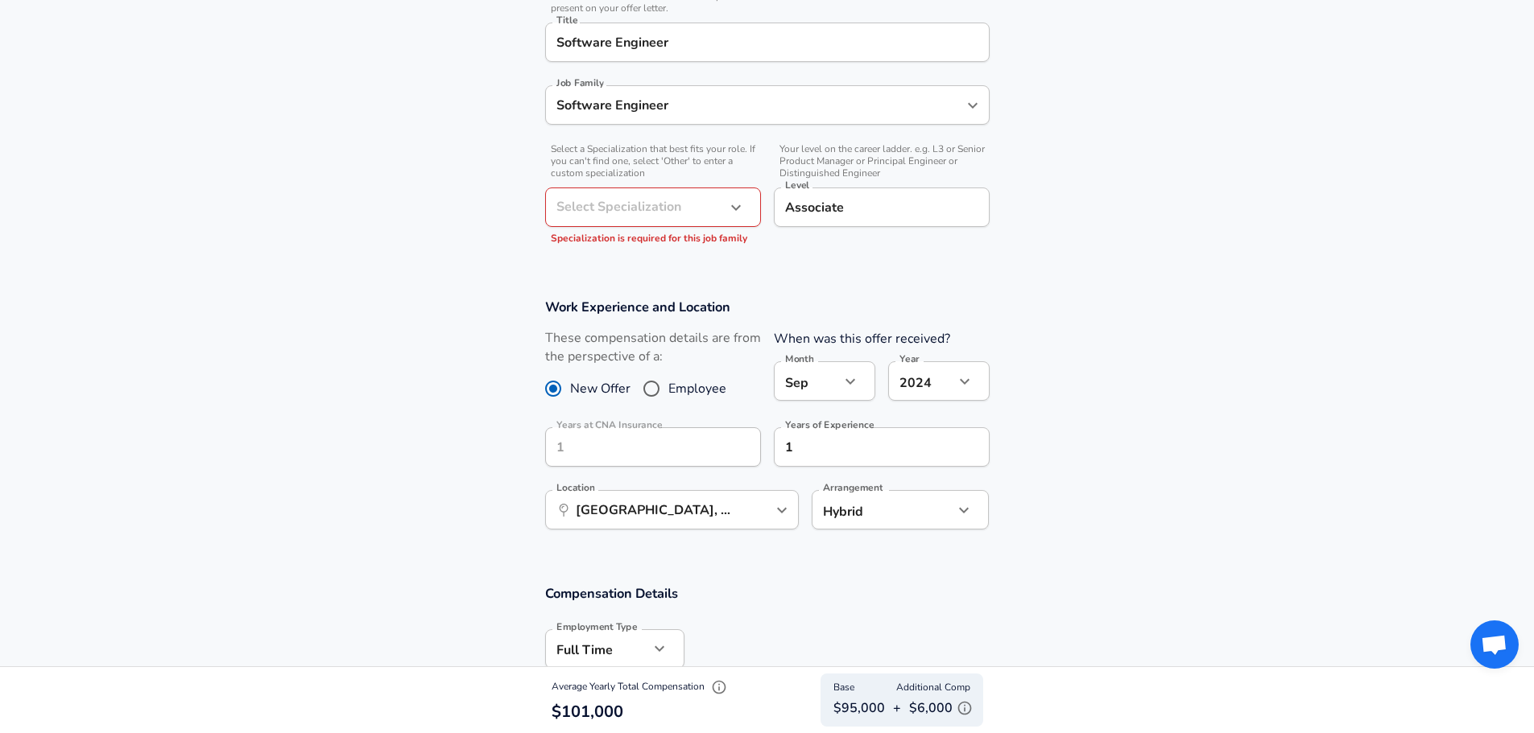
scroll to position [370, 0]
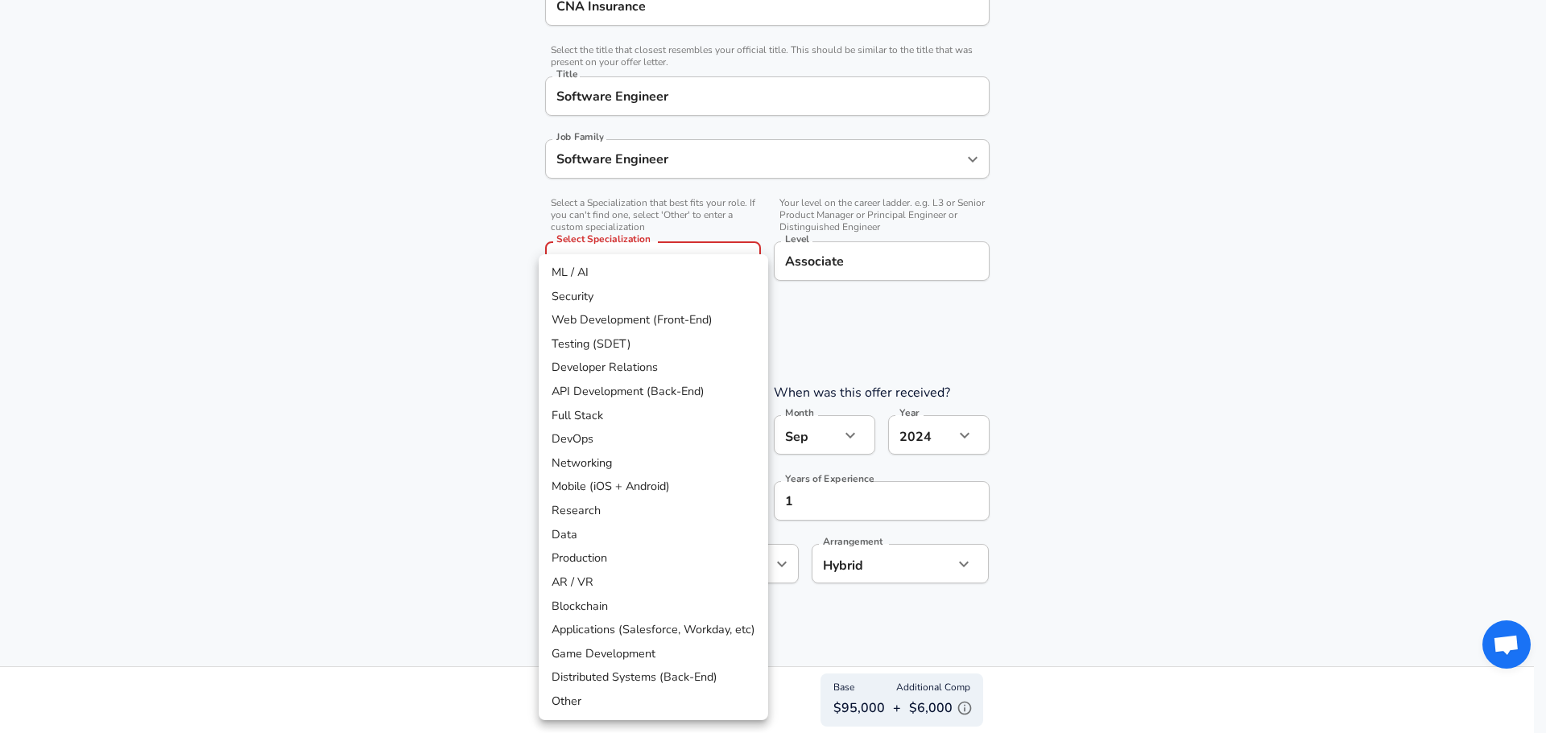
click at [608, 413] on li "Full Stack" at bounding box center [653, 416] width 229 height 24
type input "Full Stack"
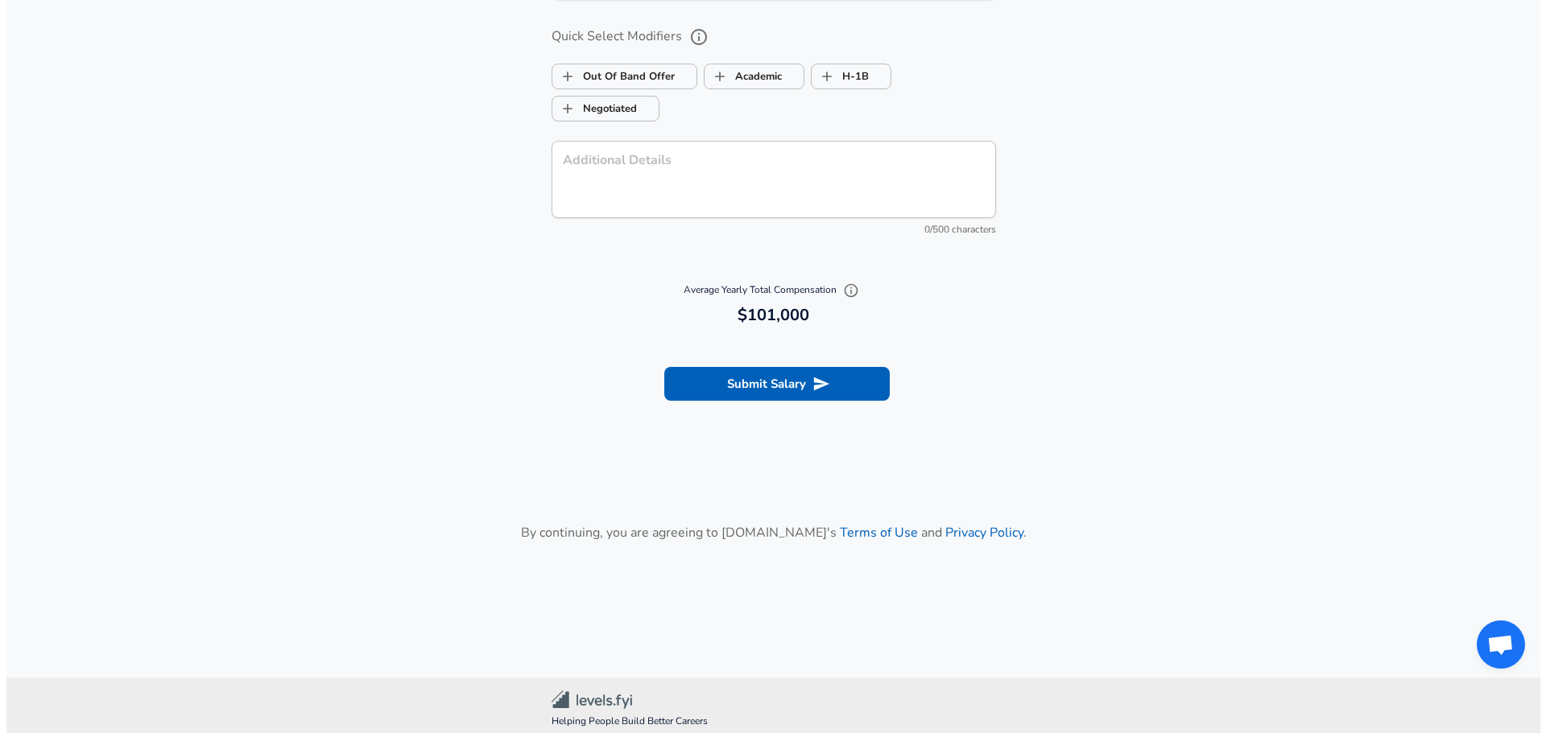
scroll to position [1712, 0]
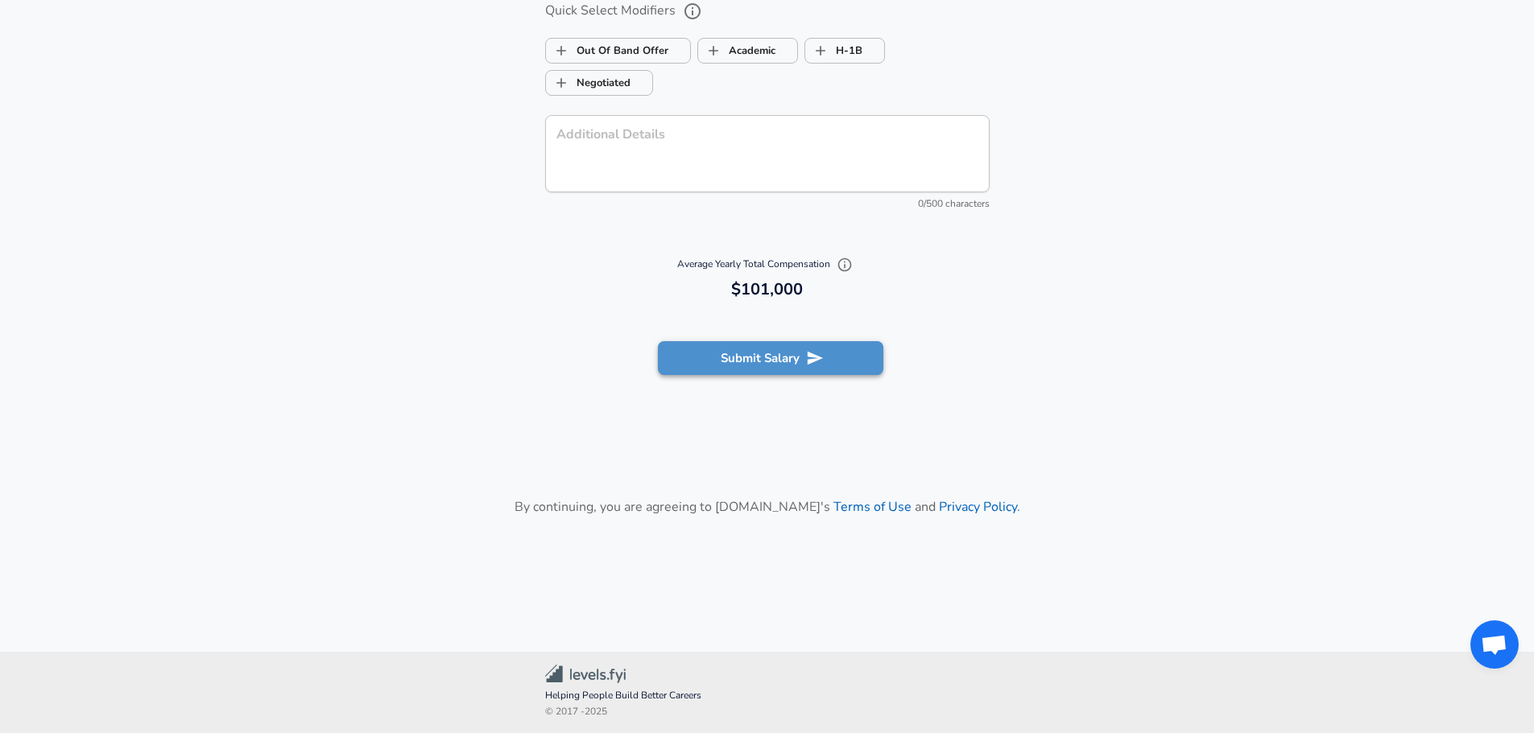
click at [733, 370] on button "Submit Salary" at bounding box center [770, 358] width 225 height 34
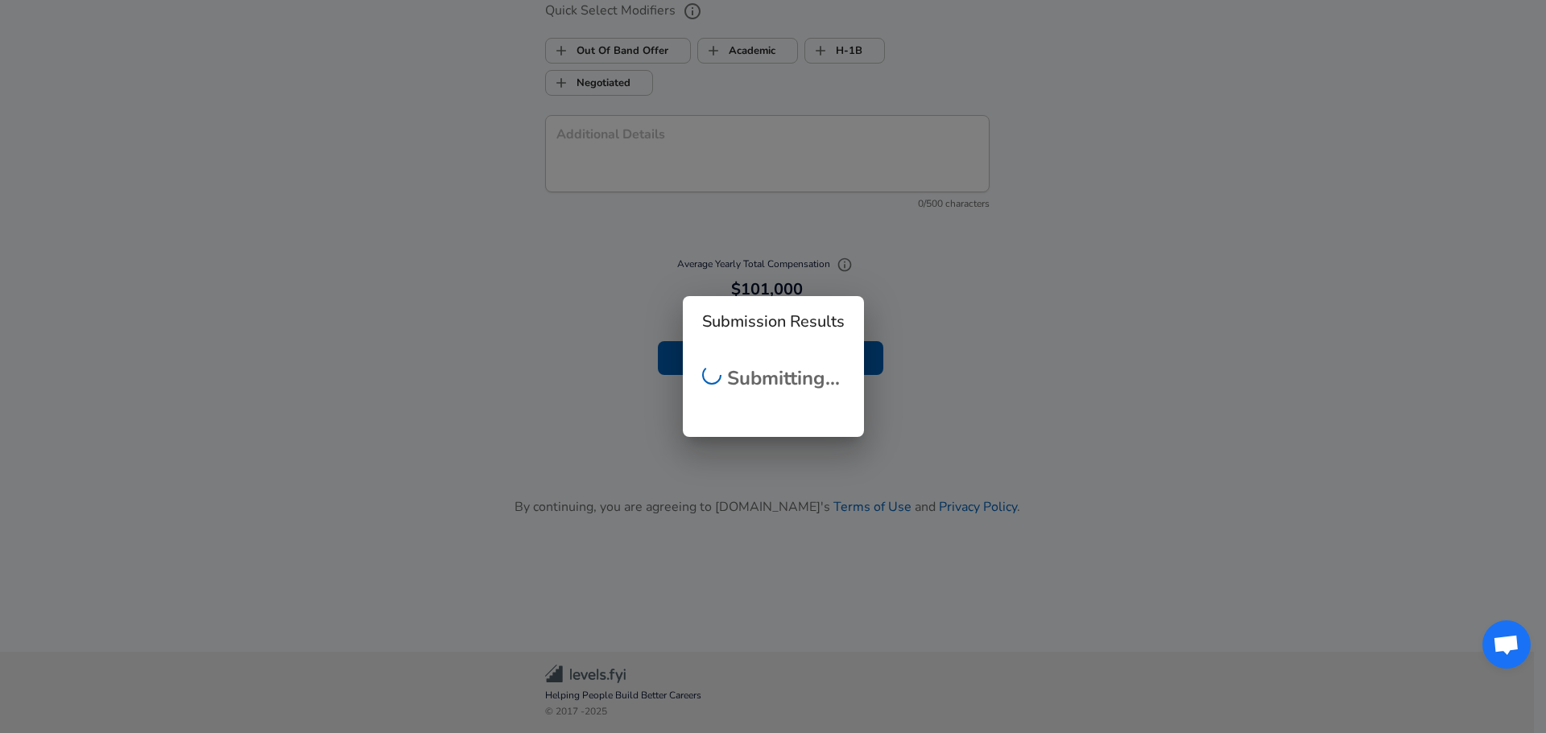
checkbox input "false"
